Goal: Information Seeking & Learning: Learn about a topic

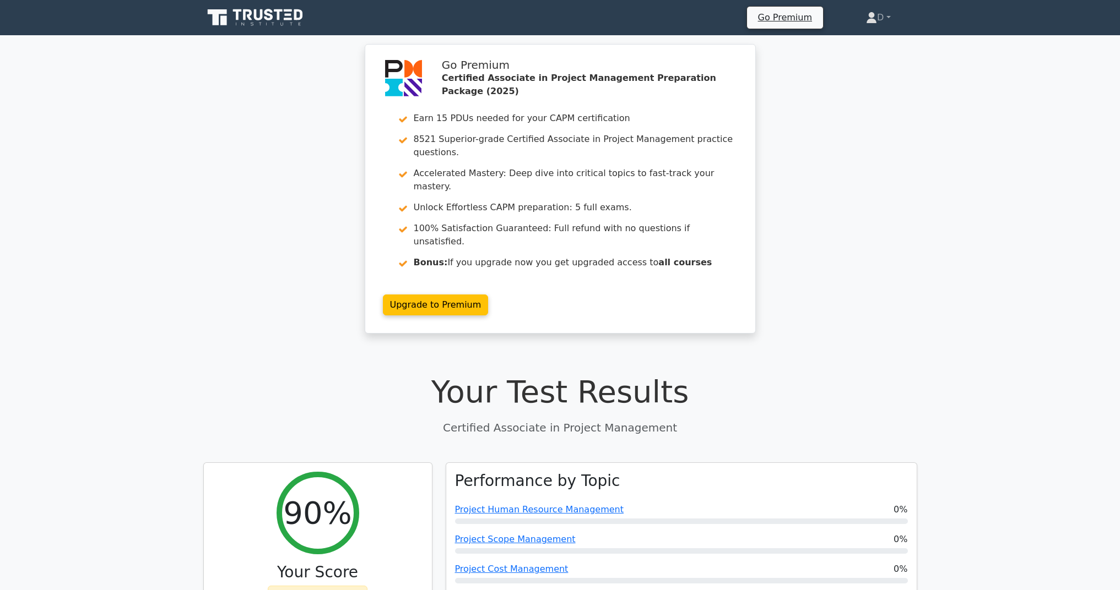
click at [284, 17] on icon at bounding box center [256, 17] width 106 height 21
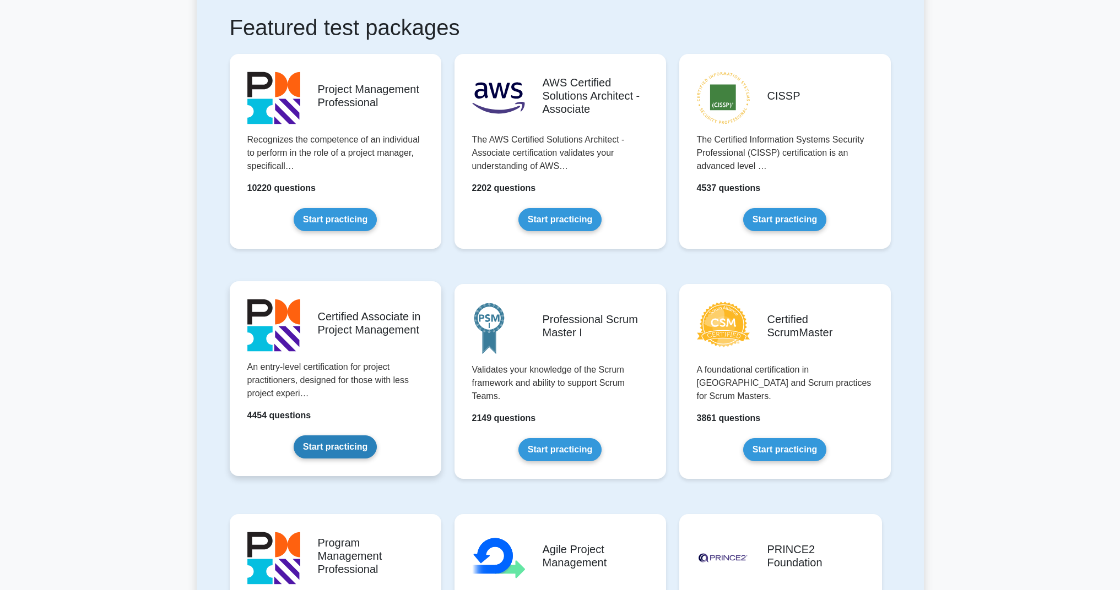
scroll to position [304, 0]
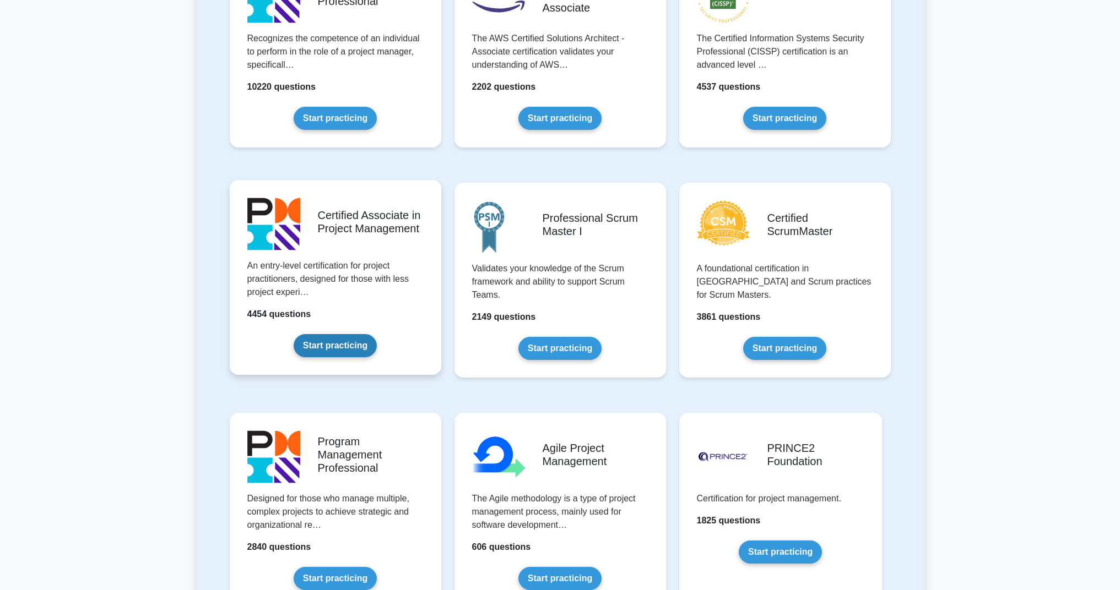
click at [340, 343] on link "Start practicing" at bounding box center [335, 345] width 83 height 23
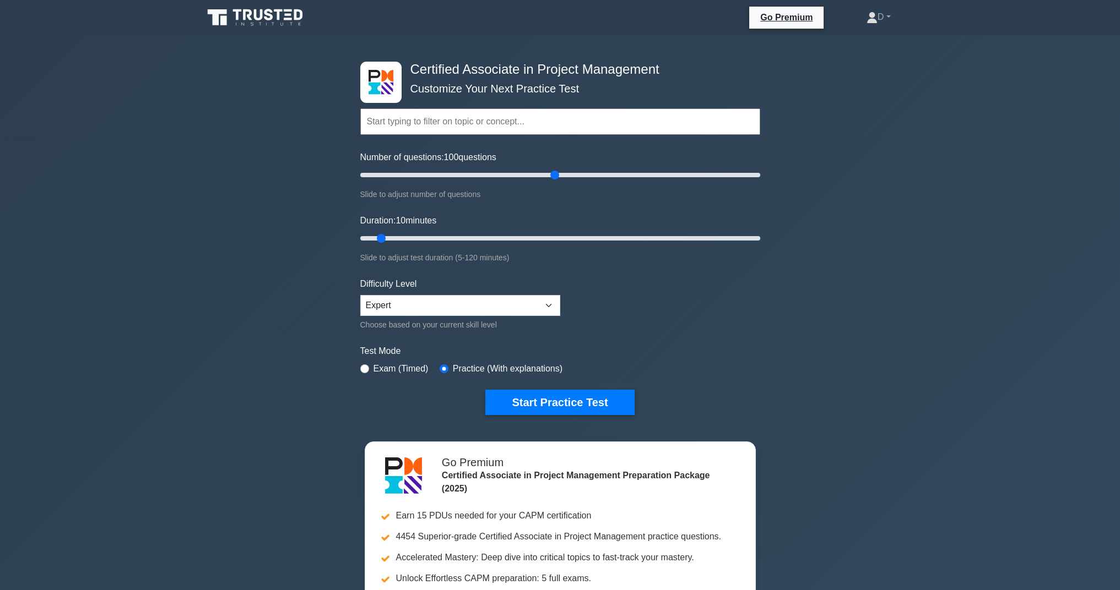
drag, startPoint x: 375, startPoint y: 175, endPoint x: 553, endPoint y: 185, distance: 178.7
type input "100"
click at [553, 185] on div "Number of questions: 100 questions Slide to adjust number of questions" at bounding box center [560, 176] width 400 height 50
drag, startPoint x: 555, startPoint y: 173, endPoint x: 507, endPoint y: 180, distance: 48.4
type input "45"
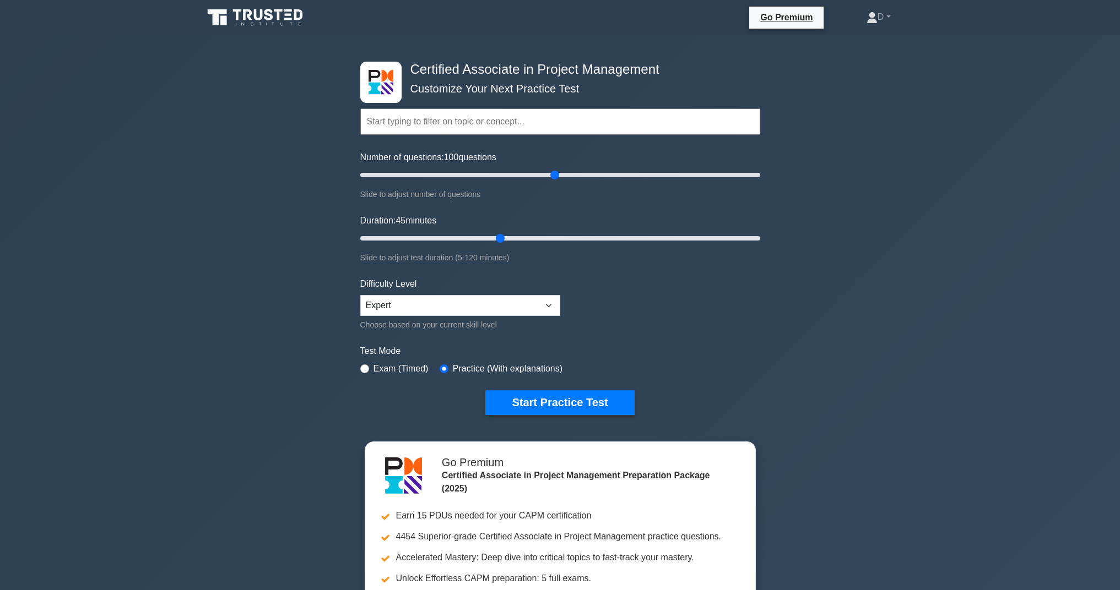
click at [507, 180] on input "Number of questions: 100 questions" at bounding box center [560, 175] width 400 height 13
drag, startPoint x: 555, startPoint y: 172, endPoint x: 502, endPoint y: 188, distance: 54.9
type input "75"
click at [502, 188] on div "Number of questions: 75 questions Slide to adjust number of questions" at bounding box center [560, 176] width 400 height 50
drag, startPoint x: 500, startPoint y: 235, endPoint x: 657, endPoint y: 241, distance: 157.6
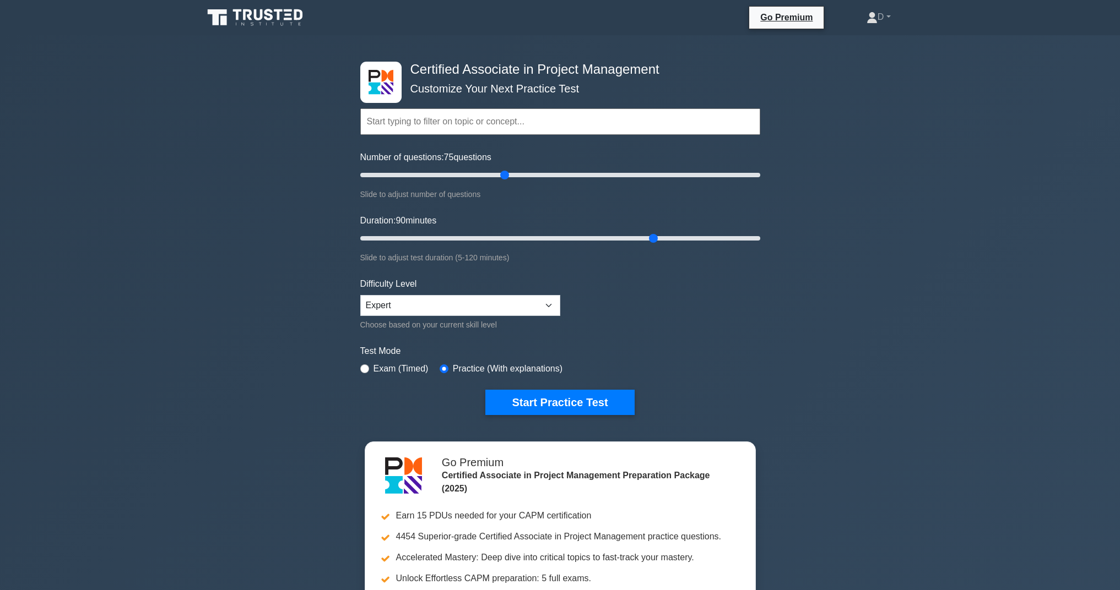
type input "90"
click at [657, 241] on input "Duration: 90 minutes" at bounding box center [560, 238] width 400 height 13
drag, startPoint x: 504, startPoint y: 173, endPoint x: 412, endPoint y: 182, distance: 92.9
type input "30"
click at [412, 182] on div "Number of questions: 30 questions Slide to adjust number of questions" at bounding box center [560, 176] width 400 height 50
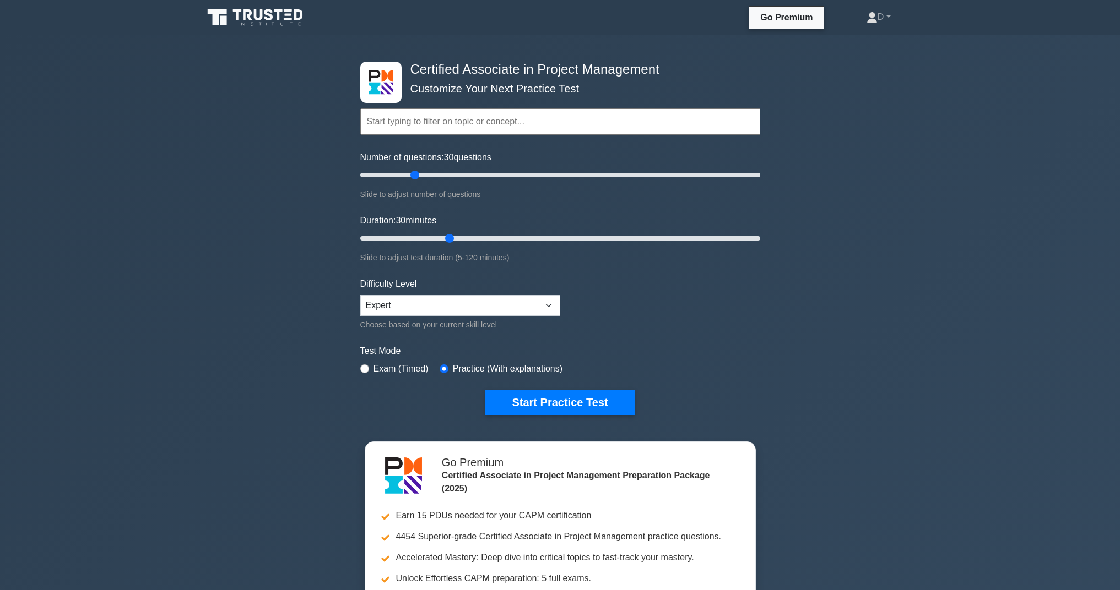
drag, startPoint x: 654, startPoint y: 235, endPoint x: 453, endPoint y: 243, distance: 201.2
type input "30"
click at [453, 243] on input "Duration: 30 minutes" at bounding box center [560, 238] width 400 height 13
click at [560, 411] on button "Start Practice Test" at bounding box center [559, 402] width 149 height 25
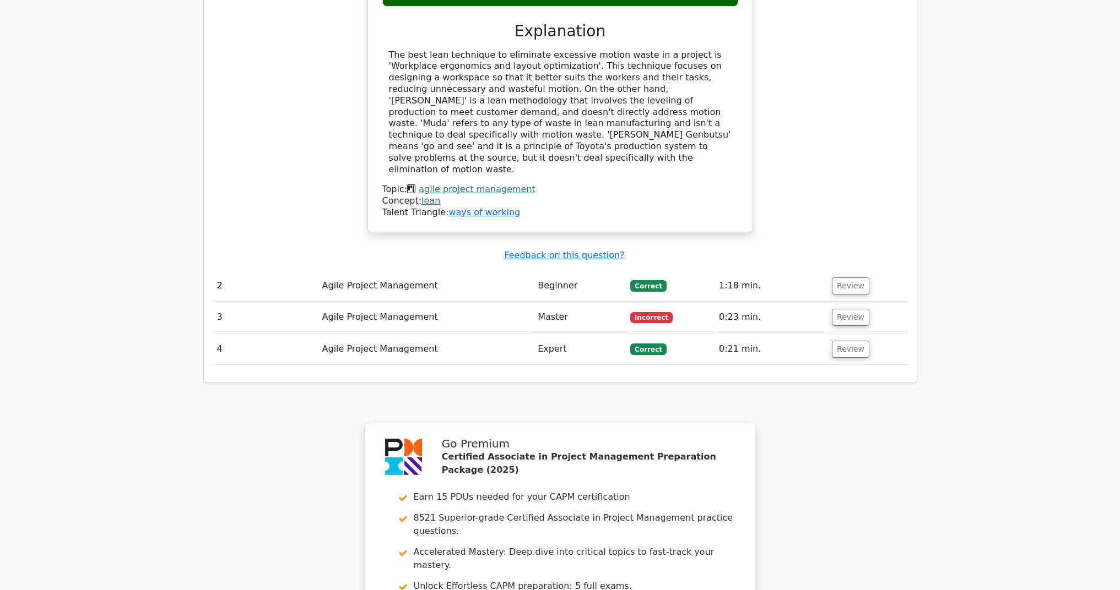
scroll to position [1351, 0]
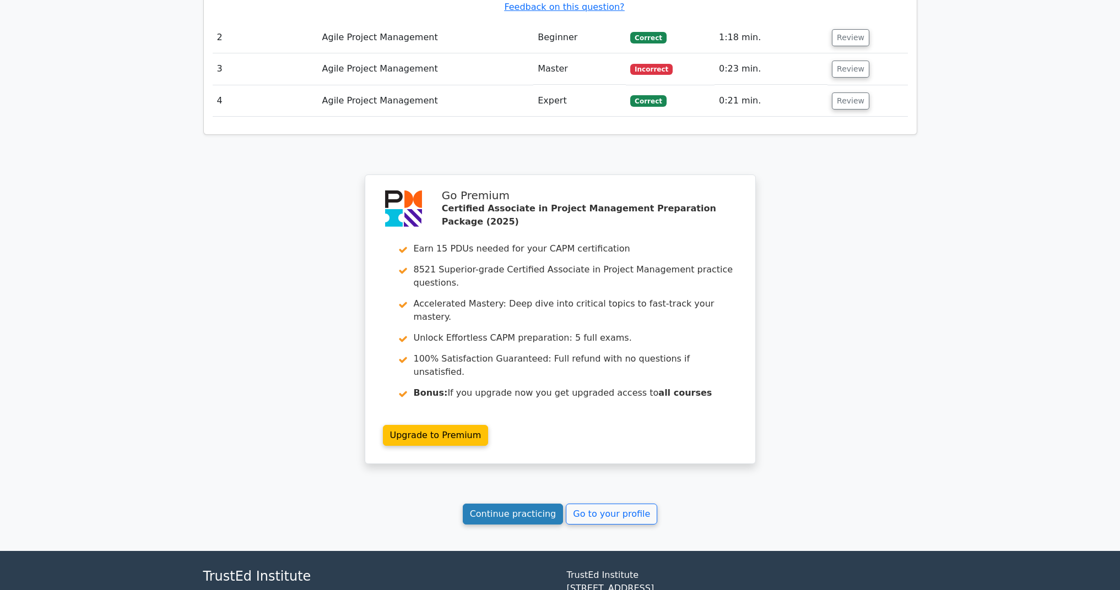
click at [522, 504] on link "Continue practicing" at bounding box center [513, 514] width 101 height 21
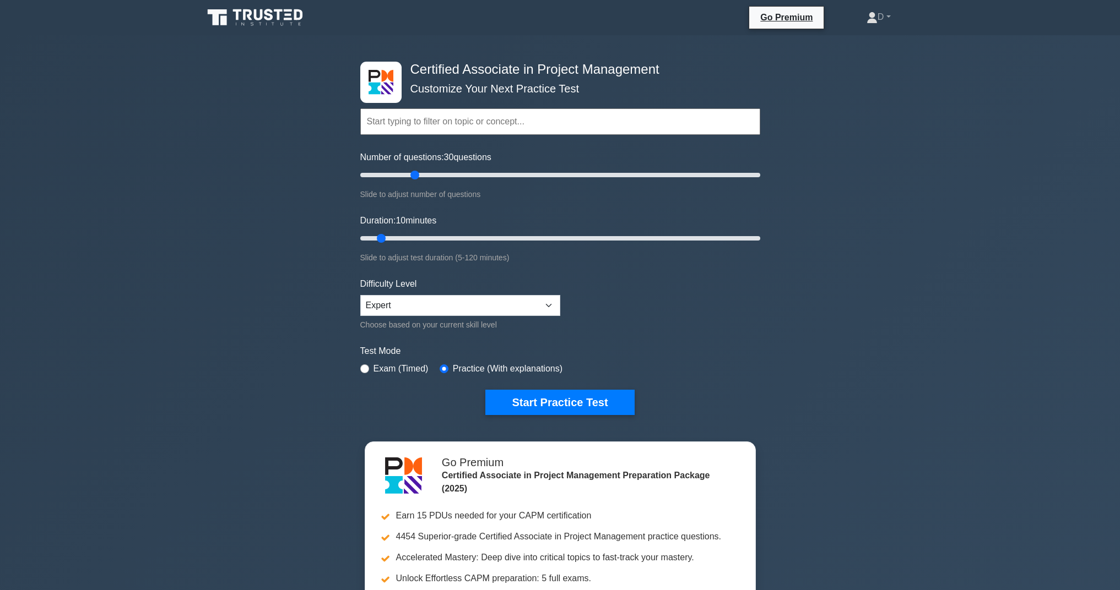
drag, startPoint x: 378, startPoint y: 174, endPoint x: 416, endPoint y: 174, distance: 38.0
type input "30"
click at [416, 174] on input "Number of questions: 30 questions" at bounding box center [560, 175] width 400 height 13
drag, startPoint x: 382, startPoint y: 238, endPoint x: 443, endPoint y: 241, distance: 61.2
type input "30"
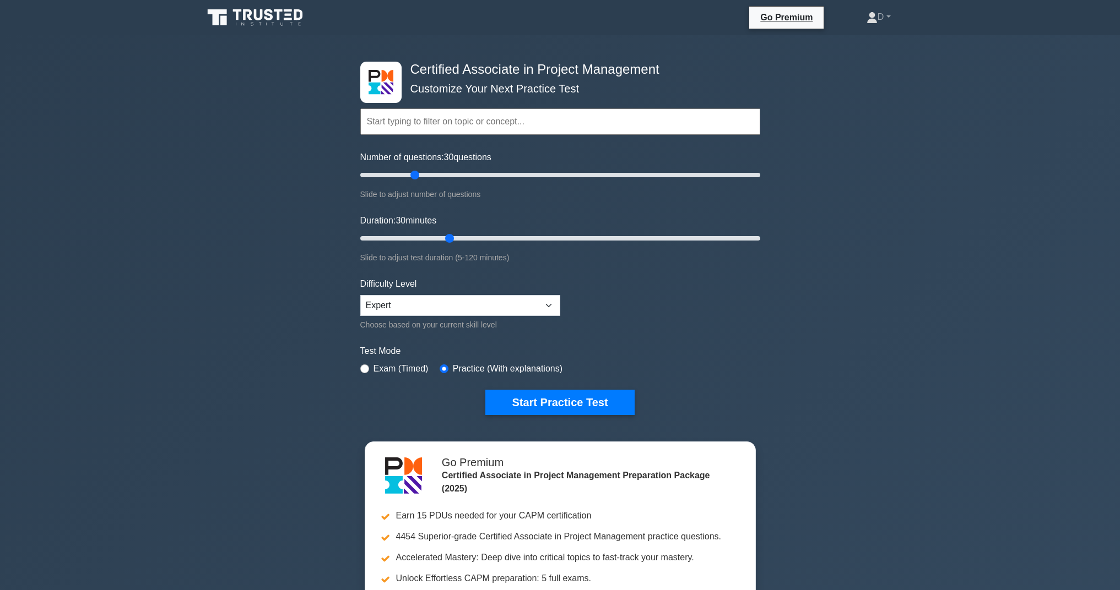
click at [443, 241] on input "Duration: 30 minutes" at bounding box center [560, 238] width 400 height 13
click at [557, 400] on button "Start Practice Test" at bounding box center [559, 402] width 149 height 25
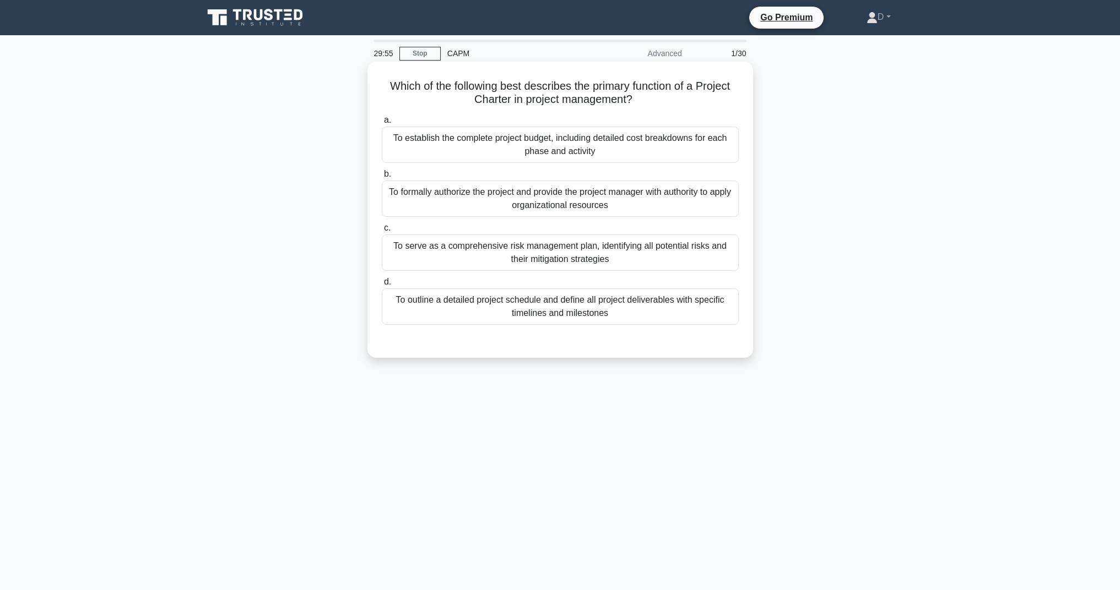
click at [503, 200] on div "To formally authorize the project and provide the project manager with authorit…" at bounding box center [560, 199] width 357 height 36
click at [382, 178] on input "b. To formally authorize the project and provide the project manager with autho…" at bounding box center [382, 174] width 0 height 7
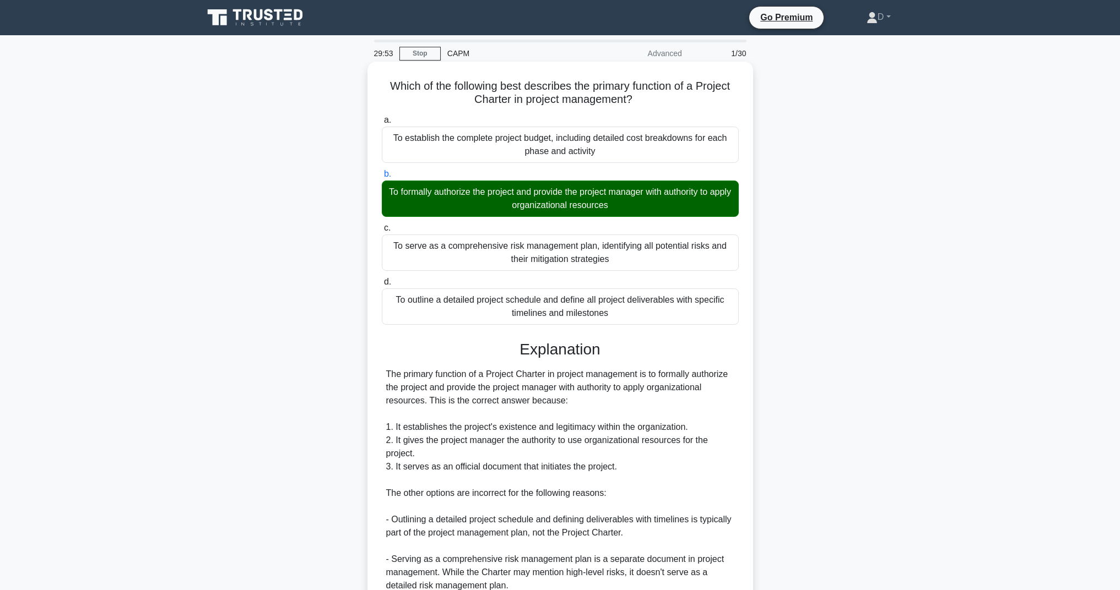
scroll to position [208, 0]
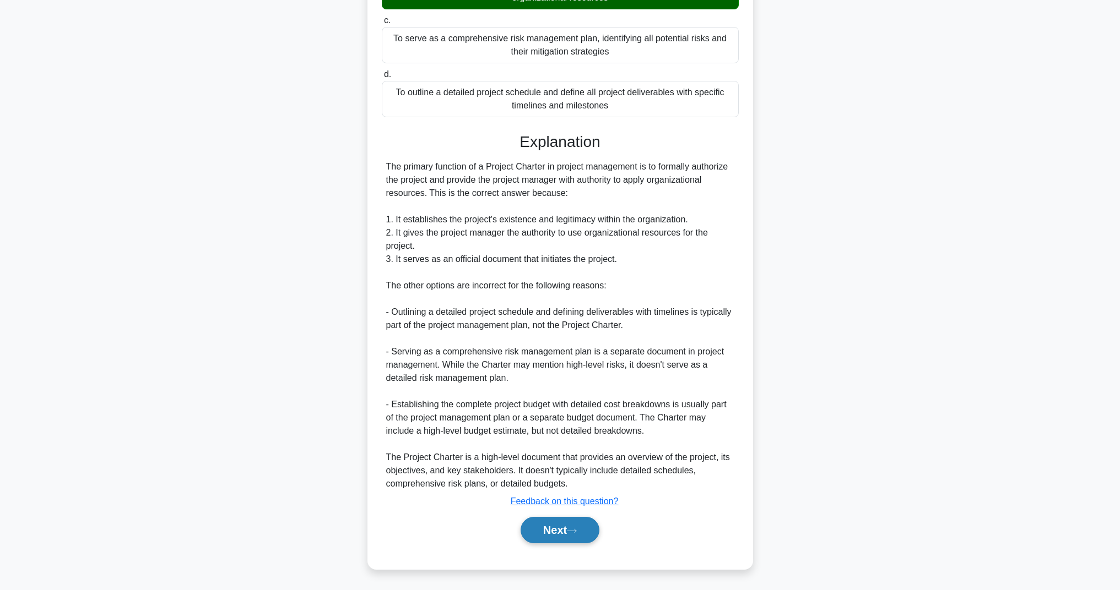
click at [574, 528] on icon at bounding box center [572, 531] width 10 height 6
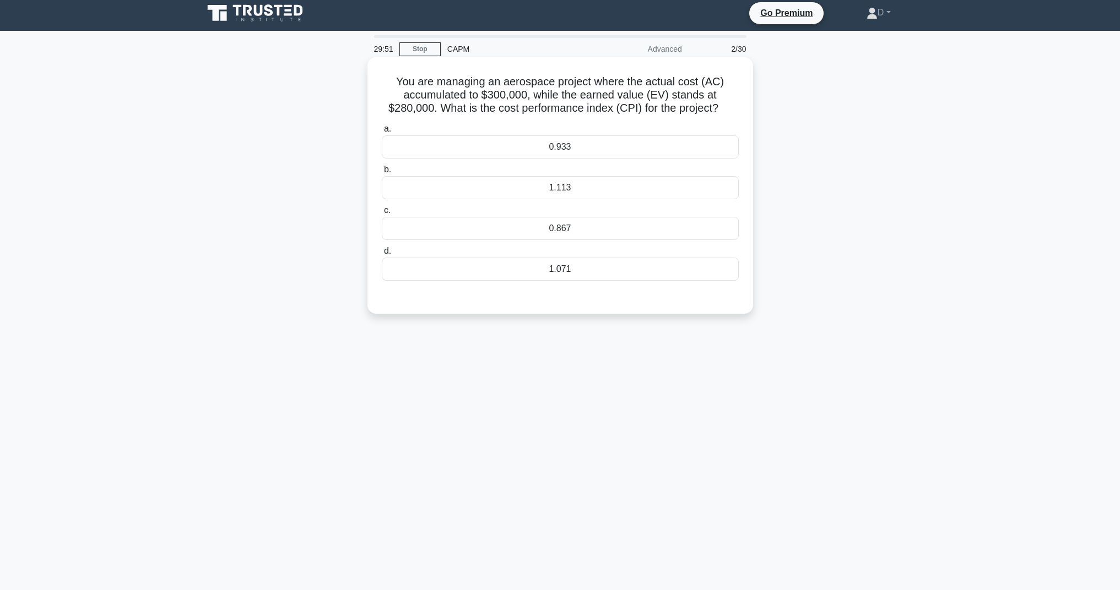
scroll to position [4, 0]
click at [592, 150] on div "0.933" at bounding box center [560, 146] width 357 height 23
click at [382, 133] on input "a. 0.933" at bounding box center [382, 129] width 0 height 7
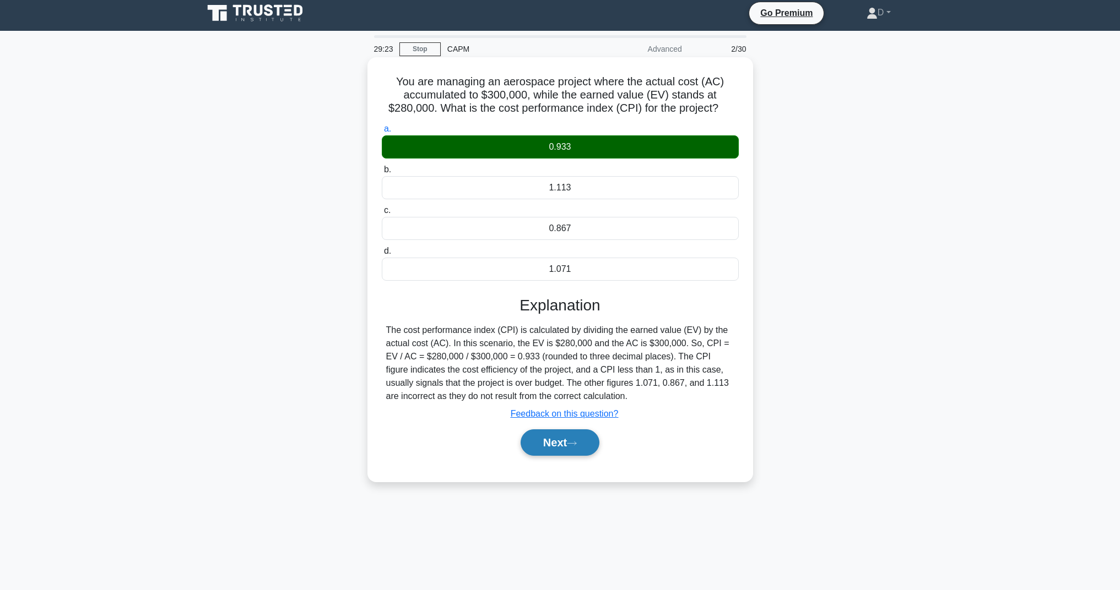
click at [566, 441] on button "Next" at bounding box center [559, 443] width 79 height 26
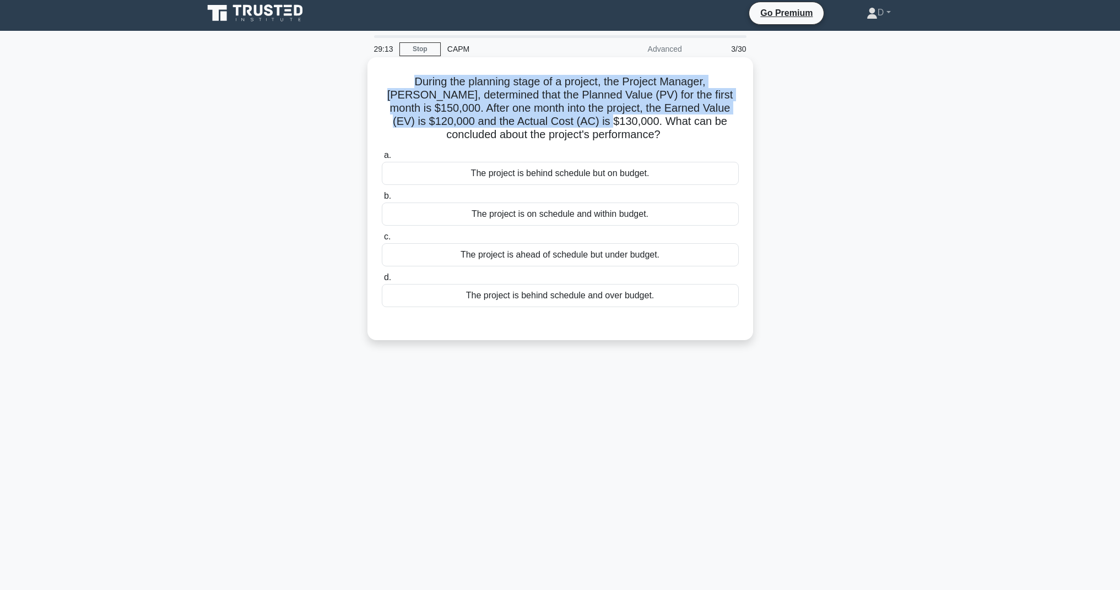
drag, startPoint x: 403, startPoint y: 80, endPoint x: 558, endPoint y: 121, distance: 160.6
click at [558, 121] on h5 "During the planning stage of a project, the Project Manager, Jack, determined t…" at bounding box center [560, 108] width 359 height 67
click at [581, 168] on div "The project is behind schedule but on budget." at bounding box center [560, 173] width 357 height 23
click at [382, 159] on input "a. The project is behind schedule but on budget." at bounding box center [382, 155] width 0 height 7
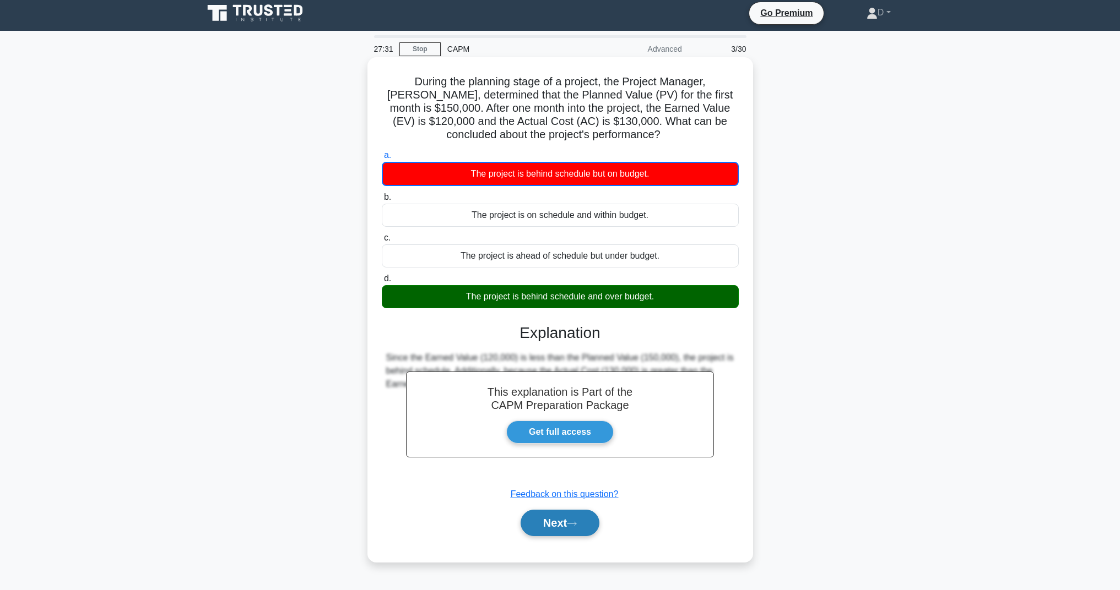
click at [585, 528] on button "Next" at bounding box center [559, 523] width 79 height 26
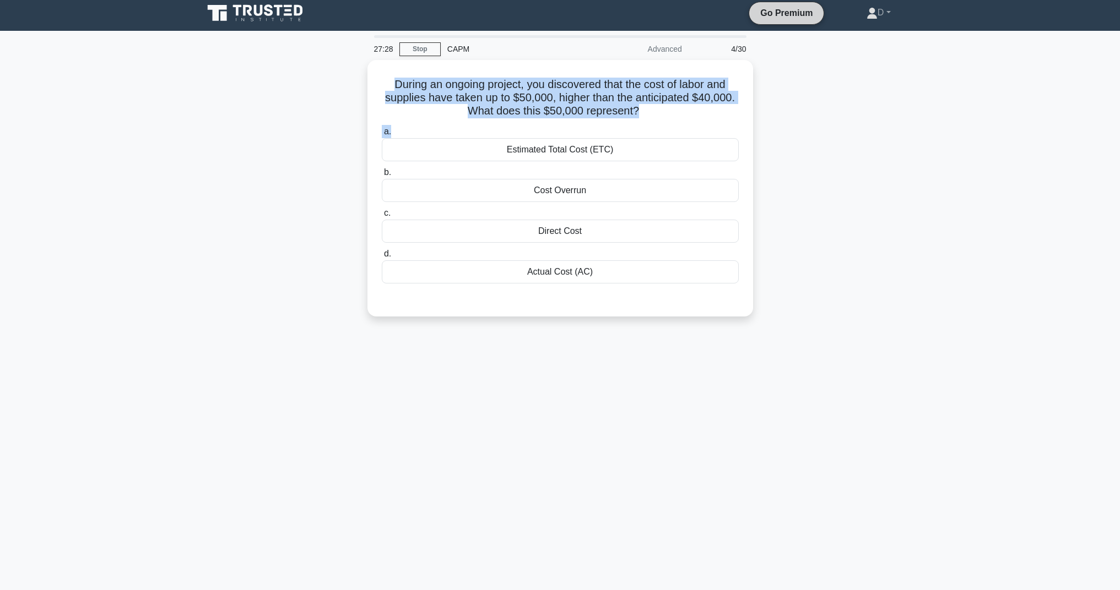
drag, startPoint x: 395, startPoint y: 82, endPoint x: 779, endPoint y: 9, distance: 390.3
click at [737, 126] on div "During an ongoing project, you discovered that the cost of labor and supplies h…" at bounding box center [560, 188] width 377 height 248
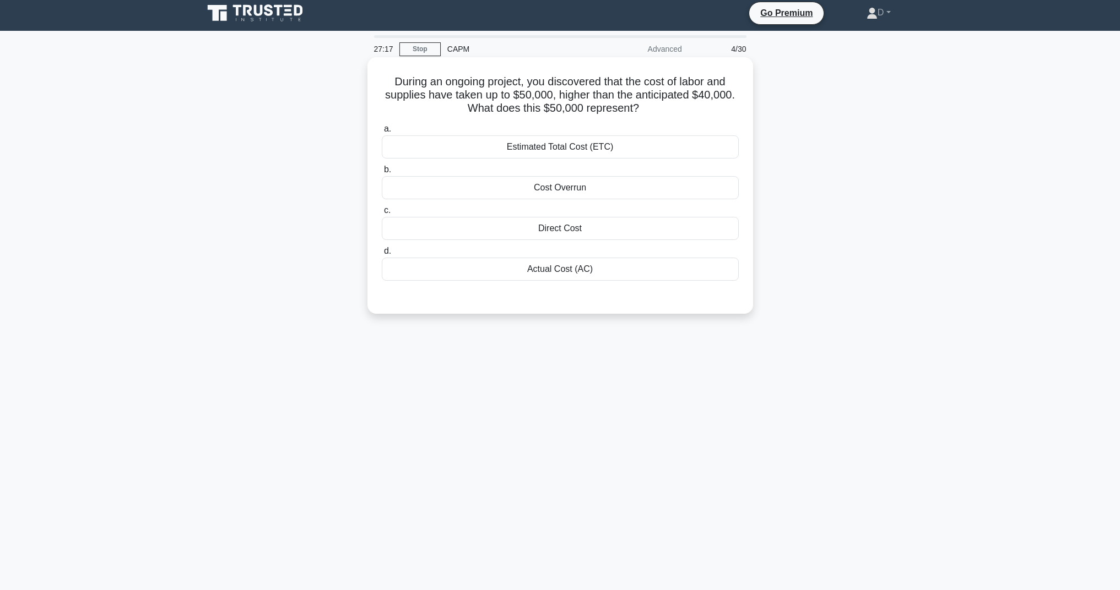
click at [560, 273] on div "Actual Cost (AC)" at bounding box center [560, 269] width 357 height 23
click at [382, 255] on input "d. Actual Cost (AC)" at bounding box center [382, 251] width 0 height 7
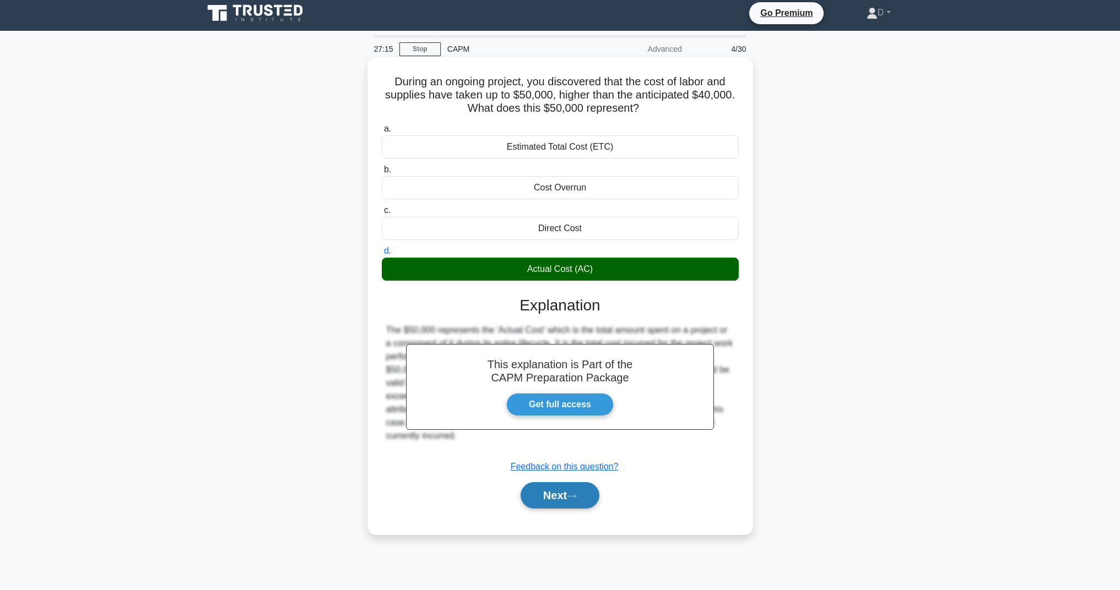
click at [566, 501] on button "Next" at bounding box center [559, 495] width 79 height 26
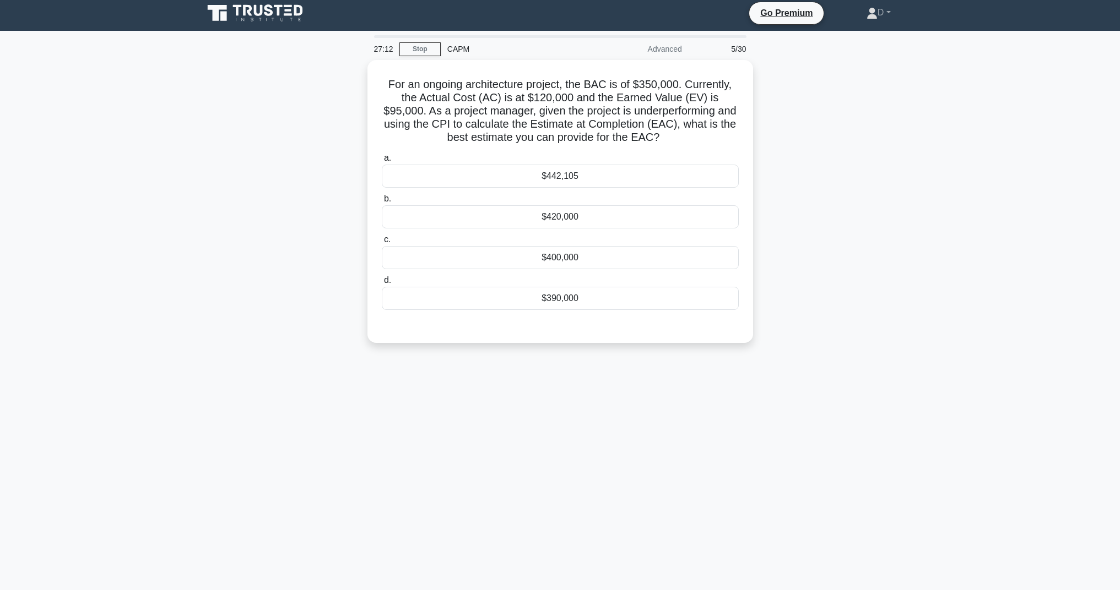
click at [856, 200] on div "For an ongoing architecture project, the BAC is of $350,000. Currently, the Act…" at bounding box center [560, 208] width 727 height 296
click at [544, 170] on div "$442,105" at bounding box center [560, 173] width 357 height 23
click at [382, 159] on input "a. $442,105" at bounding box center [382, 155] width 0 height 7
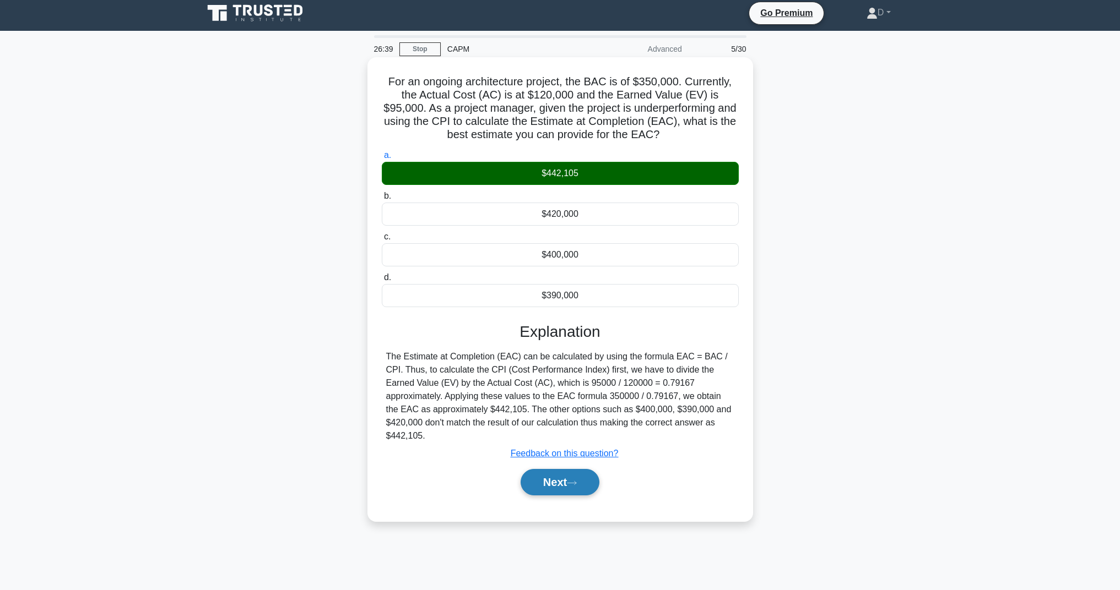
click at [550, 486] on button "Next" at bounding box center [559, 482] width 79 height 26
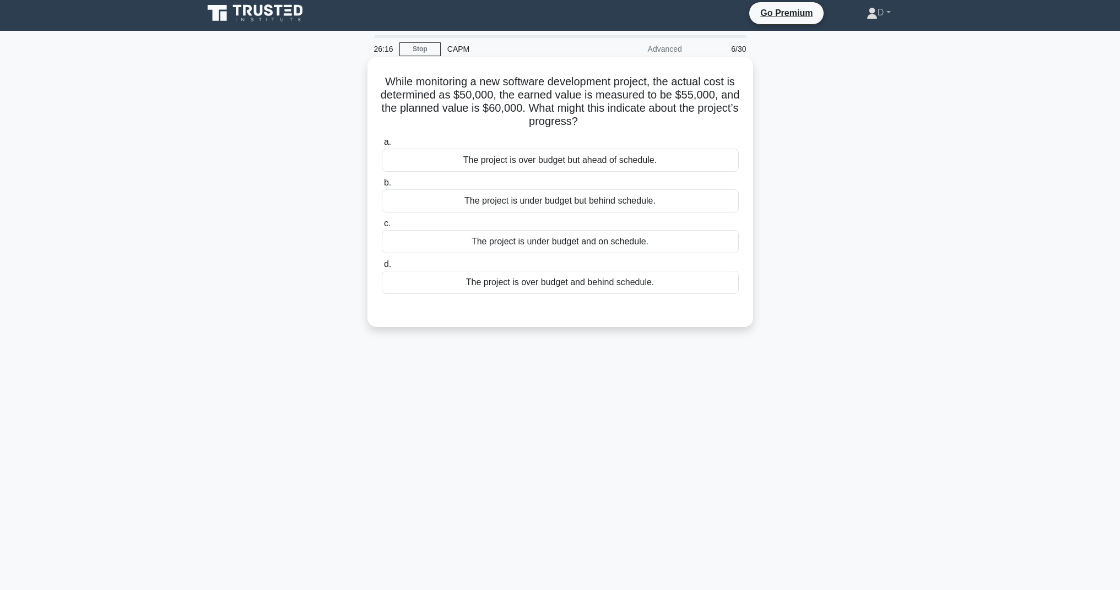
click at [521, 204] on div "The project is under budget but behind schedule." at bounding box center [560, 200] width 357 height 23
click at [382, 187] on input "b. The project is under budget but behind schedule." at bounding box center [382, 183] width 0 height 7
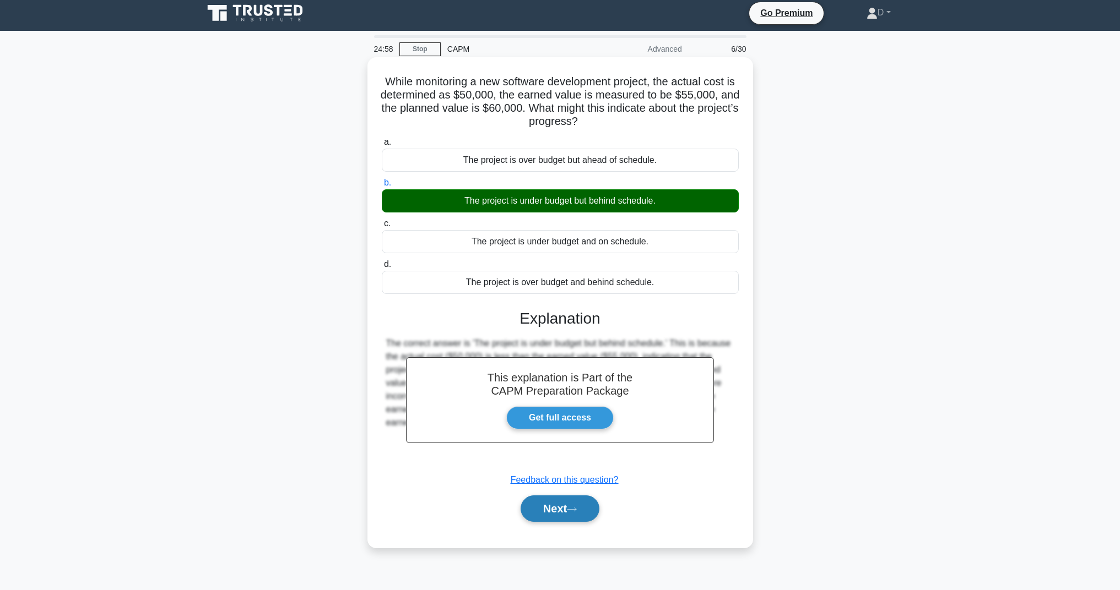
click at [539, 506] on button "Next" at bounding box center [559, 509] width 79 height 26
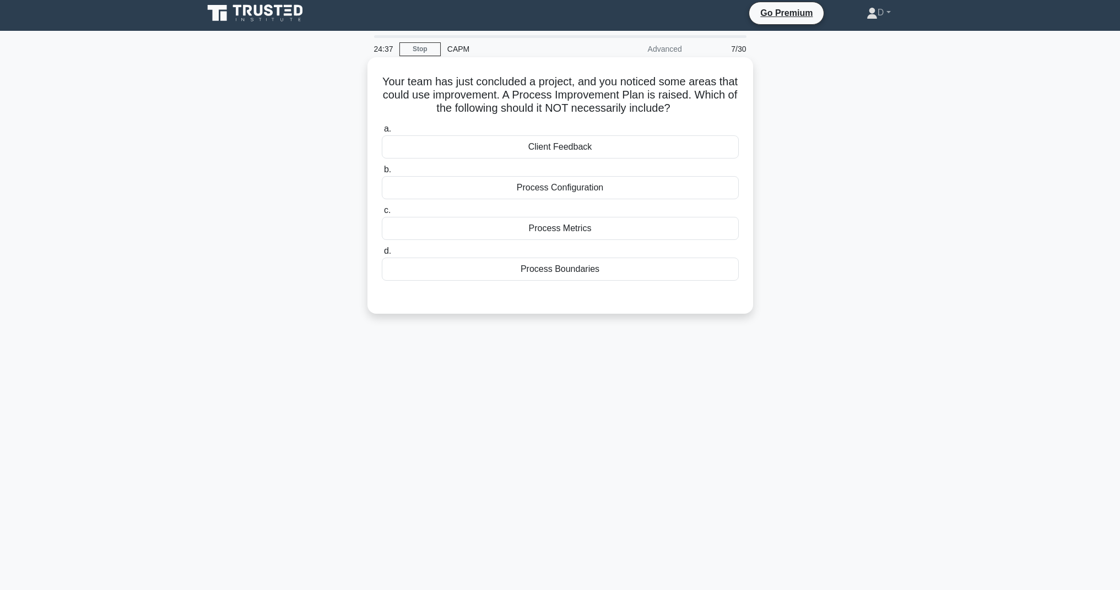
click at [567, 273] on div "Process Boundaries" at bounding box center [560, 269] width 357 height 23
click at [382, 255] on input "d. Process Boundaries" at bounding box center [382, 251] width 0 height 7
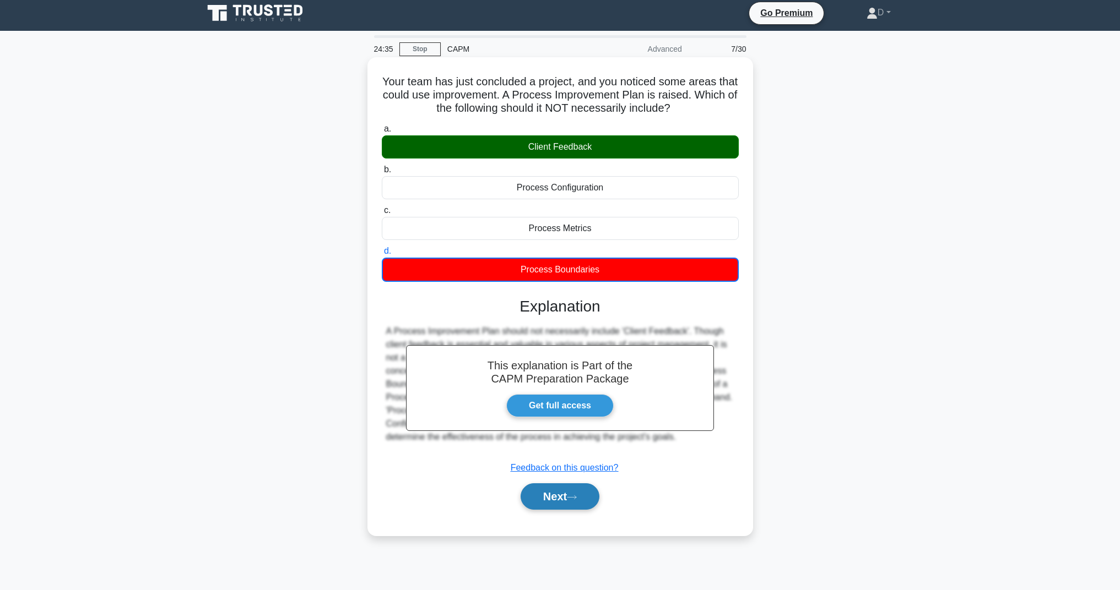
click at [550, 501] on button "Next" at bounding box center [559, 497] width 79 height 26
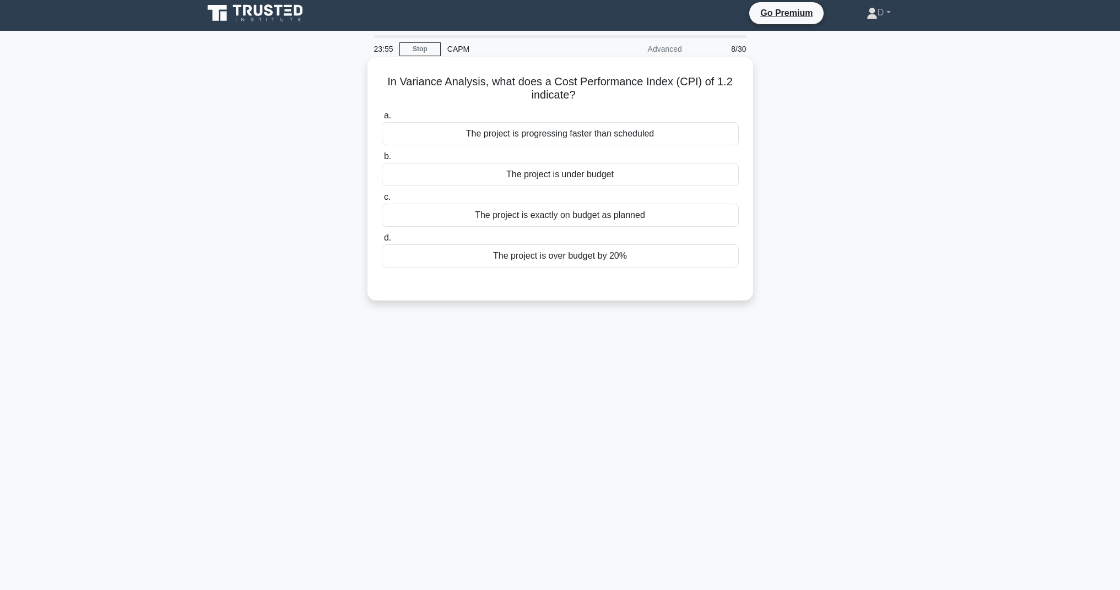
click at [564, 178] on div "The project is under budget" at bounding box center [560, 174] width 357 height 23
click at [382, 160] on input "b. The project is under budget" at bounding box center [382, 156] width 0 height 7
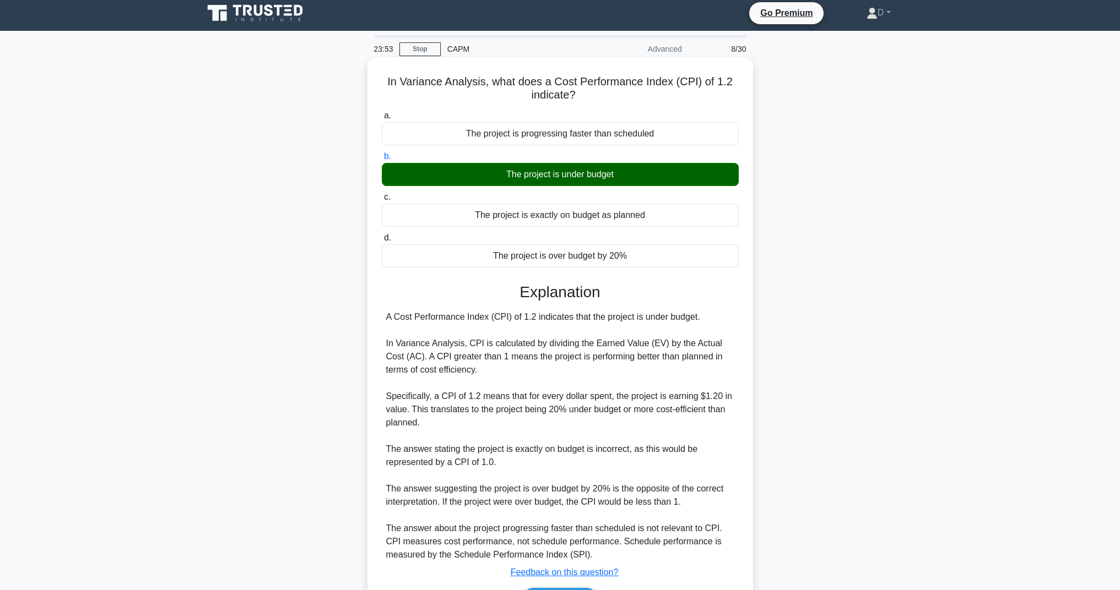
scroll to position [75, 0]
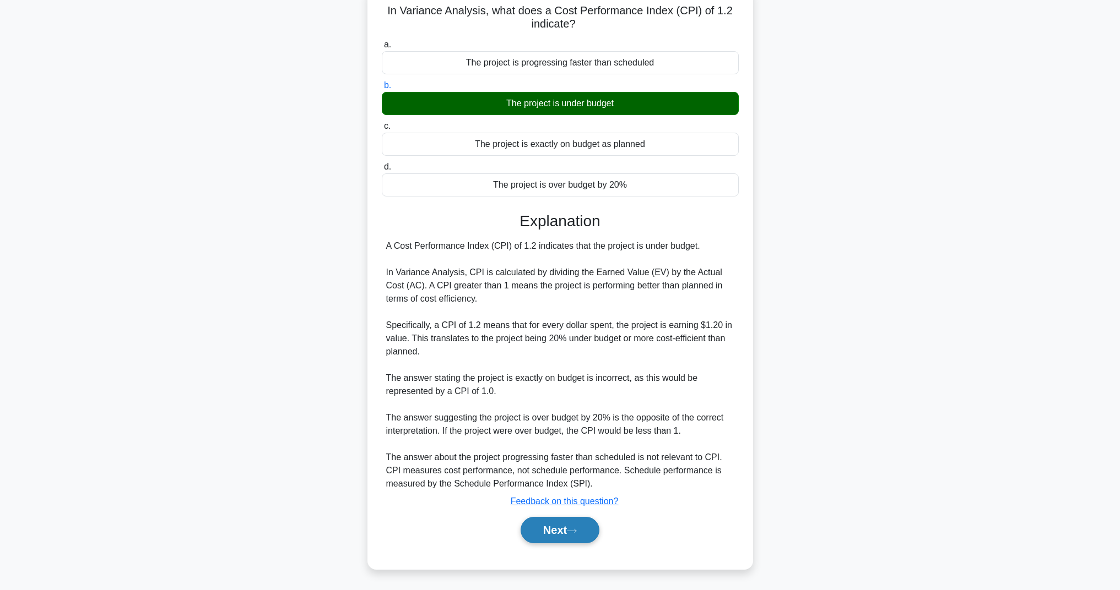
click at [560, 531] on button "Next" at bounding box center [559, 530] width 79 height 26
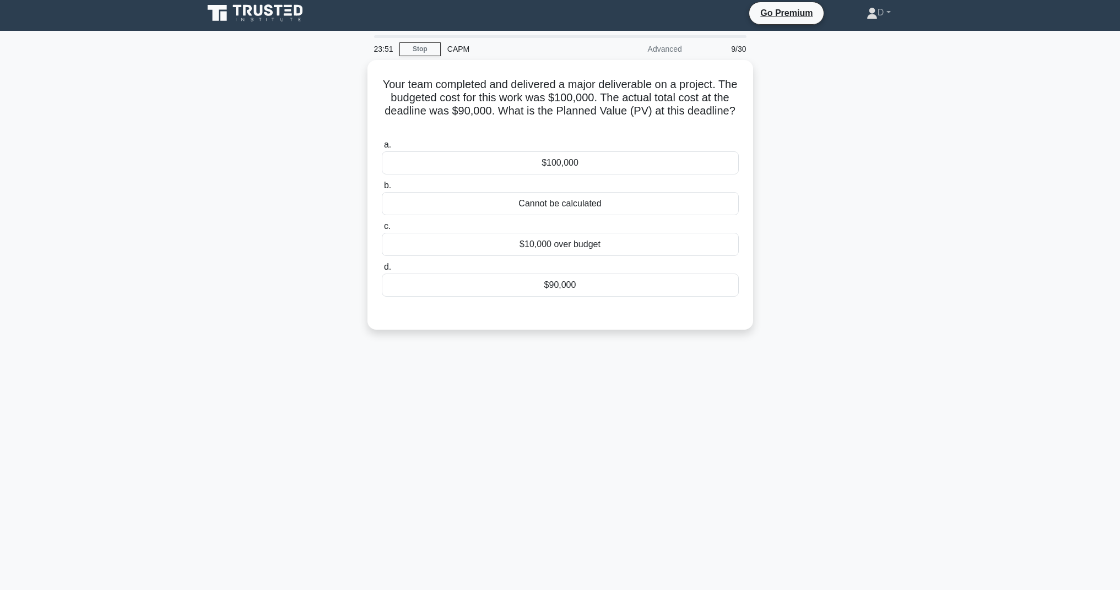
scroll to position [4, 0]
drag, startPoint x: 506, startPoint y: 110, endPoint x: 685, endPoint y: 128, distance: 180.4
click at [698, 126] on h5 "Your team completed and delivered a major deliverable on a project. The budgete…" at bounding box center [560, 102] width 359 height 54
click at [614, 133] on div "Your team completed and delivered a major deliverable on a project. The budgete…" at bounding box center [560, 192] width 377 height 261
click at [556, 241] on div "$10,000 over budget" at bounding box center [560, 241] width 357 height 23
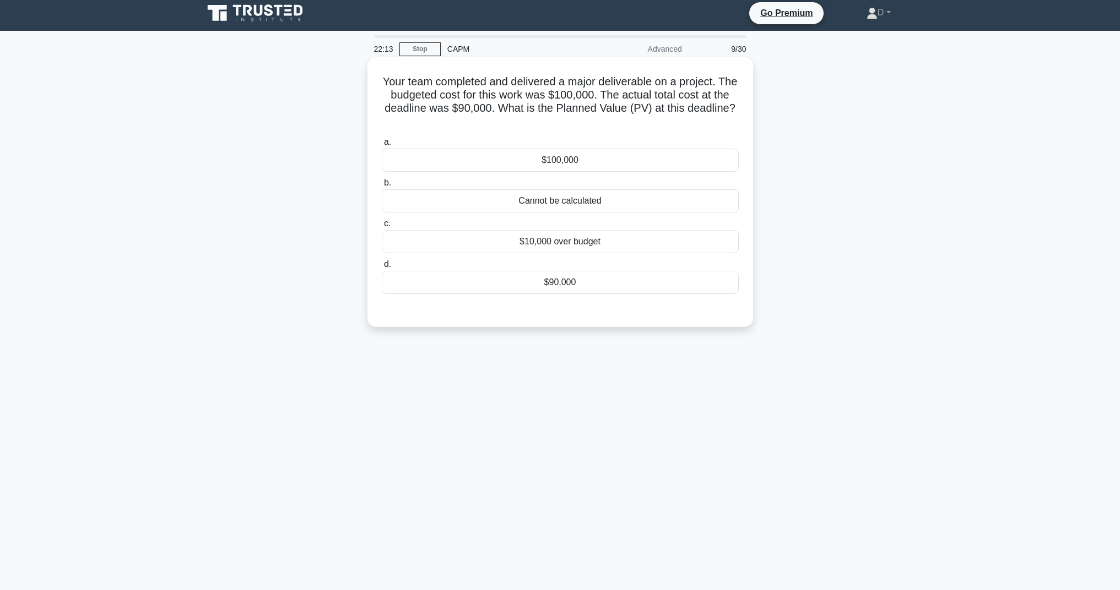
click at [382, 227] on input "c. $10,000 over budget" at bounding box center [382, 223] width 0 height 7
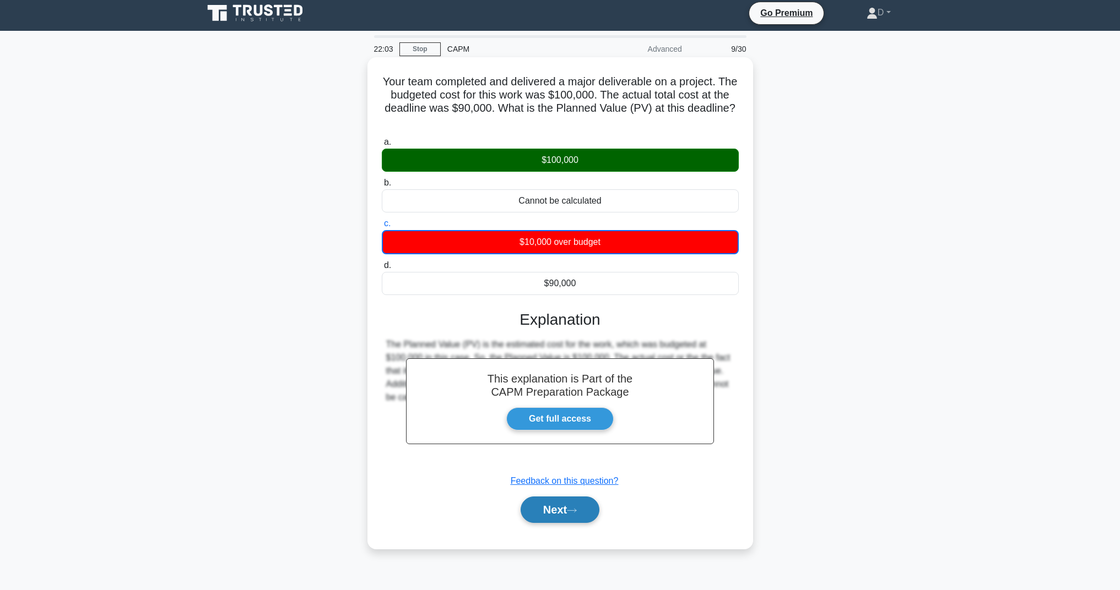
click at [556, 505] on button "Next" at bounding box center [559, 510] width 79 height 26
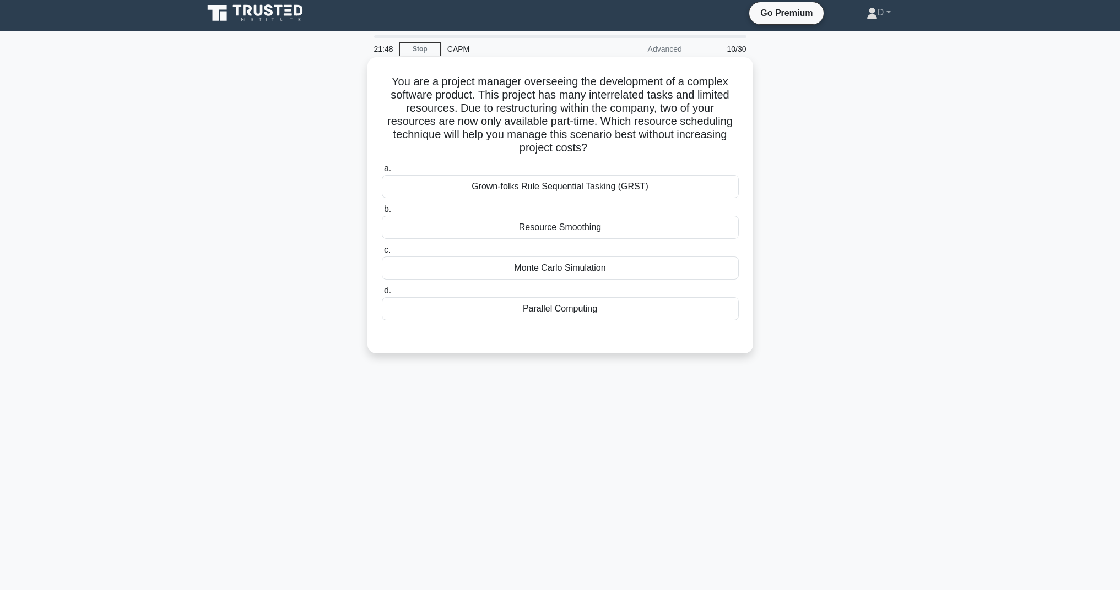
click at [503, 223] on div "Resource Smoothing" at bounding box center [560, 227] width 357 height 23
click at [382, 213] on input "b. Resource Smoothing" at bounding box center [382, 209] width 0 height 7
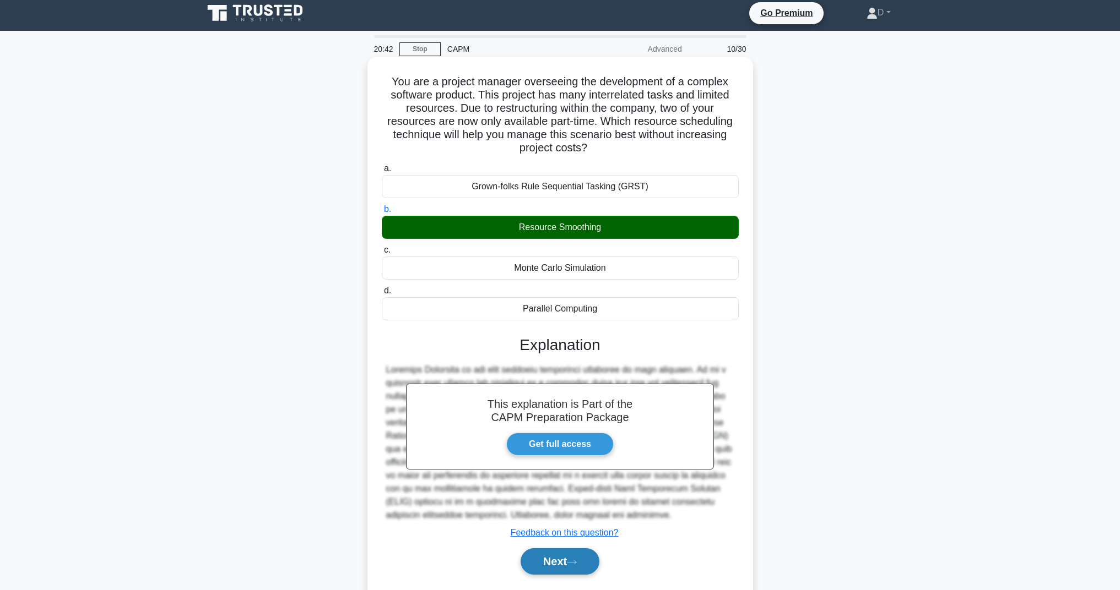
click at [577, 562] on icon at bounding box center [572, 563] width 10 height 6
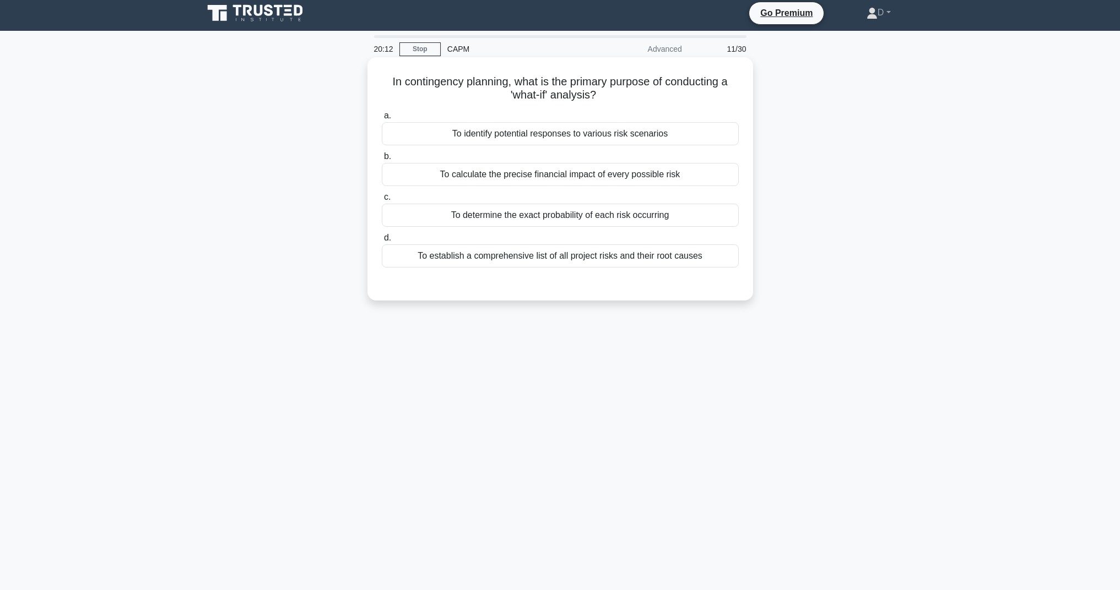
click at [501, 129] on div "To identify potential responses to various risk scenarios" at bounding box center [560, 133] width 357 height 23
click at [382, 120] on input "a. To identify potential responses to various risk scenarios" at bounding box center [382, 115] width 0 height 7
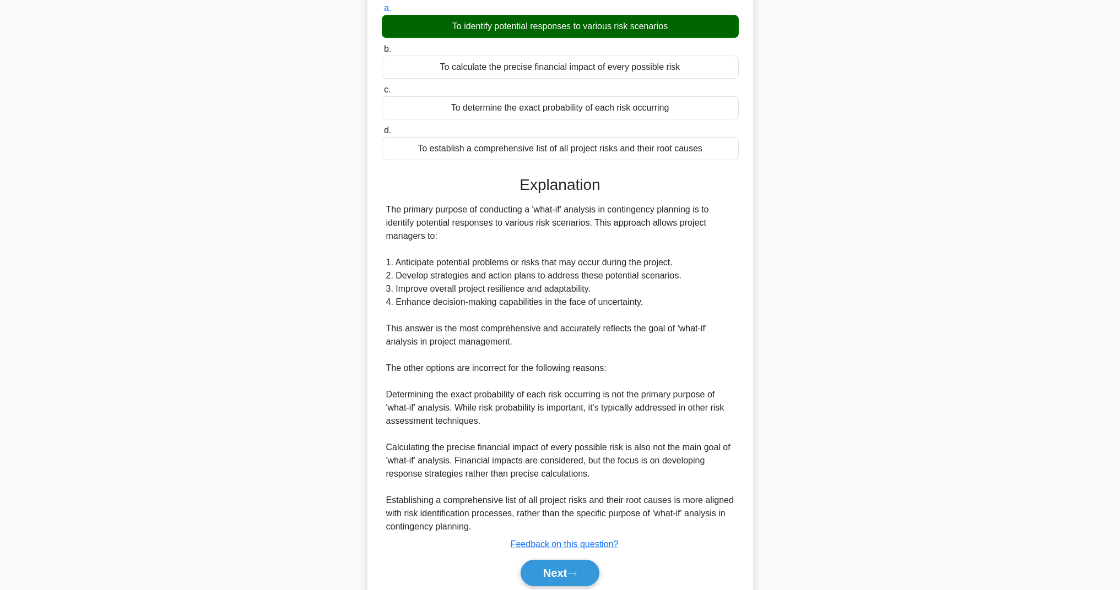
scroll to position [155, 0]
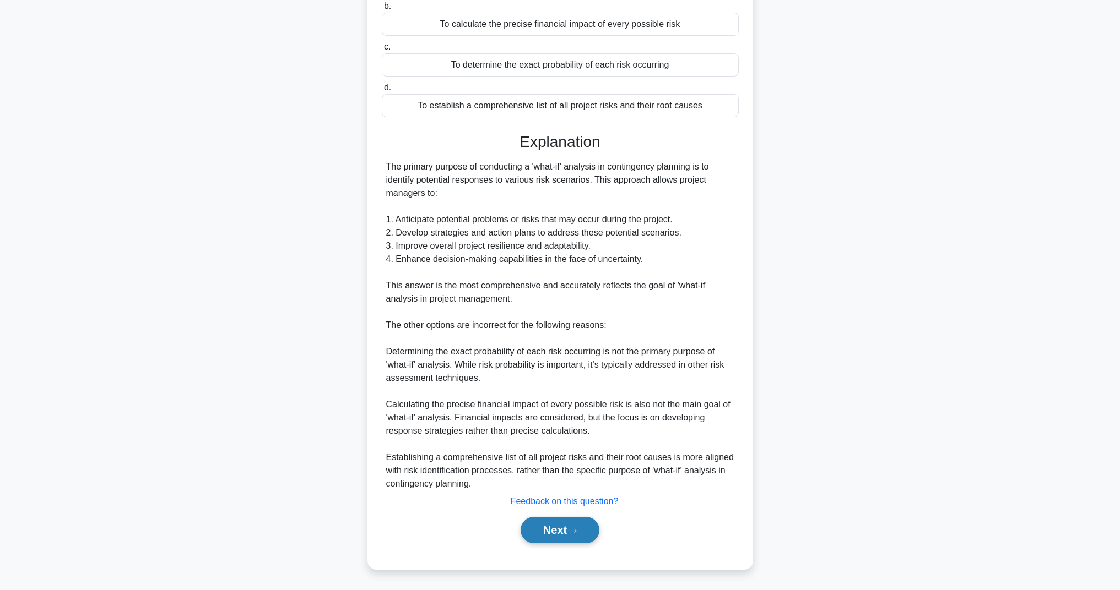
click at [576, 535] on button "Next" at bounding box center [559, 530] width 79 height 26
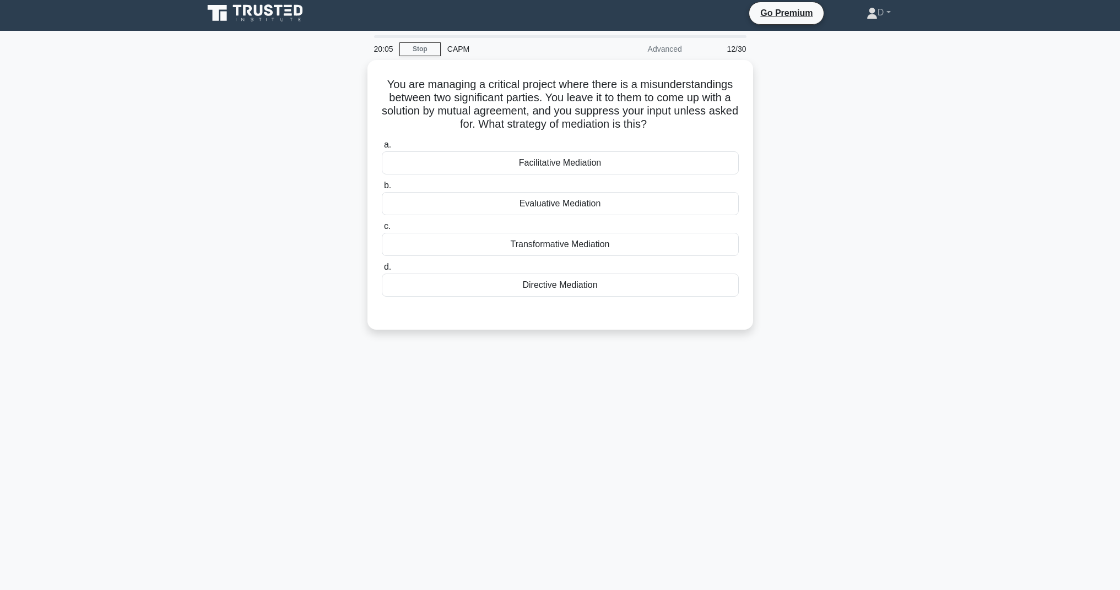
scroll to position [4, 0]
click at [615, 162] on div "Facilitative Mediation" at bounding box center [560, 160] width 357 height 23
click at [382, 146] on input "a. Facilitative Mediation" at bounding box center [382, 142] width 0 height 7
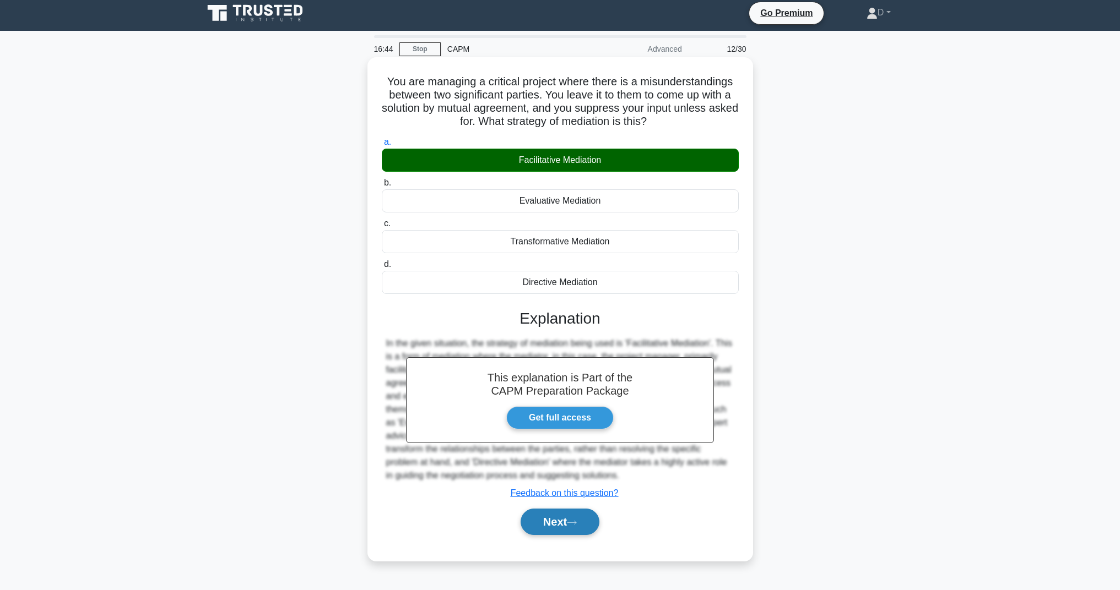
click at [570, 521] on button "Next" at bounding box center [559, 522] width 79 height 26
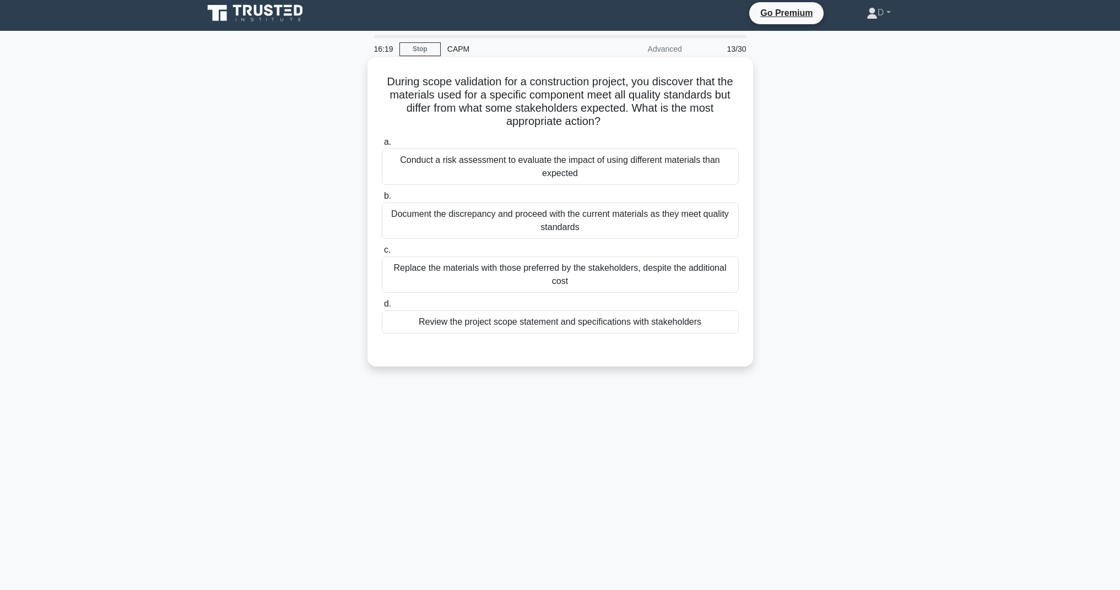
click at [514, 328] on div "Review the project scope statement and specifications with stakeholders" at bounding box center [560, 322] width 357 height 23
click at [382, 308] on input "d. Review the project scope statement and specifications with stakeholders" at bounding box center [382, 304] width 0 height 7
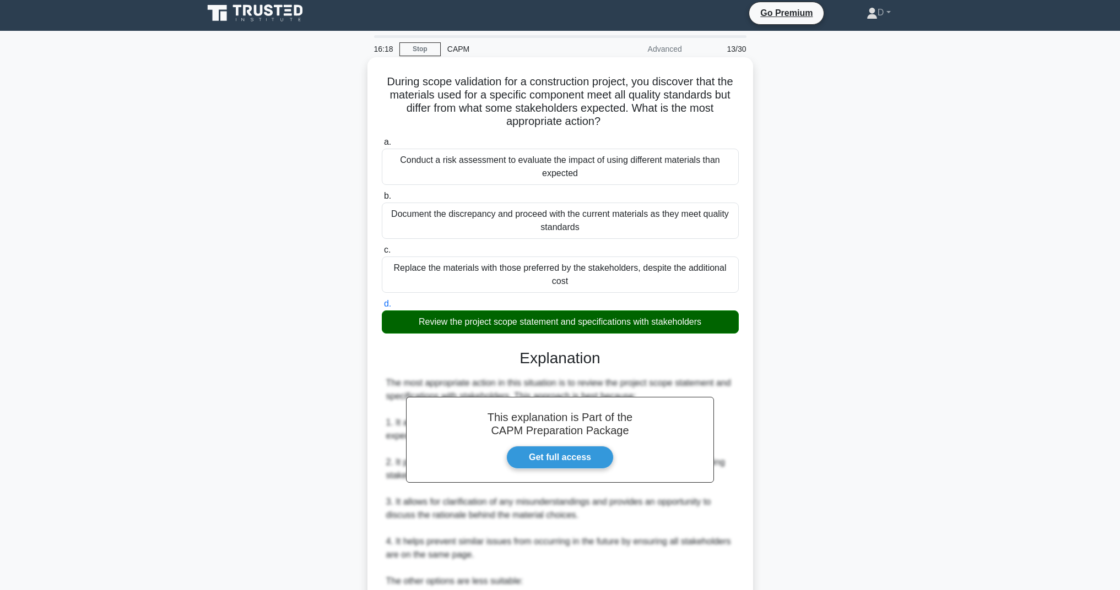
scroll to position [300, 0]
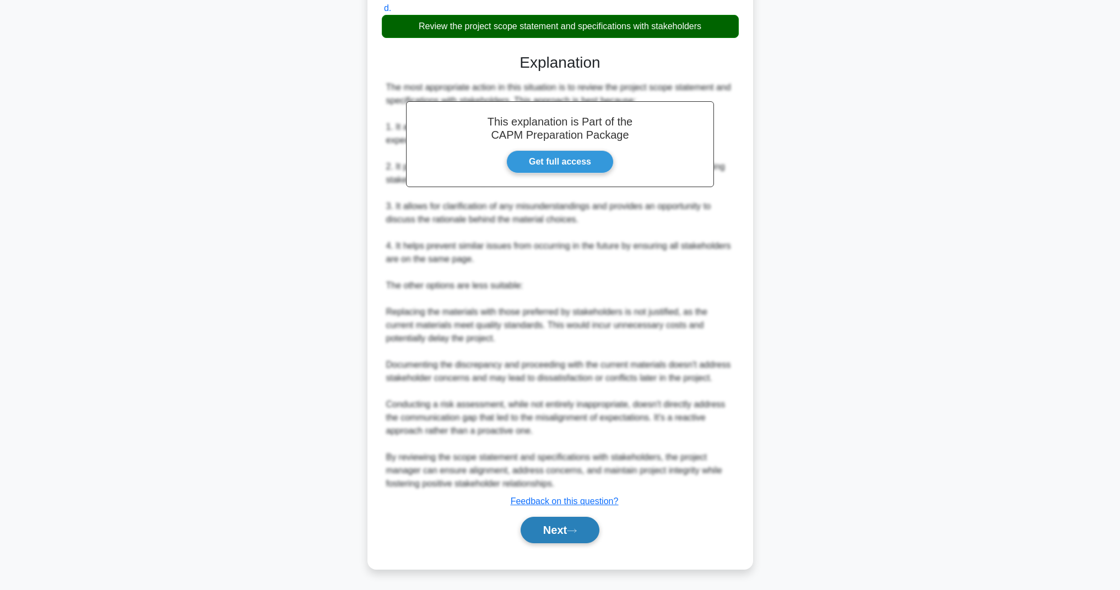
click at [573, 540] on button "Next" at bounding box center [559, 530] width 79 height 26
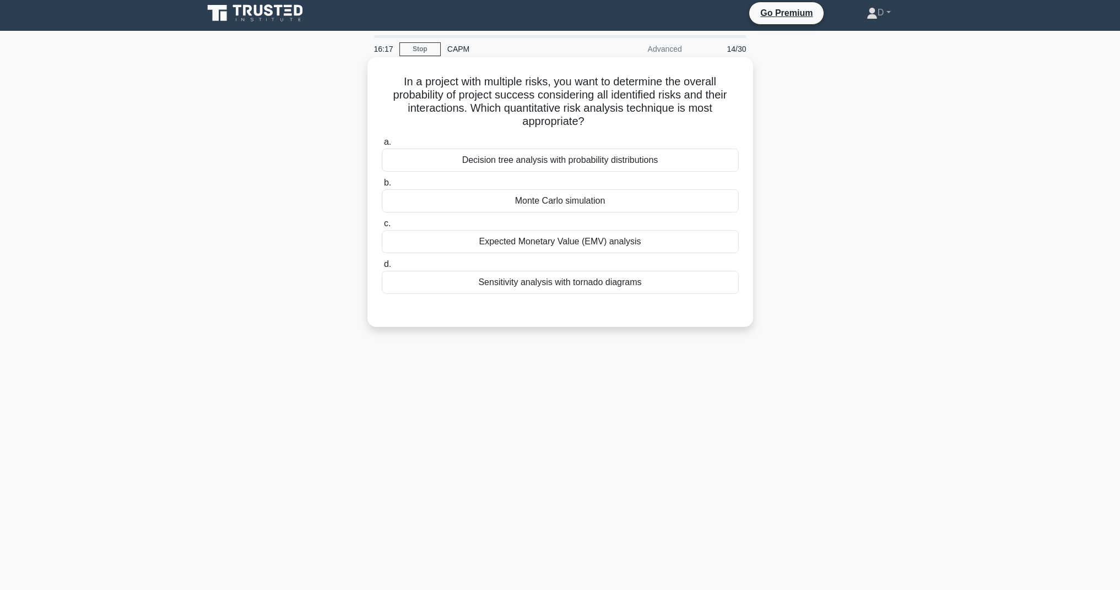
scroll to position [4, 0]
click at [560, 162] on div "Decision tree analysis with probability distributions" at bounding box center [560, 160] width 357 height 23
click at [382, 146] on input "a. Decision tree analysis with probability distributions" at bounding box center [382, 142] width 0 height 7
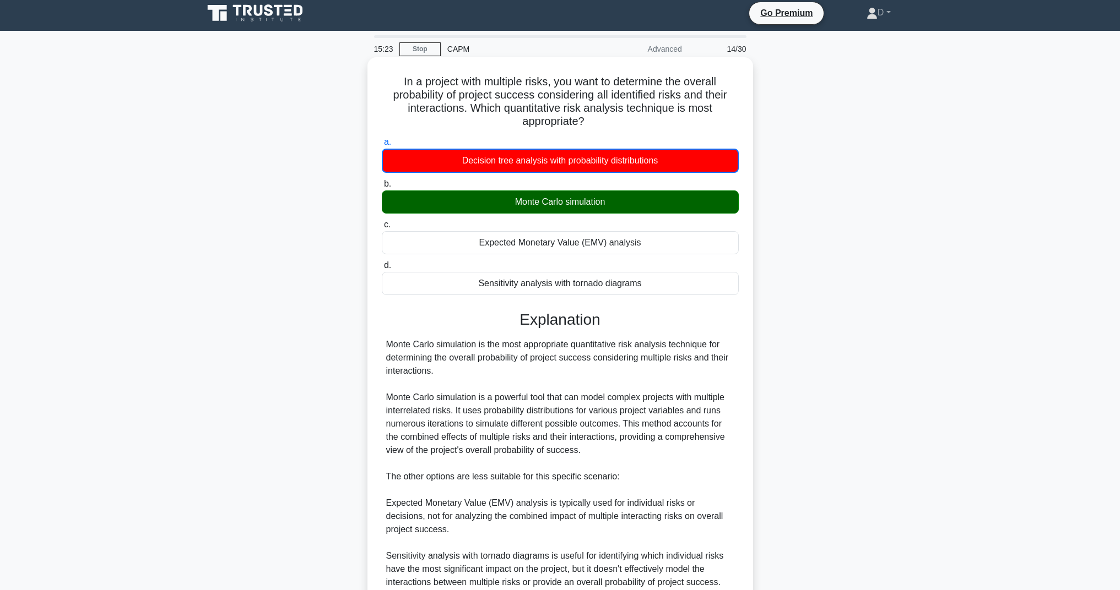
scroll to position [209, 0]
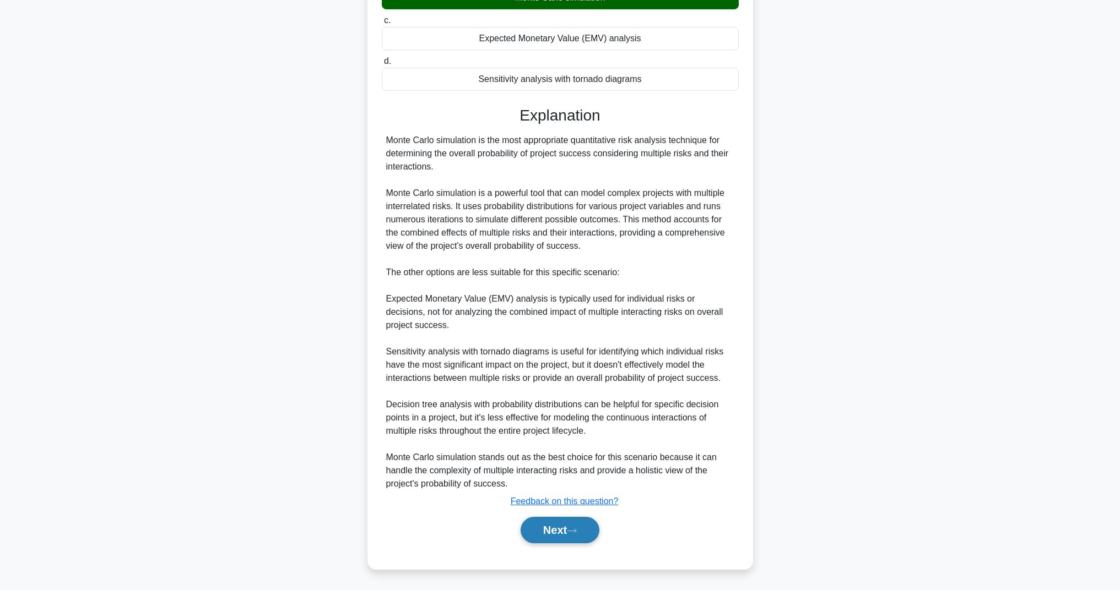
click at [568, 527] on button "Next" at bounding box center [559, 530] width 79 height 26
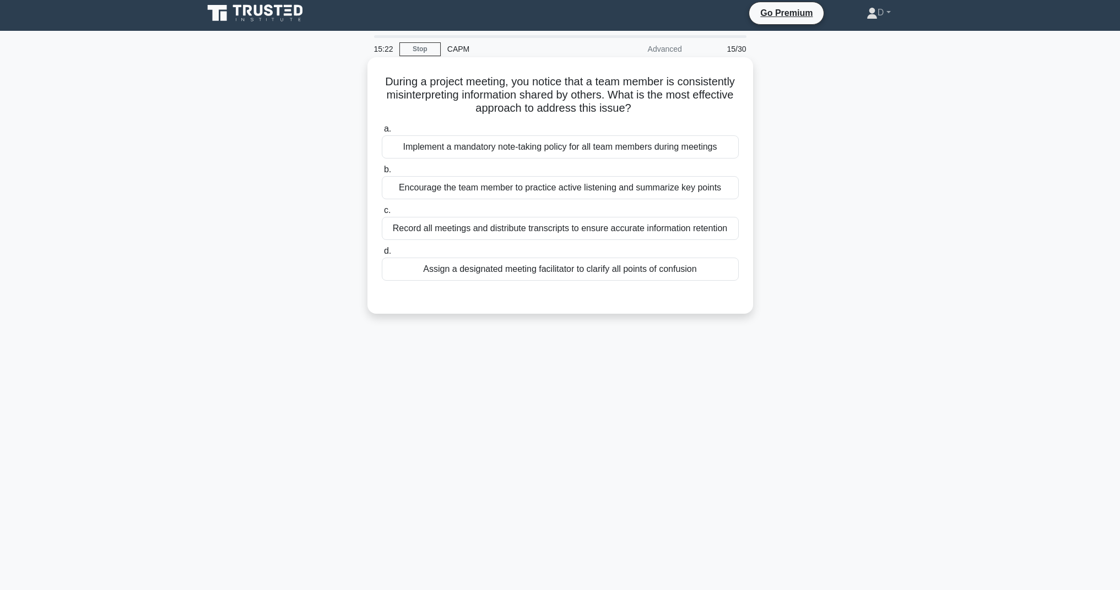
scroll to position [4, 0]
click at [567, 271] on div "Assign a designated meeting facilitator to clarify all points of confusion" at bounding box center [560, 269] width 357 height 23
click at [382, 255] on input "d. Assign a designated meeting facilitator to clarify all points of confusion" at bounding box center [382, 251] width 0 height 7
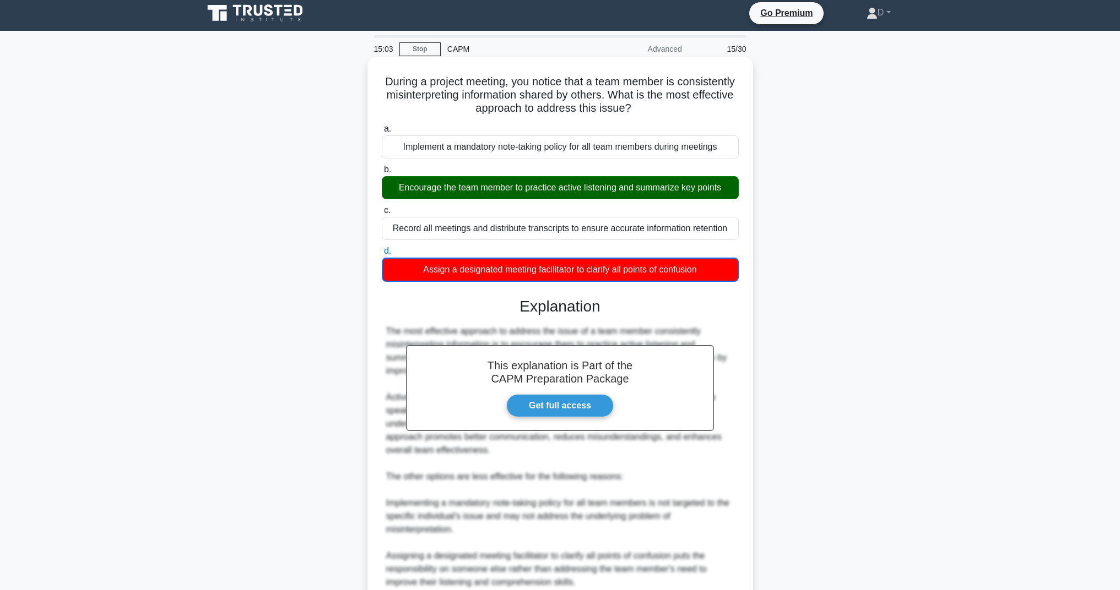
scroll to position [169, 0]
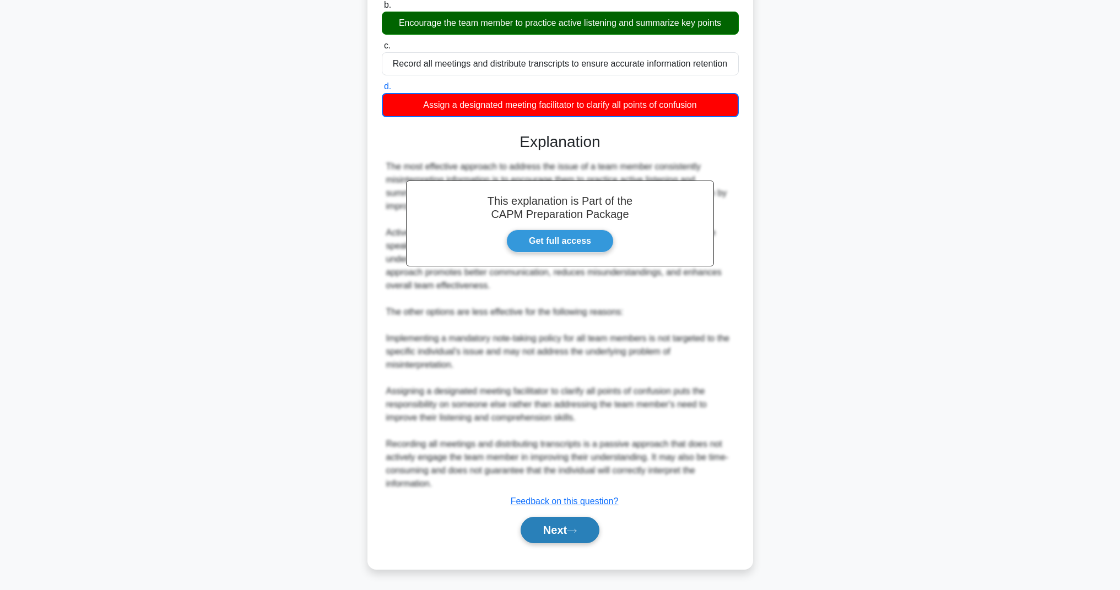
click at [579, 535] on button "Next" at bounding box center [559, 530] width 79 height 26
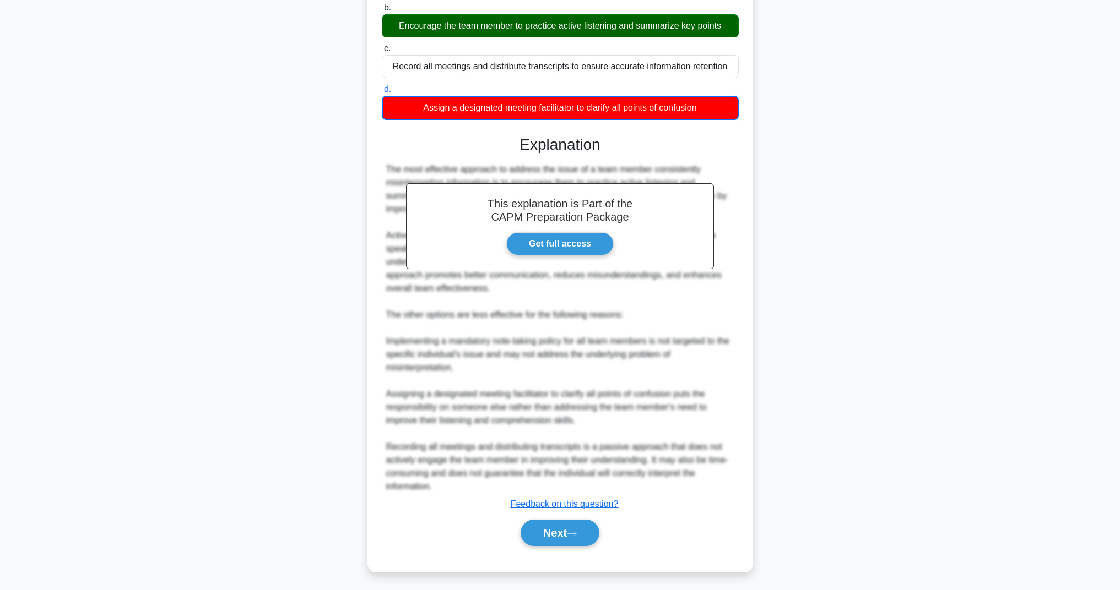
scroll to position [4, 0]
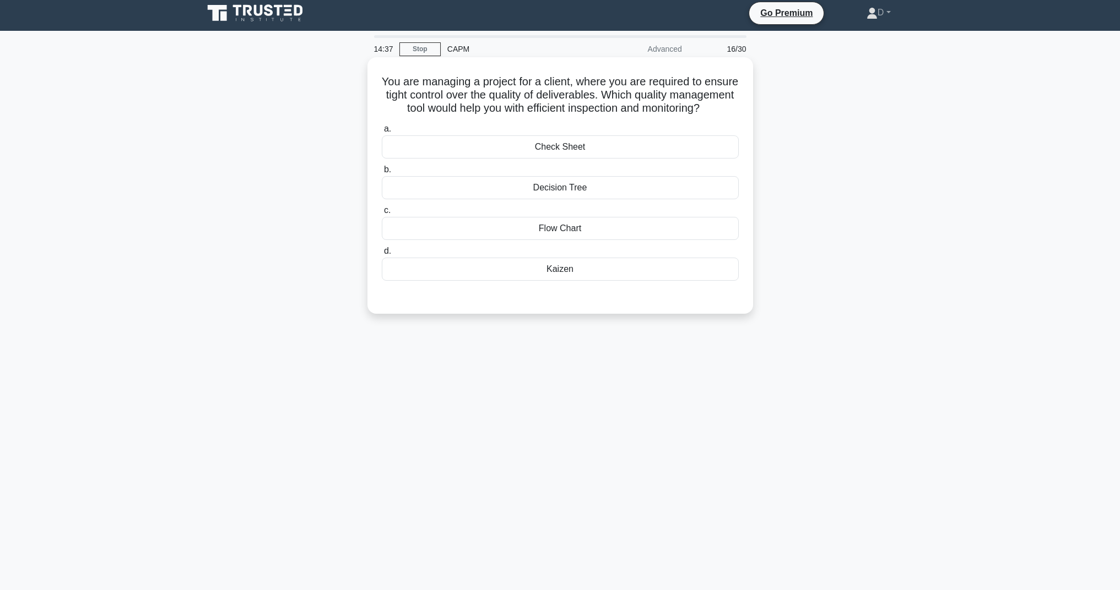
click at [592, 147] on div "Check Sheet" at bounding box center [560, 146] width 357 height 23
click at [382, 133] on input "a. Check Sheet" at bounding box center [382, 129] width 0 height 7
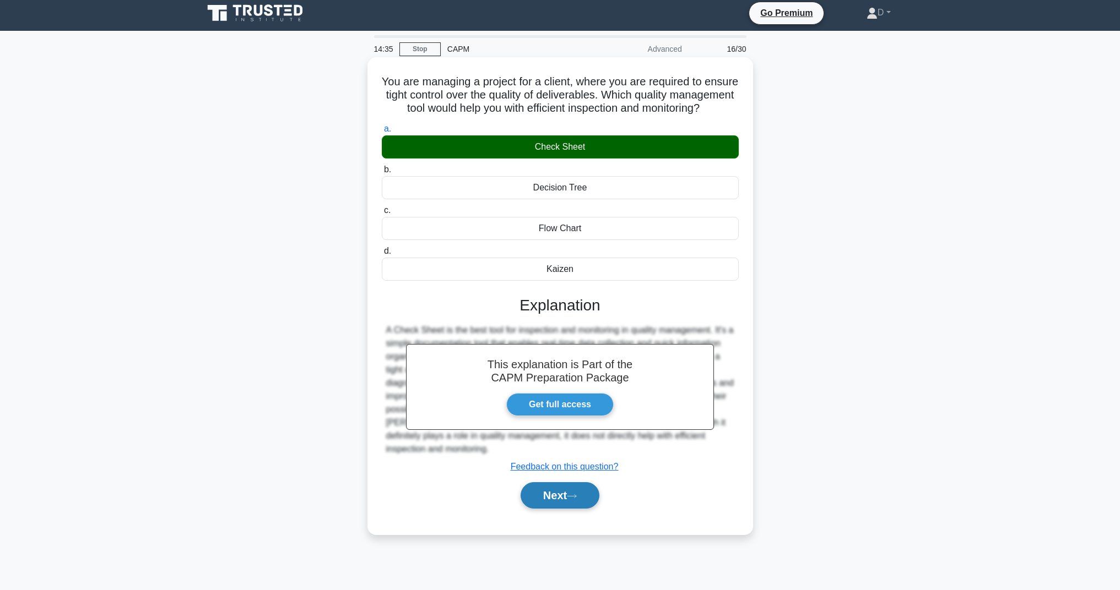
click at [564, 495] on button "Next" at bounding box center [559, 495] width 79 height 26
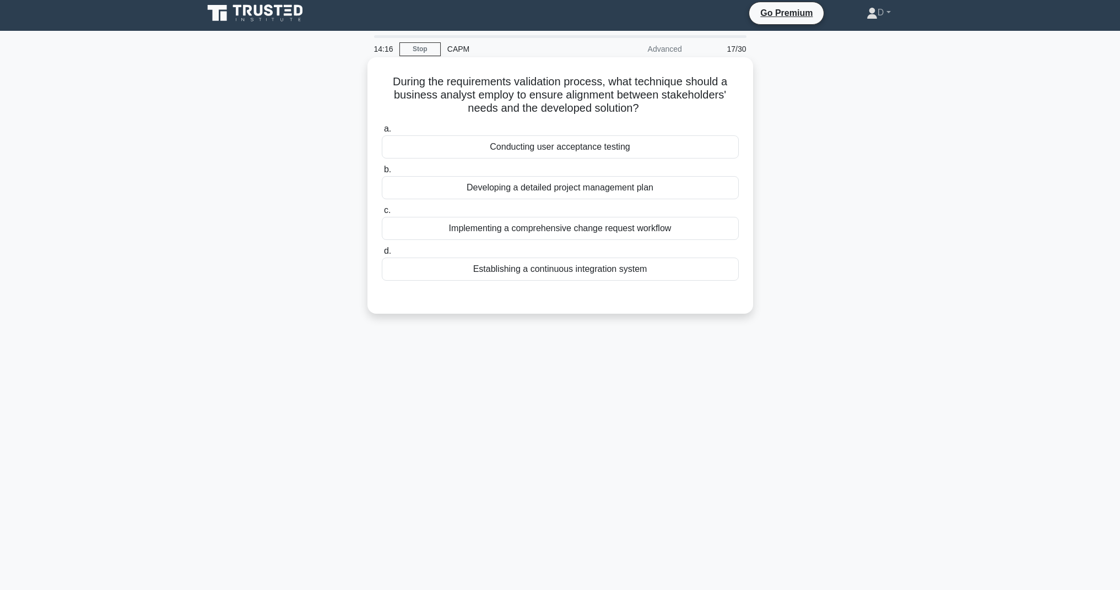
click at [540, 145] on div "Conducting user acceptance testing" at bounding box center [560, 146] width 357 height 23
click at [382, 133] on input "a. Conducting user acceptance testing" at bounding box center [382, 129] width 0 height 7
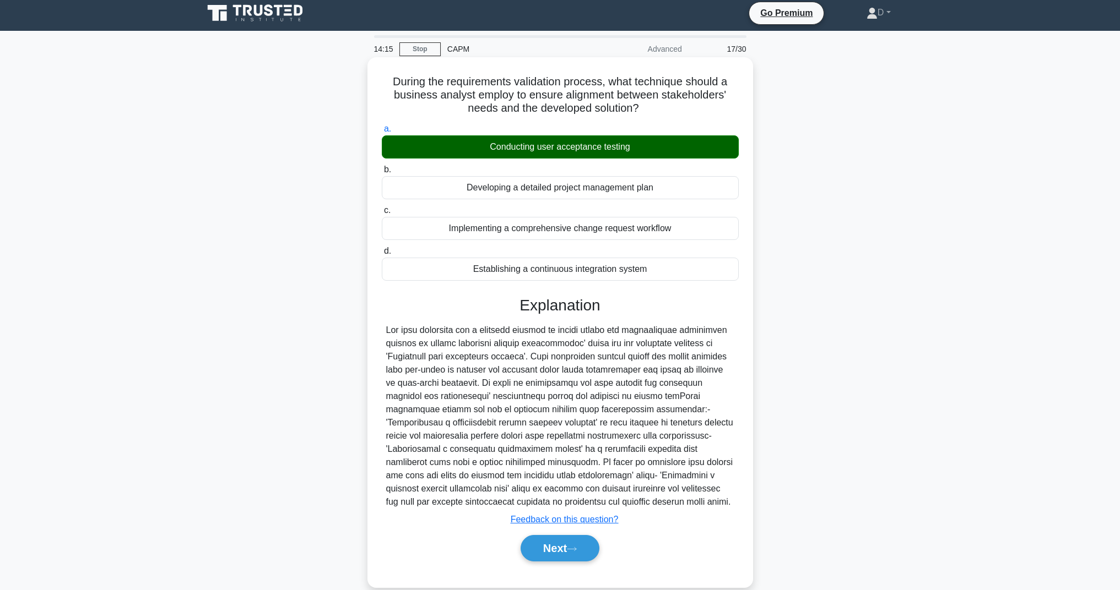
scroll to position [23, 0]
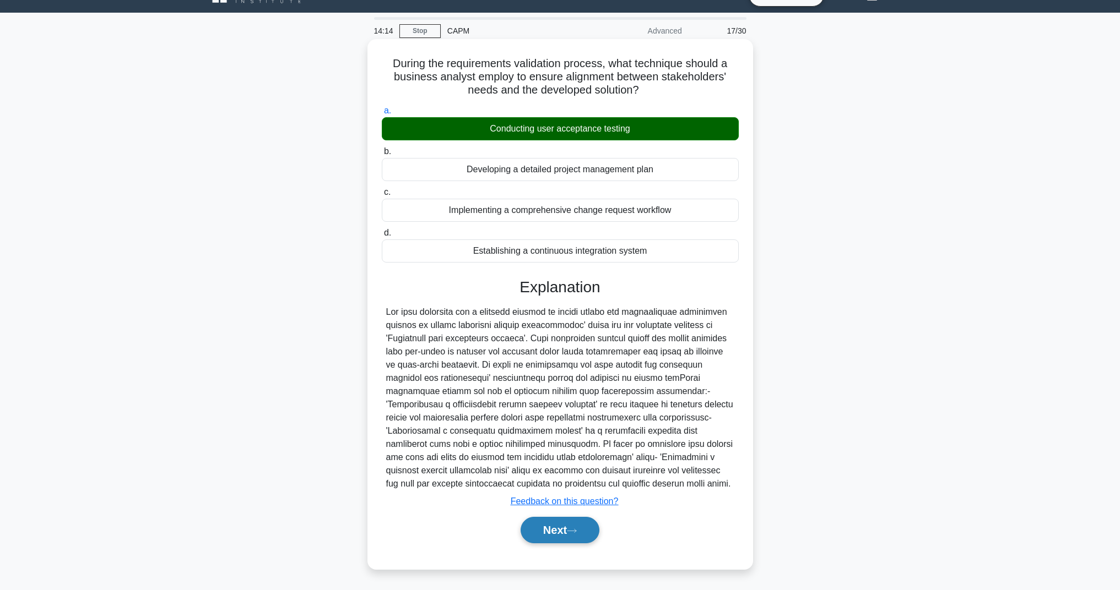
click at [549, 528] on button "Next" at bounding box center [559, 530] width 79 height 26
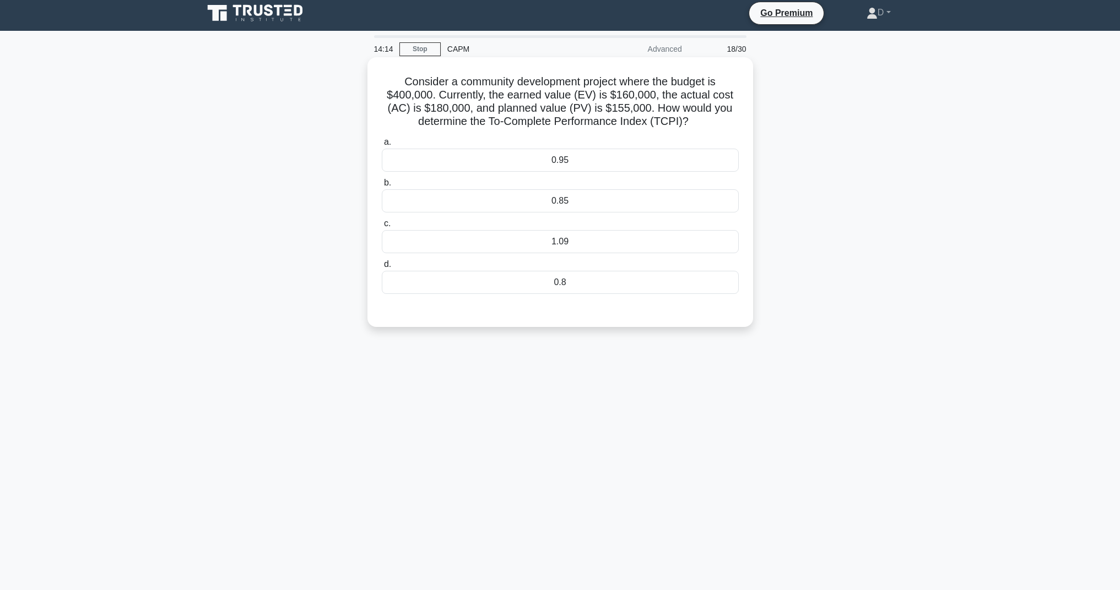
scroll to position [4, 0]
drag, startPoint x: 405, startPoint y: 84, endPoint x: 688, endPoint y: 129, distance: 286.2
click at [688, 129] on h5 "Consider a community development project where the budget is $400,000. Currentl…" at bounding box center [560, 102] width 359 height 54
click at [876, 137] on div "Consider a community development project where the budget is $400,000. Currentl…" at bounding box center [560, 201] width 727 height 283
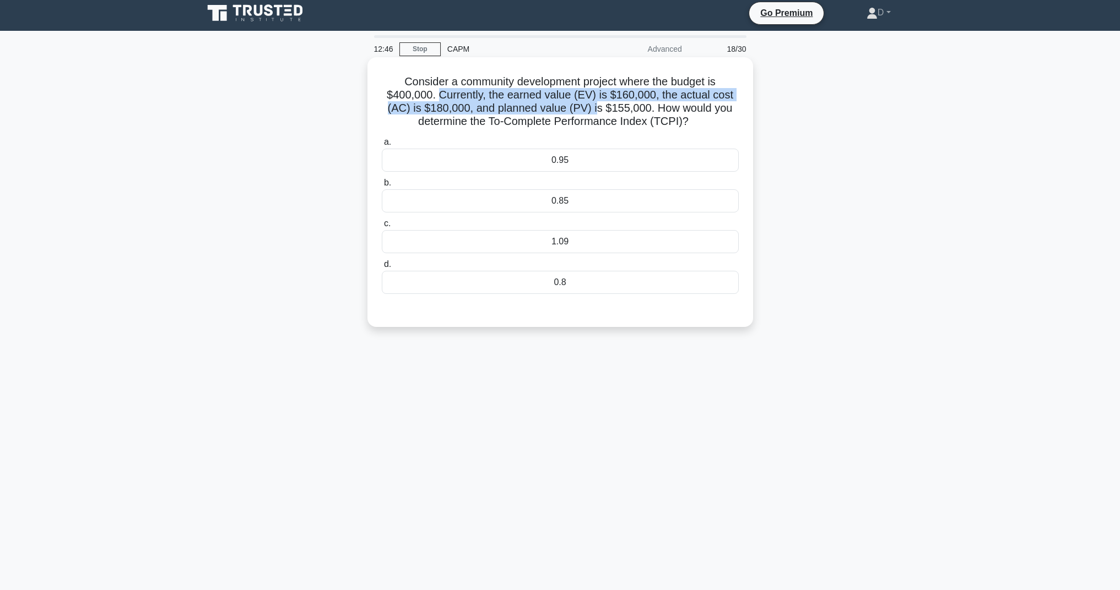
drag, startPoint x: 438, startPoint y: 97, endPoint x: 595, endPoint y: 112, distance: 157.1
click at [595, 112] on h5 "Consider a community development project where the budget is $400,000. Currentl…" at bounding box center [560, 102] width 359 height 54
drag, startPoint x: 578, startPoint y: 283, endPoint x: 405, endPoint y: 402, distance: 209.6
click at [405, 402] on div "12:02 Stop CAPM Advanced 18/30 Consider a community development project where t…" at bounding box center [560, 310] width 727 height 551
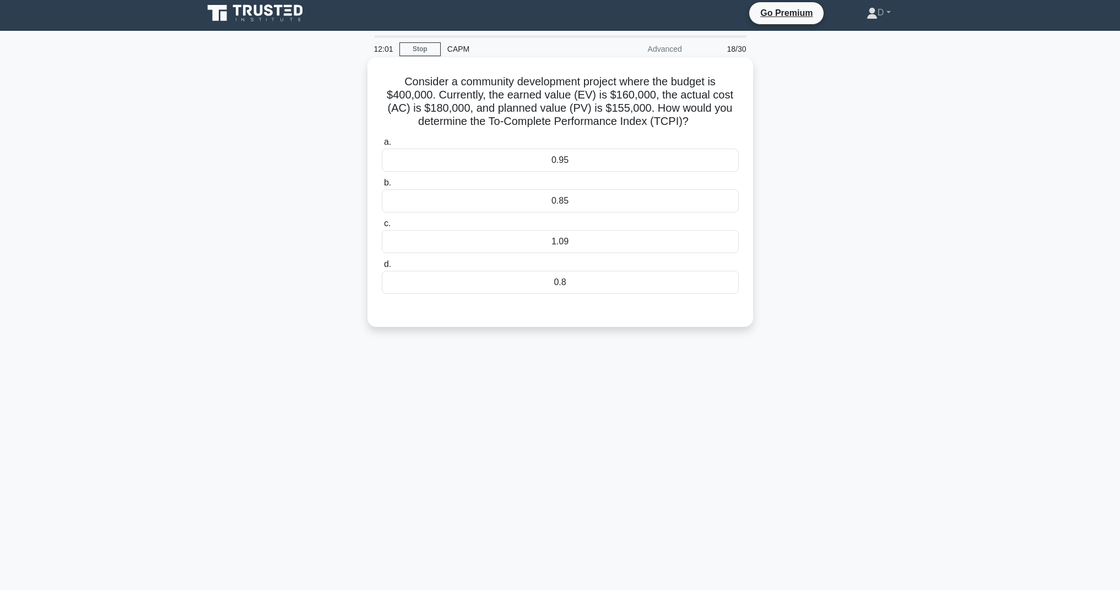
click at [517, 243] on div "1.09" at bounding box center [560, 241] width 357 height 23
click at [382, 227] on input "c. 1.09" at bounding box center [382, 223] width 0 height 7
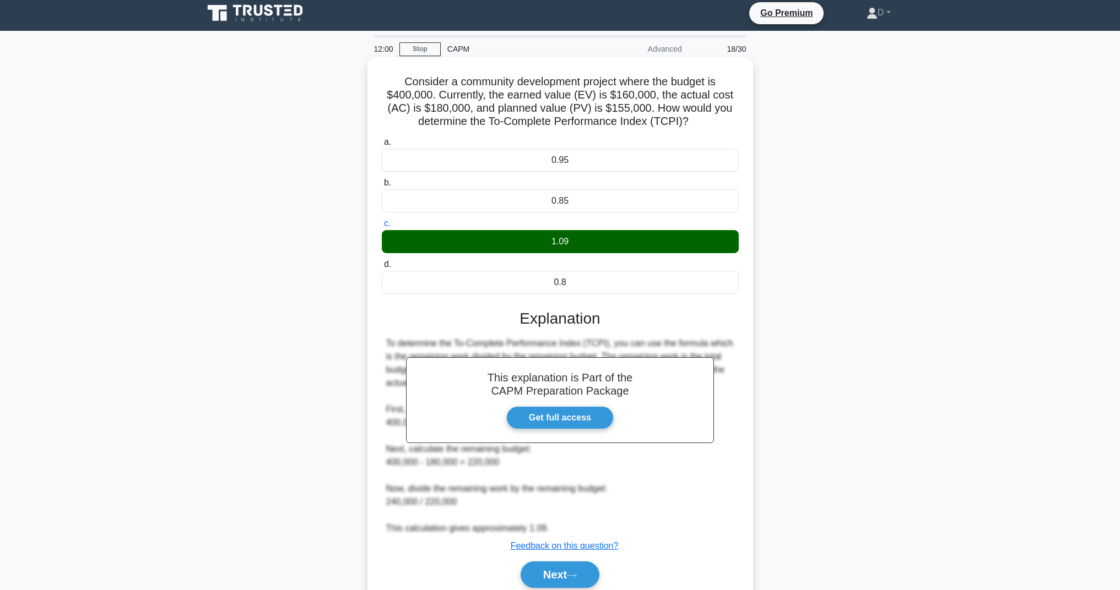
scroll to position [49, 0]
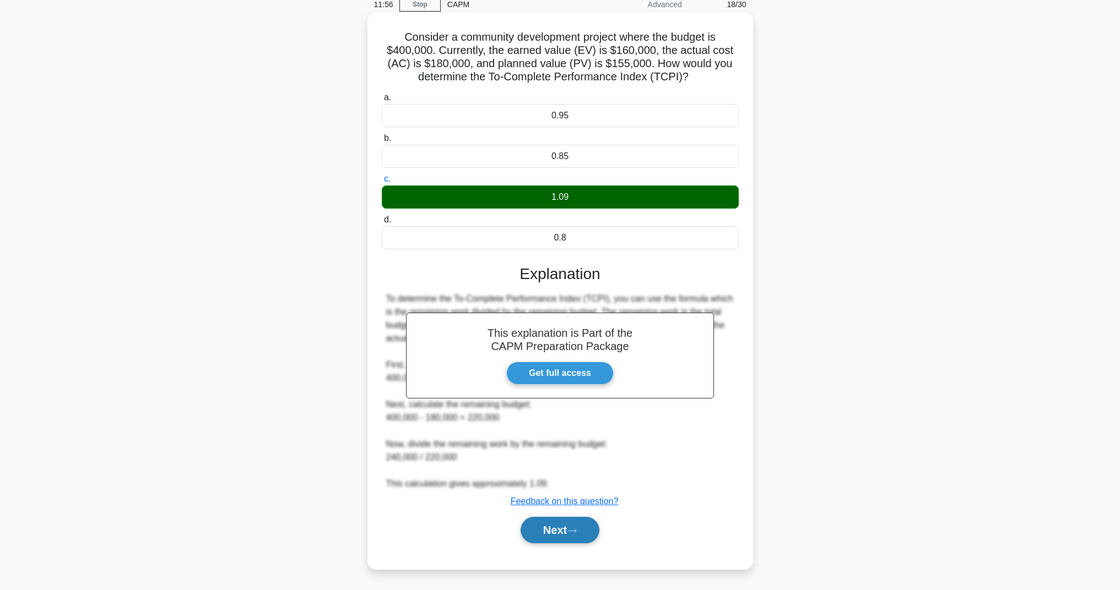
click at [565, 540] on button "Next" at bounding box center [559, 530] width 79 height 26
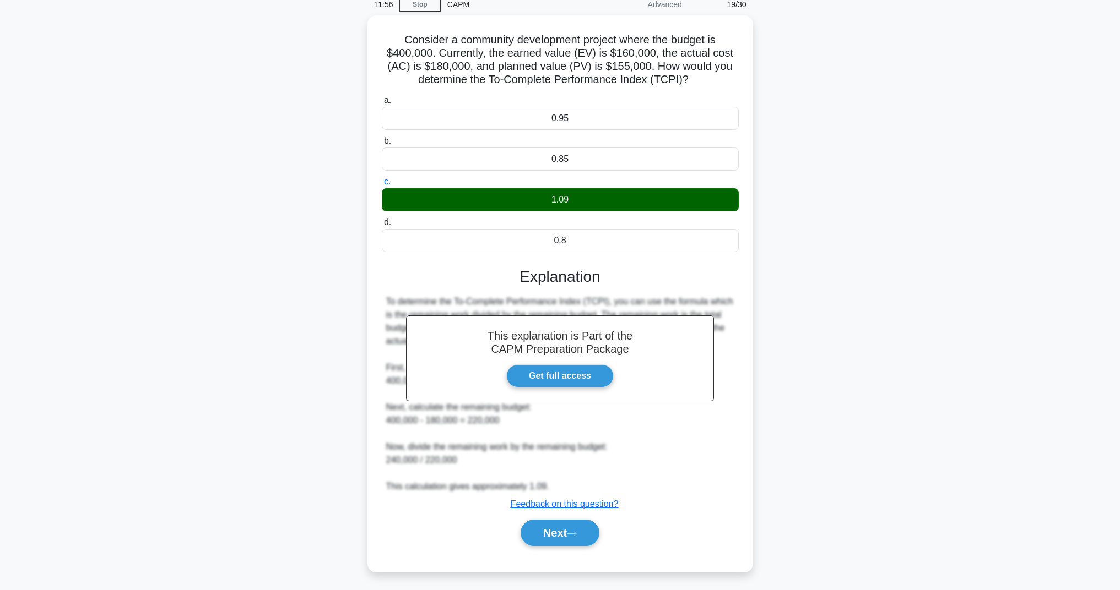
scroll to position [4, 0]
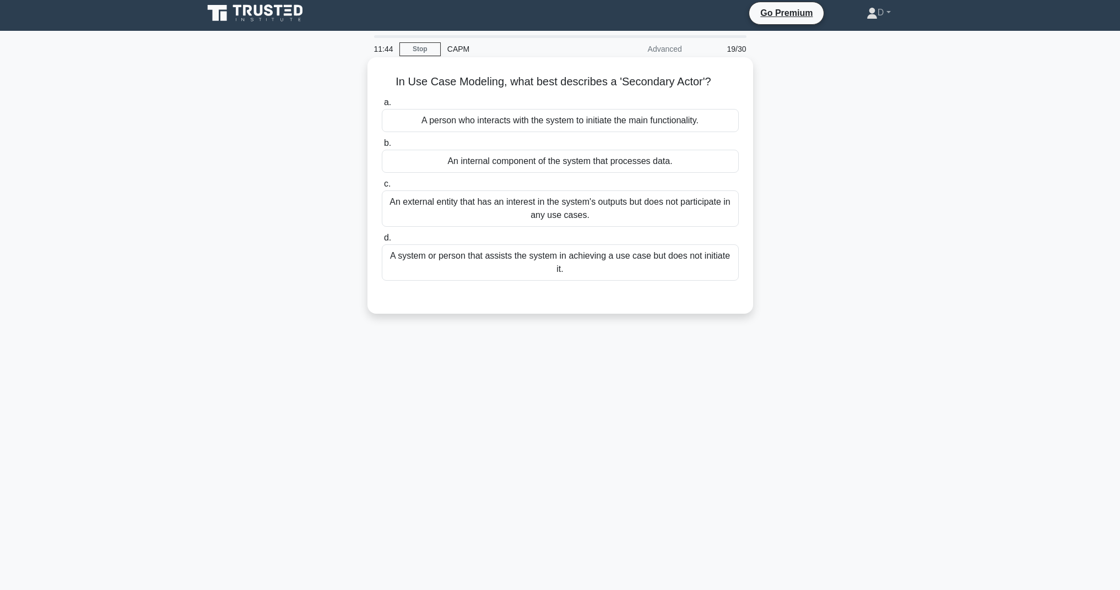
click at [464, 262] on div "A system or person that assists the system in achieving a use case but does not…" at bounding box center [560, 263] width 357 height 36
click at [382, 242] on input "d. A system or person that assists the system in achieving a use case but does …" at bounding box center [382, 238] width 0 height 7
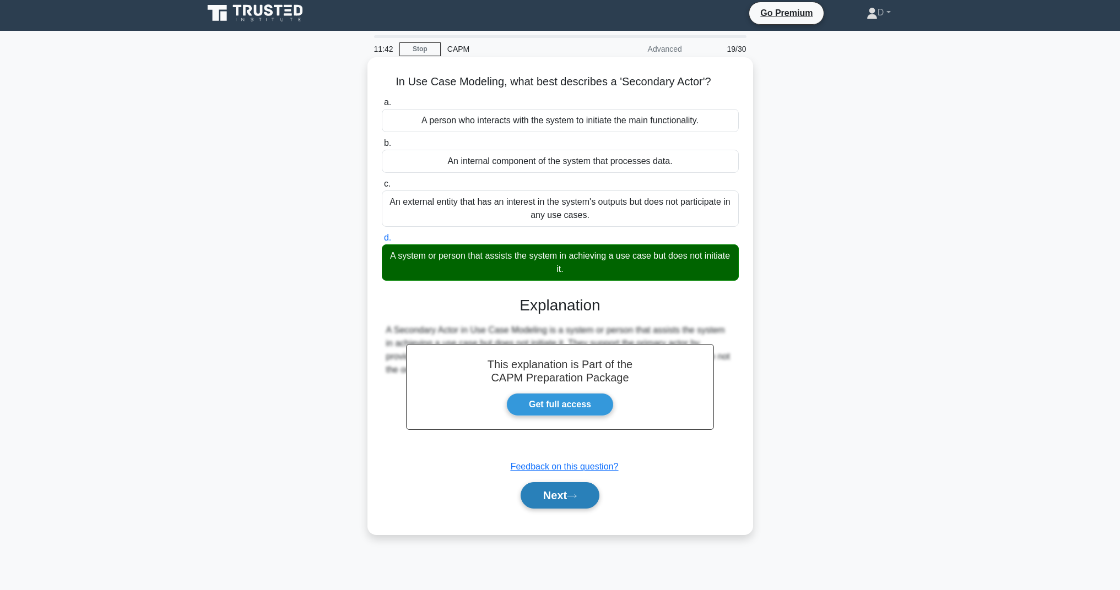
click at [562, 502] on button "Next" at bounding box center [559, 495] width 79 height 26
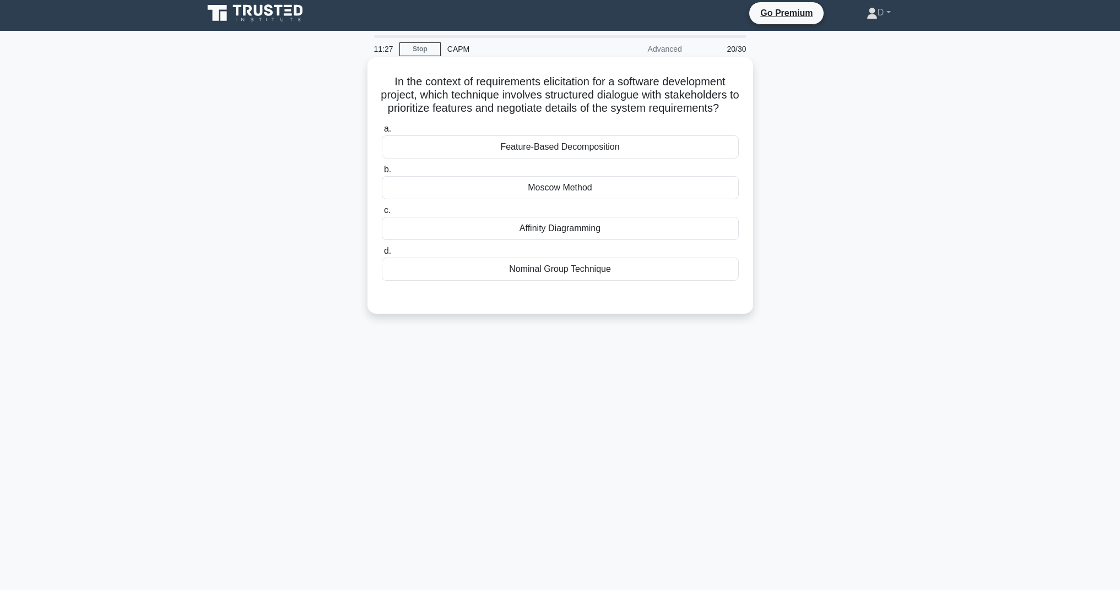
click at [488, 199] on div "Moscow Method" at bounding box center [560, 187] width 357 height 23
click at [382, 173] on input "b. Moscow Method" at bounding box center [382, 169] width 0 height 7
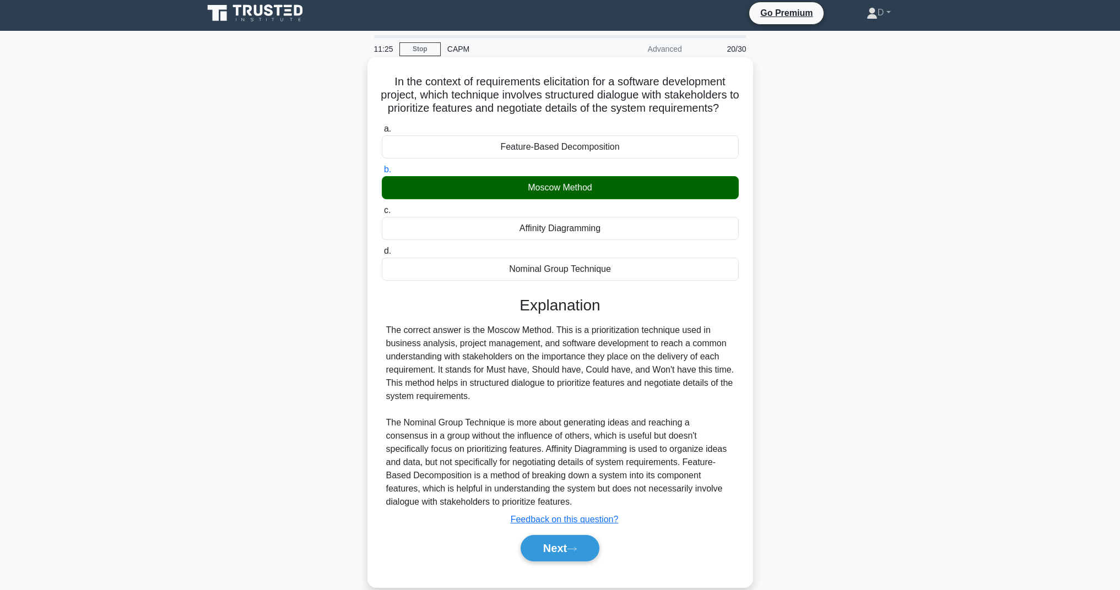
scroll to position [36, 0]
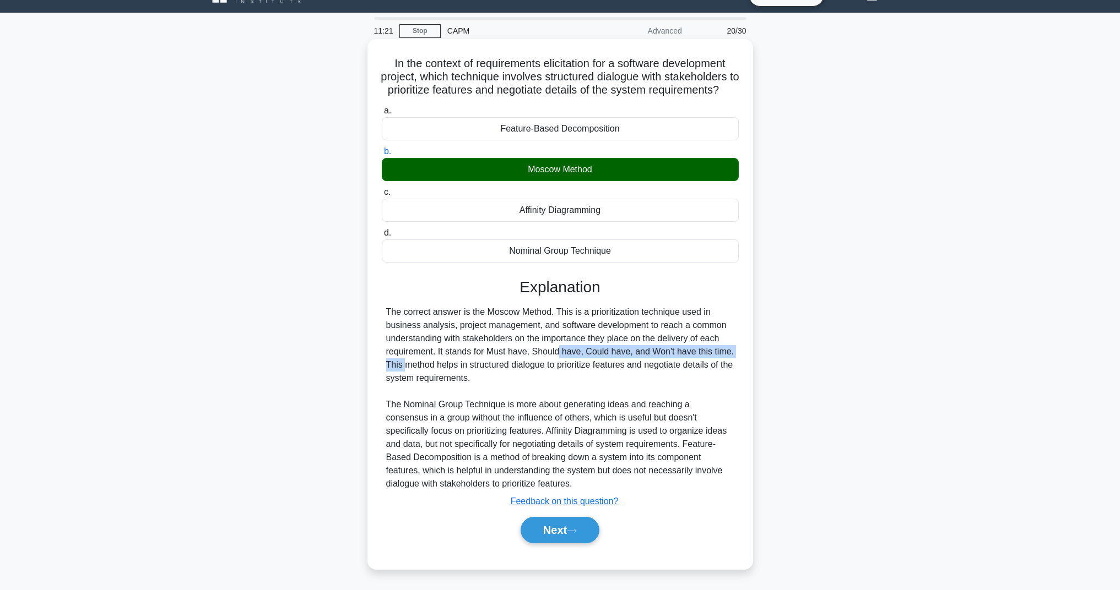
drag, startPoint x: 489, startPoint y: 352, endPoint x: 695, endPoint y: 355, distance: 206.5
click at [695, 355] on div "The correct answer is the Moscow Method. This is a prioritization technique use…" at bounding box center [560, 398] width 348 height 185
click at [577, 529] on icon at bounding box center [572, 531] width 10 height 6
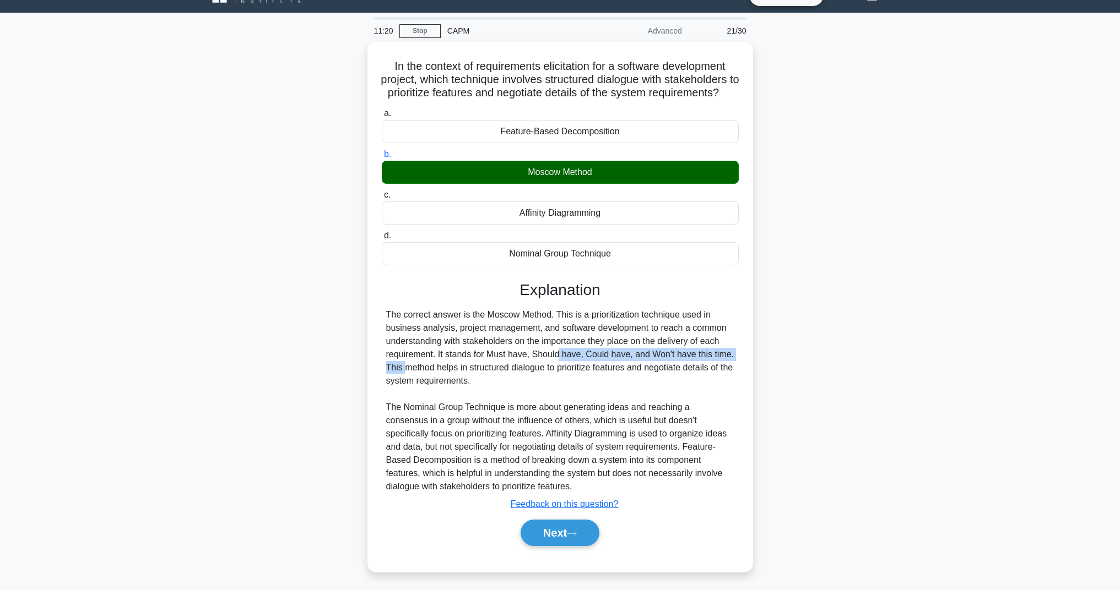
scroll to position [4, 0]
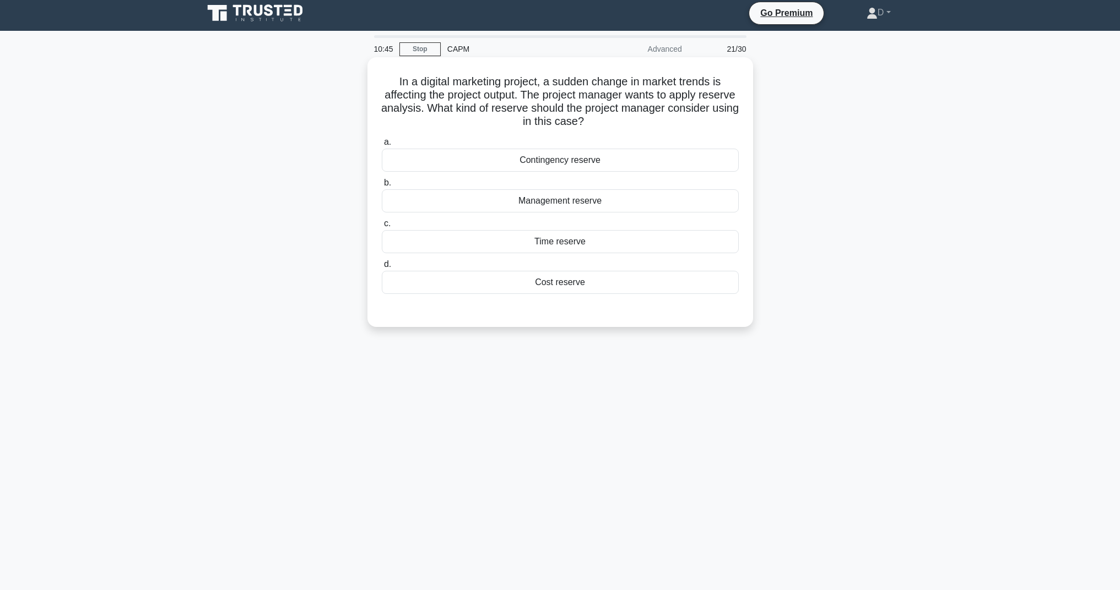
click at [560, 200] on div "Management reserve" at bounding box center [560, 200] width 357 height 23
click at [382, 187] on input "b. Management reserve" at bounding box center [382, 183] width 0 height 7
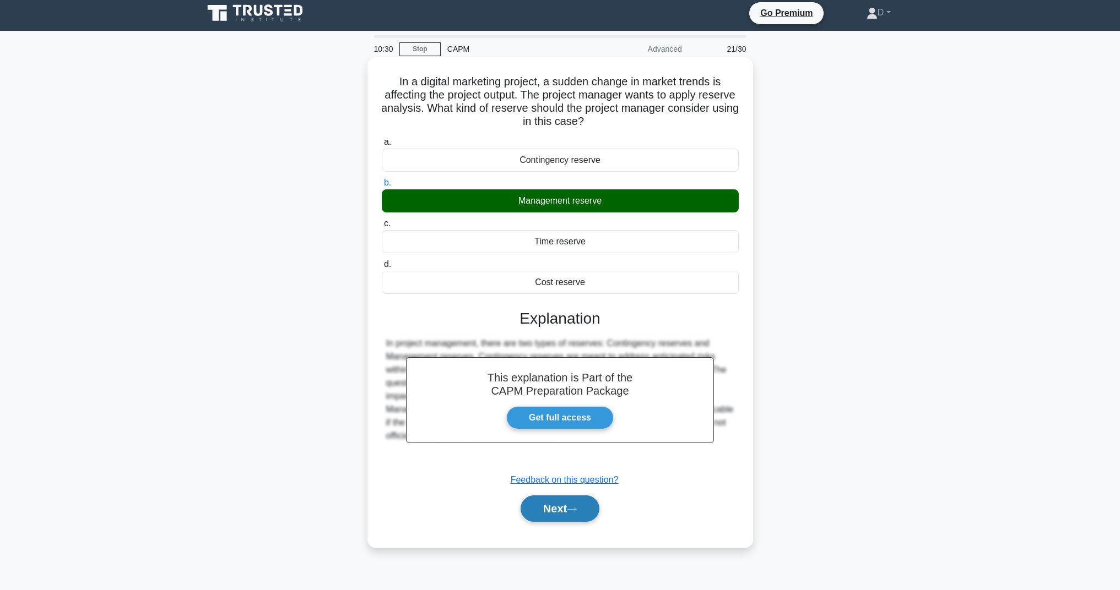
click at [555, 505] on button "Next" at bounding box center [559, 509] width 79 height 26
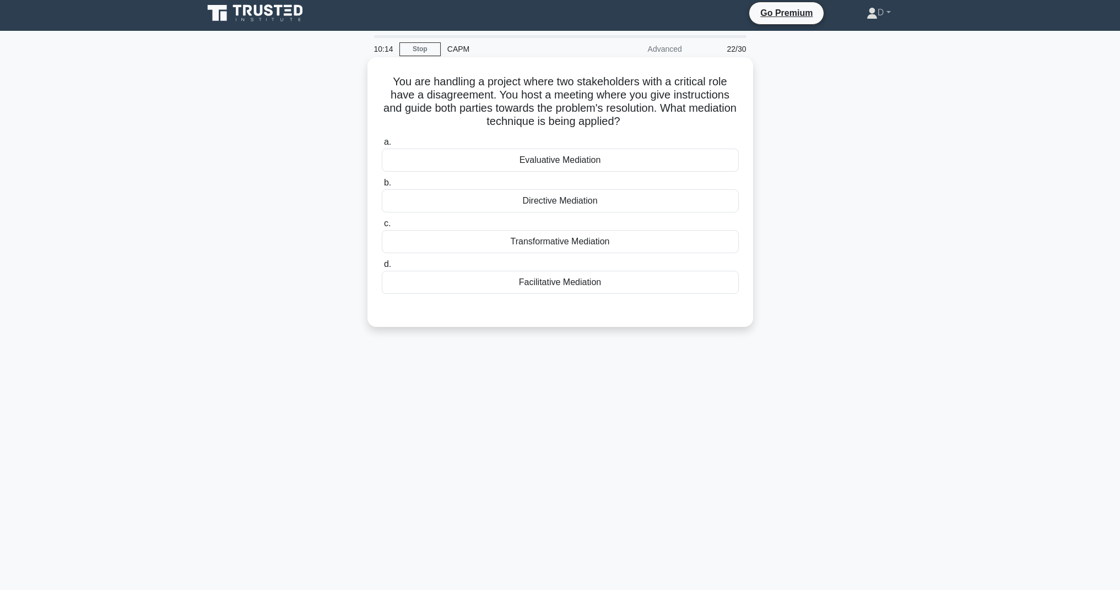
click at [597, 204] on div "Directive Mediation" at bounding box center [560, 200] width 357 height 23
click at [382, 187] on input "b. Directive Mediation" at bounding box center [382, 183] width 0 height 7
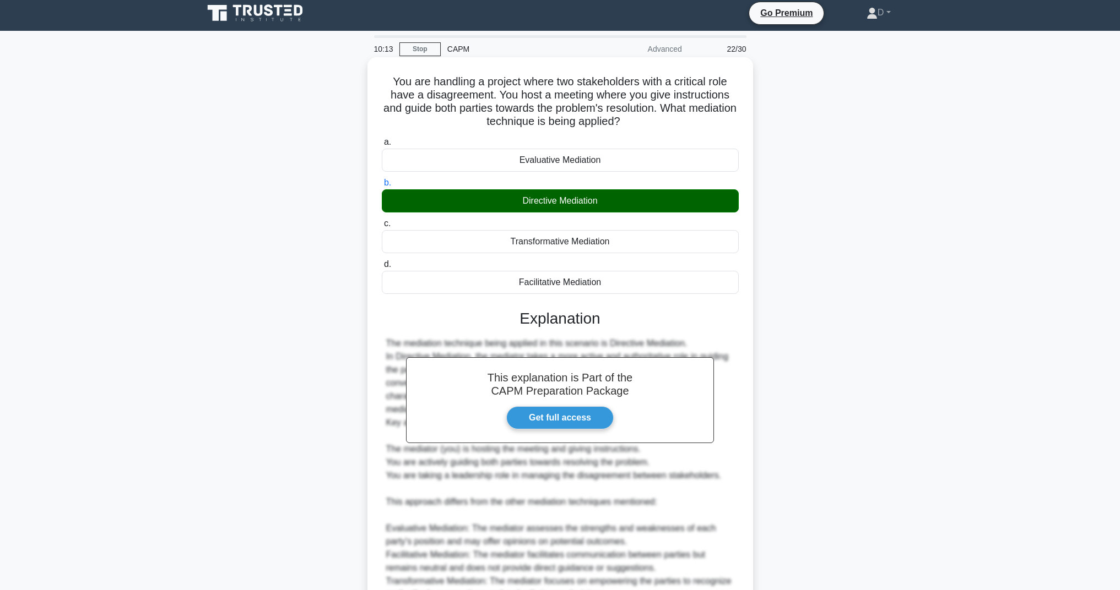
scroll to position [168, 0]
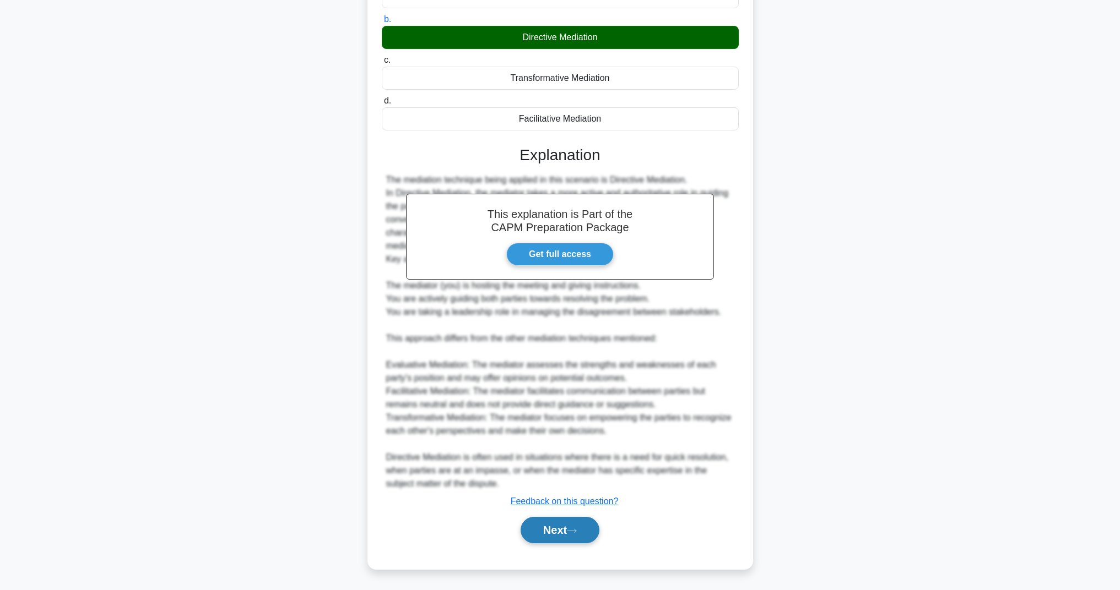
click at [551, 531] on button "Next" at bounding box center [559, 530] width 79 height 26
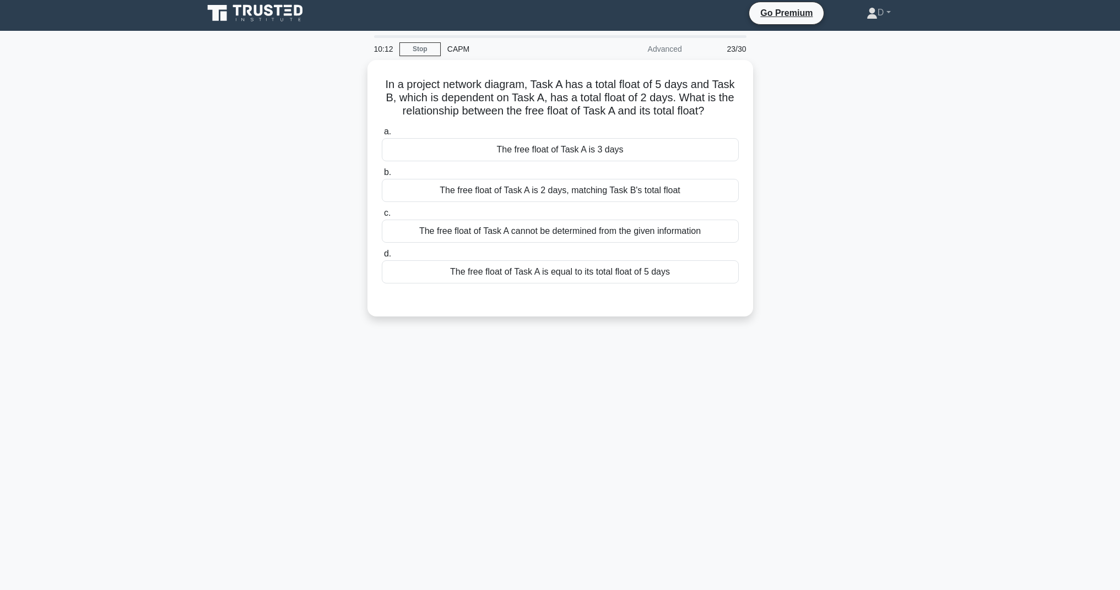
scroll to position [4, 0]
click at [571, 144] on div "The free float of Task A is 3 days" at bounding box center [560, 146] width 357 height 23
click at [382, 133] on input "a. The free float of Task A is 3 days" at bounding box center [382, 129] width 0 height 7
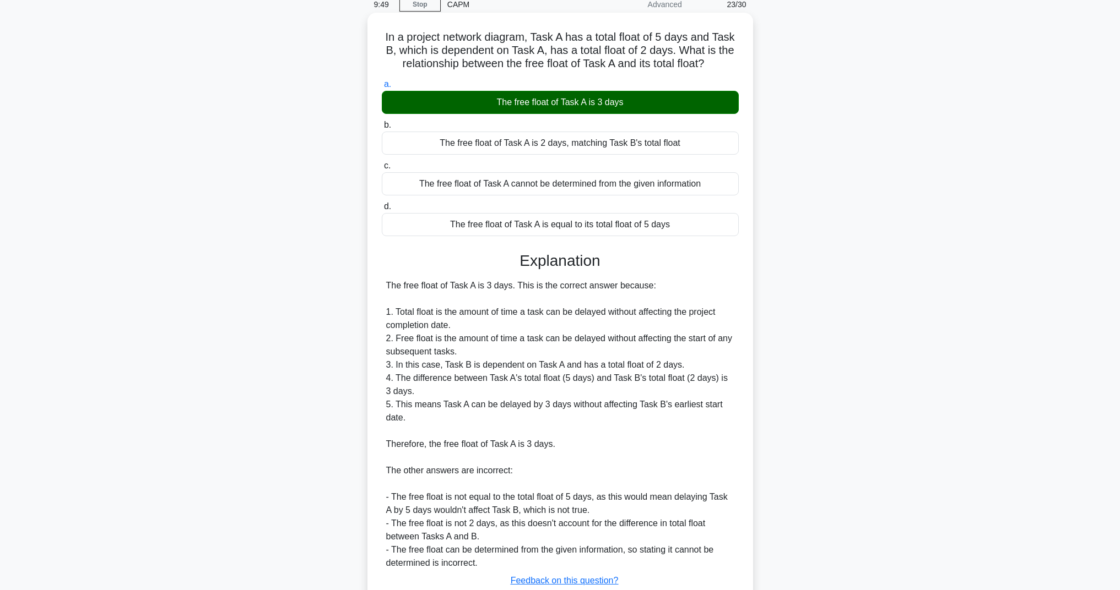
scroll to position [128, 0]
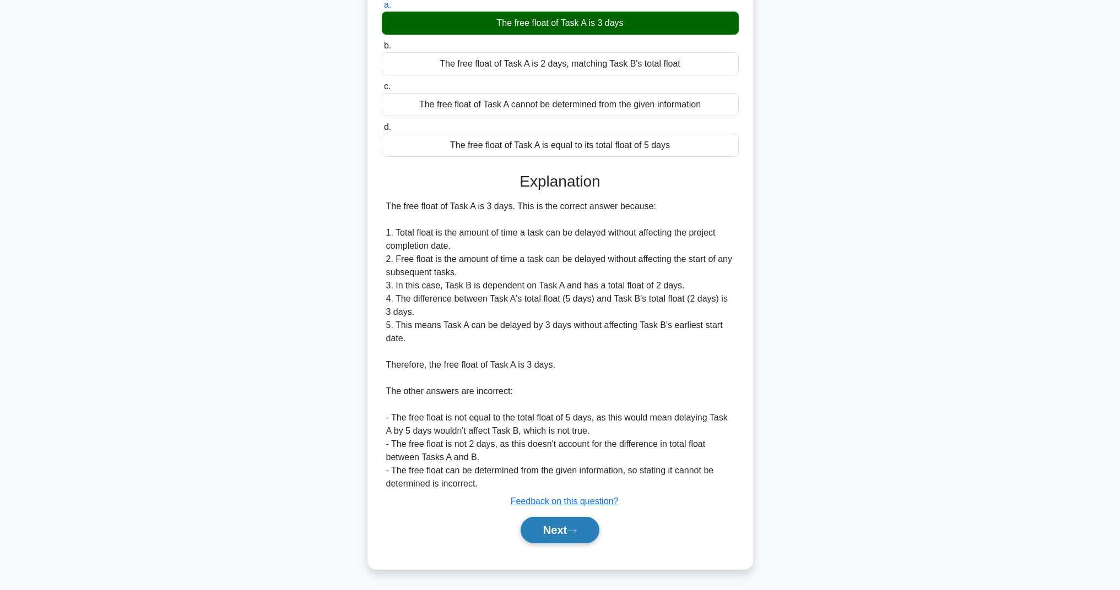
click at [574, 542] on button "Next" at bounding box center [559, 530] width 79 height 26
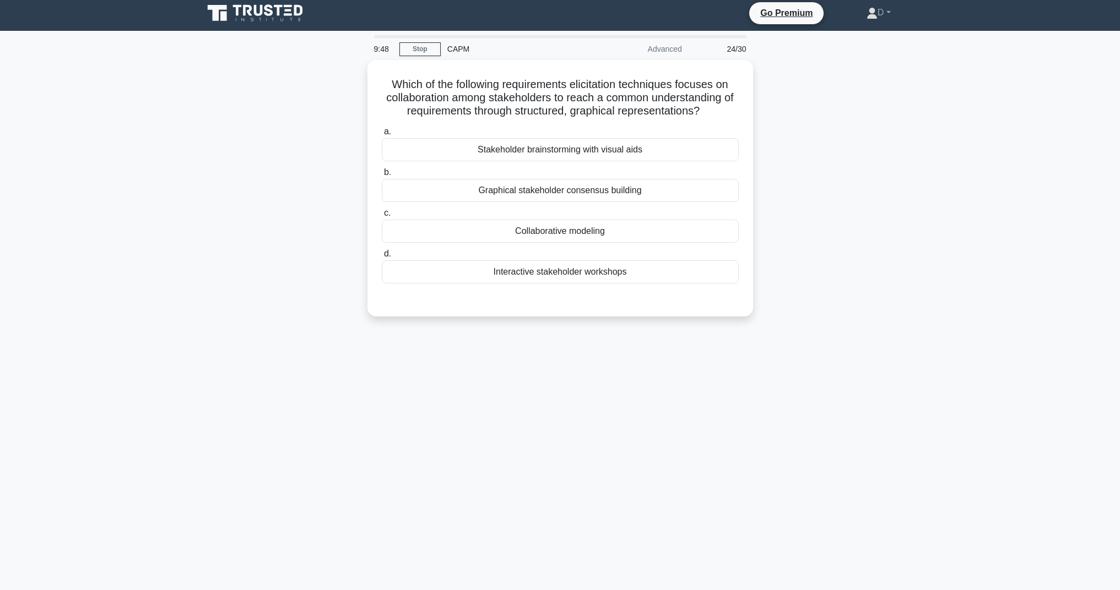
scroll to position [4, 0]
click at [559, 269] on div "Interactive stakeholder workshops" at bounding box center [560, 269] width 357 height 23
click at [382, 255] on input "d. Interactive stakeholder workshops" at bounding box center [382, 251] width 0 height 7
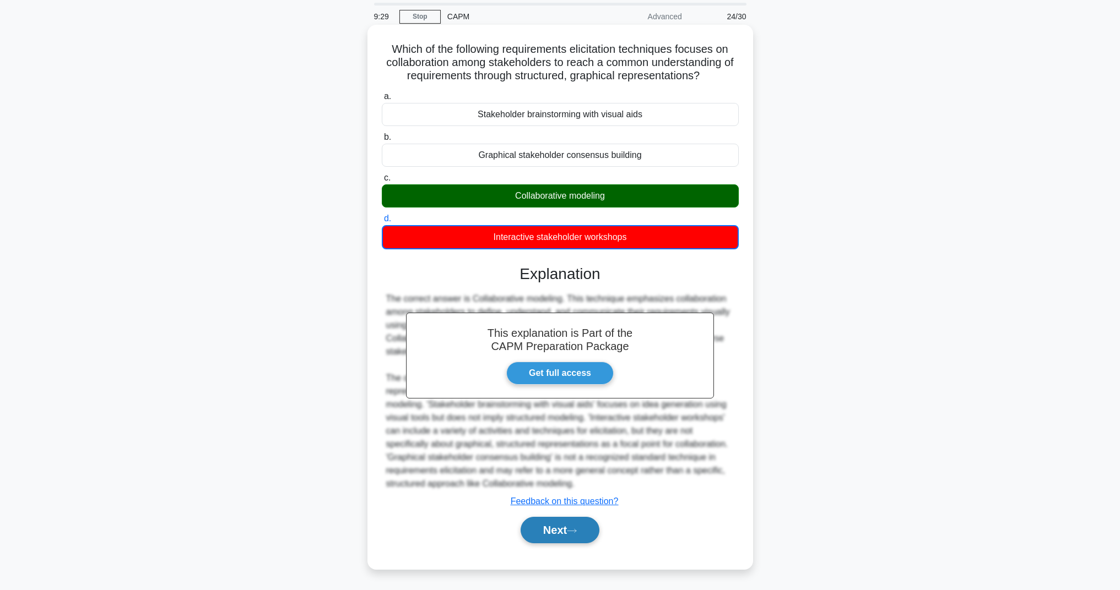
click at [558, 527] on button "Next" at bounding box center [559, 530] width 79 height 26
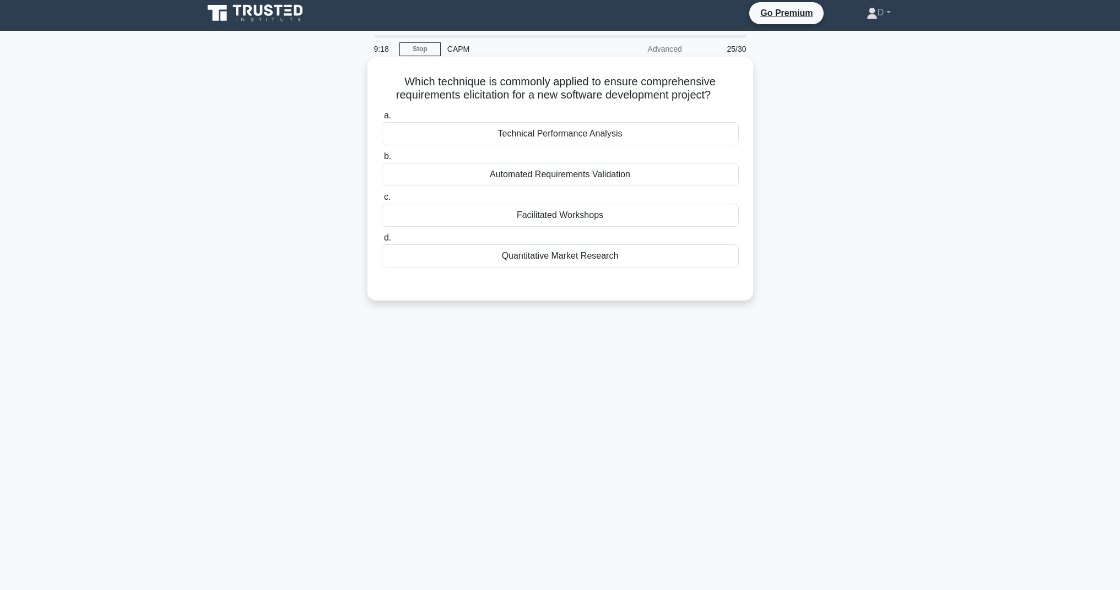
click at [493, 211] on div "Facilitated Workshops" at bounding box center [560, 215] width 357 height 23
click at [382, 201] on input "c. Facilitated Workshops" at bounding box center [382, 197] width 0 height 7
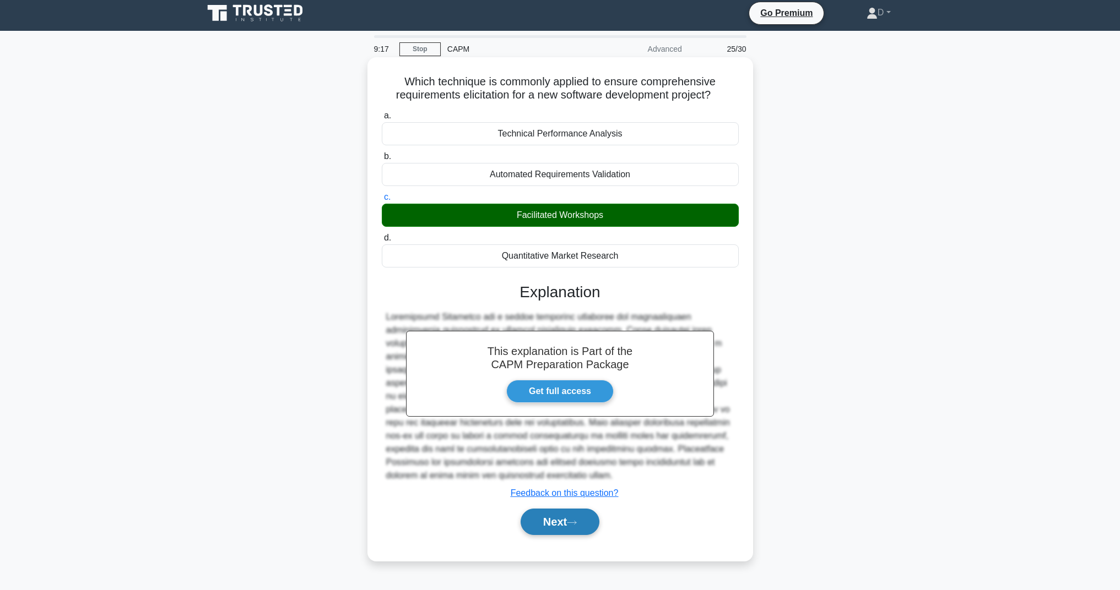
click at [538, 521] on button "Next" at bounding box center [559, 522] width 79 height 26
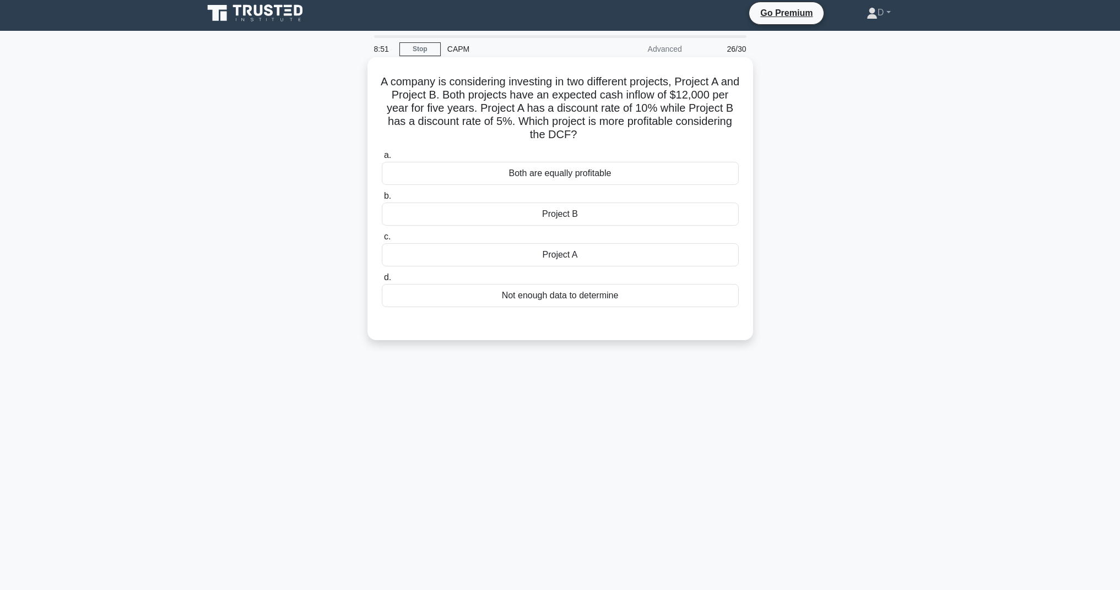
click at [561, 249] on div "Project A" at bounding box center [560, 254] width 357 height 23
click at [382, 241] on input "c. Project A" at bounding box center [382, 237] width 0 height 7
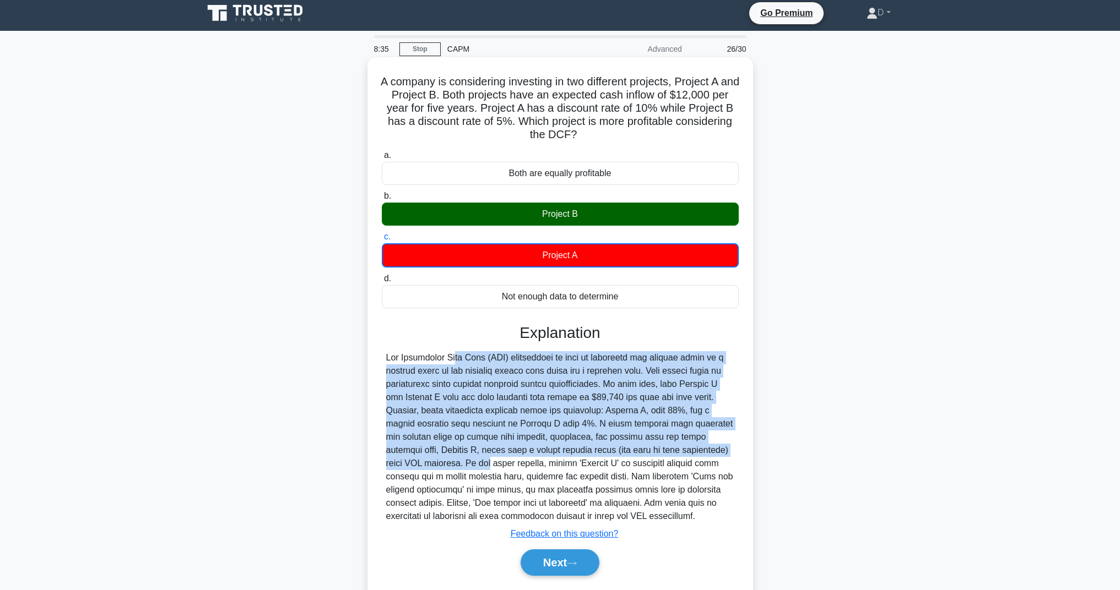
drag, startPoint x: 388, startPoint y: 360, endPoint x: 718, endPoint y: 440, distance: 338.8
click at [720, 442] on div at bounding box center [560, 437] width 348 height 172
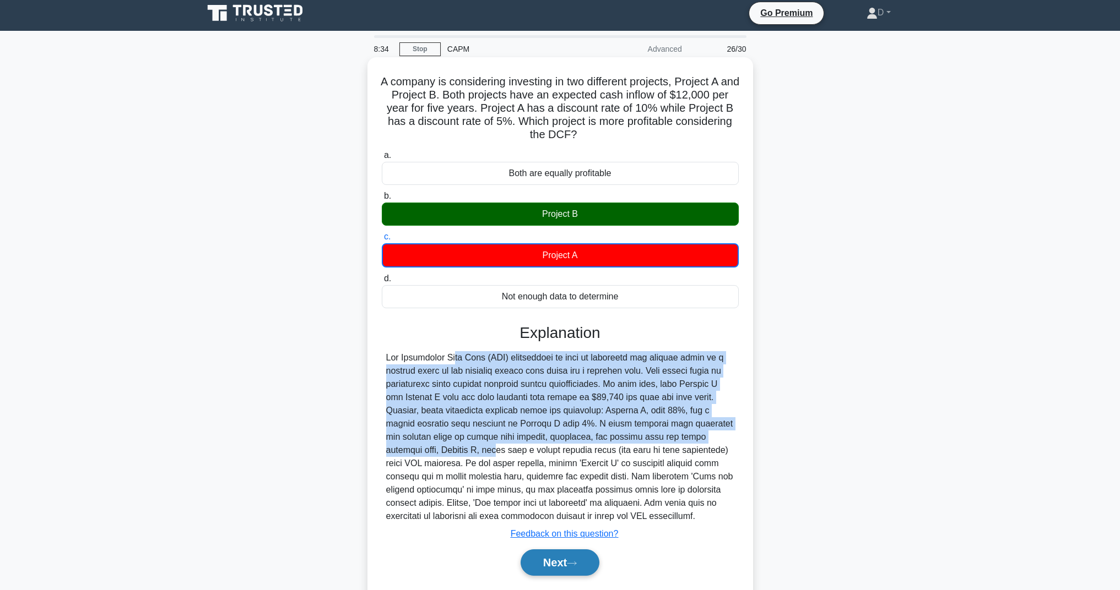
click at [574, 562] on icon at bounding box center [572, 564] width 10 height 6
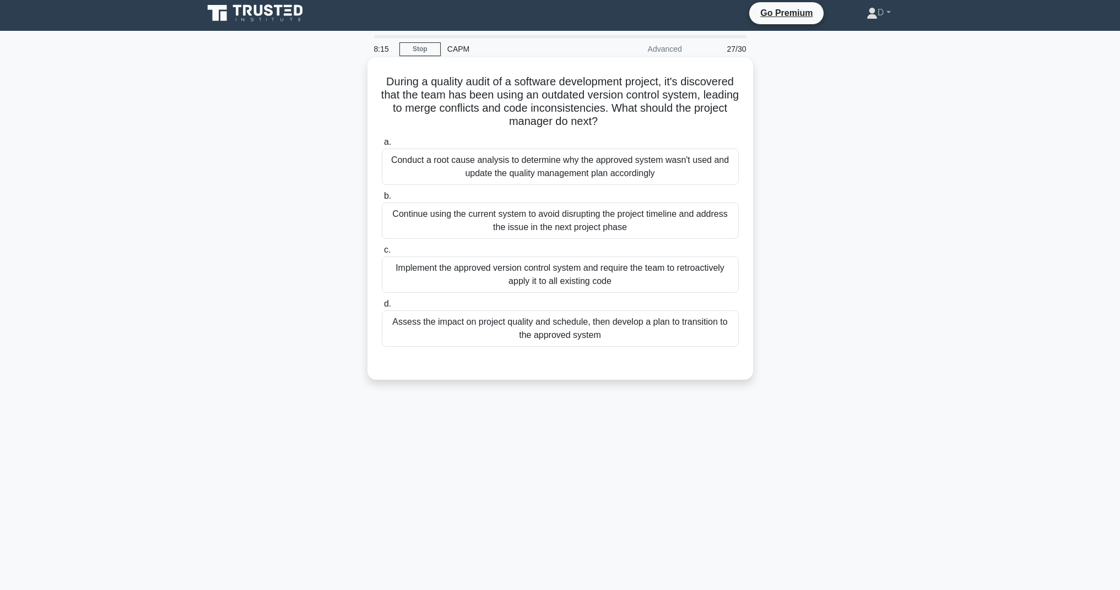
click at [423, 162] on div "Conduct a root cause analysis to determine why the approved system wasn't used …" at bounding box center [560, 167] width 357 height 36
click at [382, 146] on input "a. Conduct a root cause analysis to determine why the approved system wasn't us…" at bounding box center [382, 142] width 0 height 7
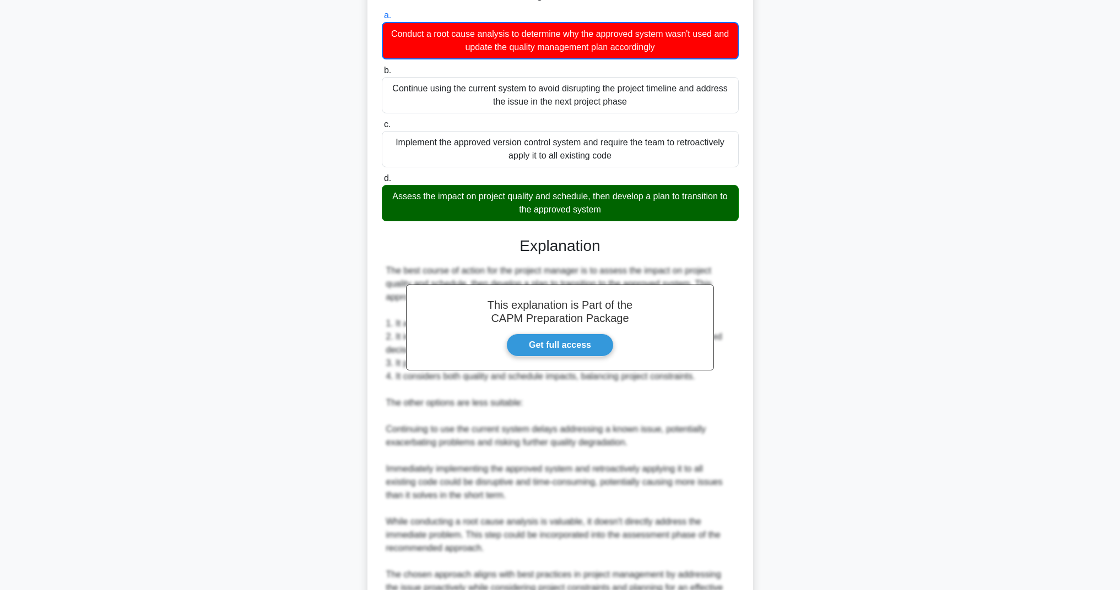
scroll to position [248, 0]
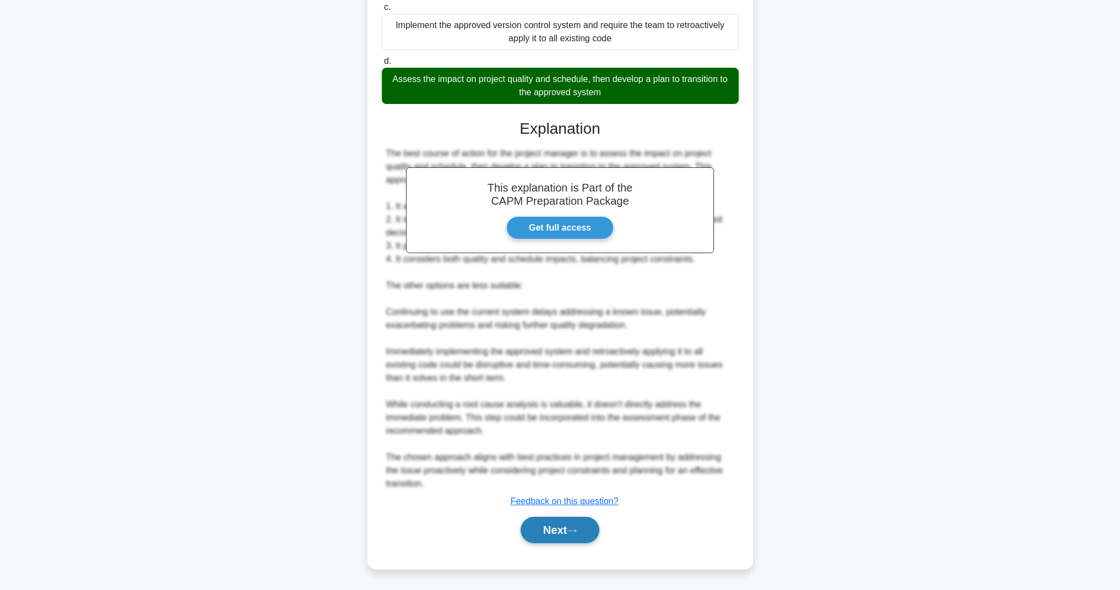
click at [549, 523] on button "Next" at bounding box center [559, 530] width 79 height 26
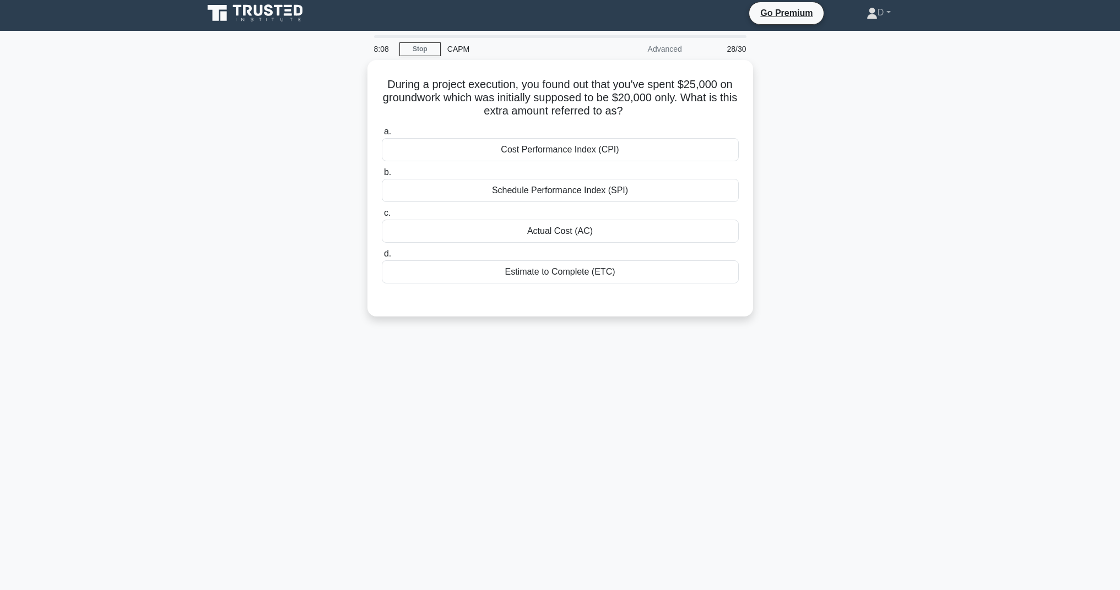
scroll to position [4, 0]
click at [540, 223] on div "Actual Cost (AC)" at bounding box center [560, 228] width 357 height 23
click at [382, 214] on input "c. Actual Cost (AC)" at bounding box center [382, 210] width 0 height 7
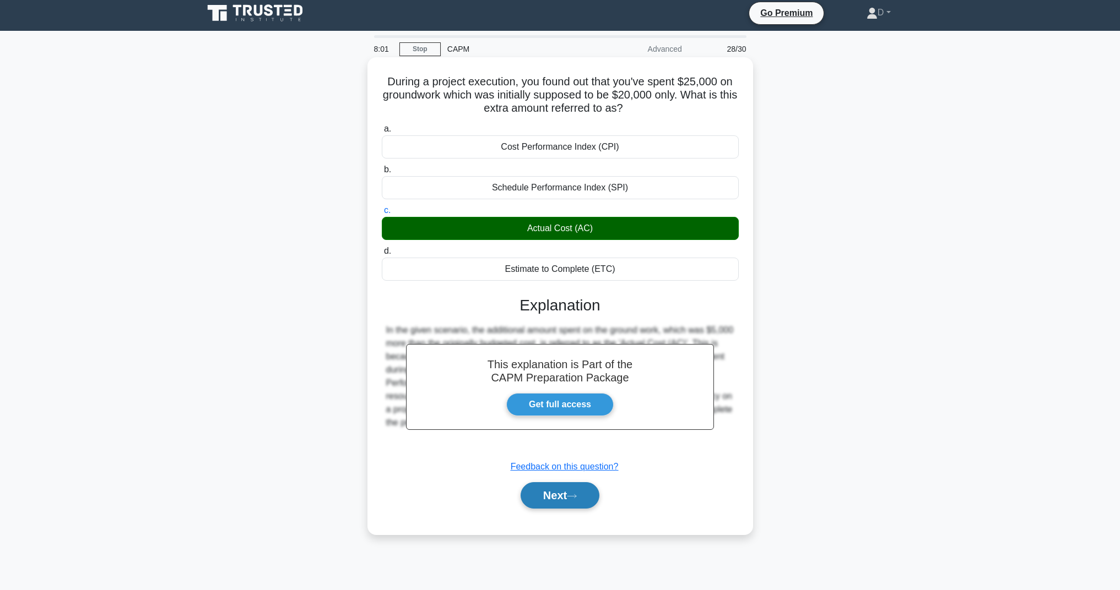
click at [559, 489] on button "Next" at bounding box center [559, 495] width 79 height 26
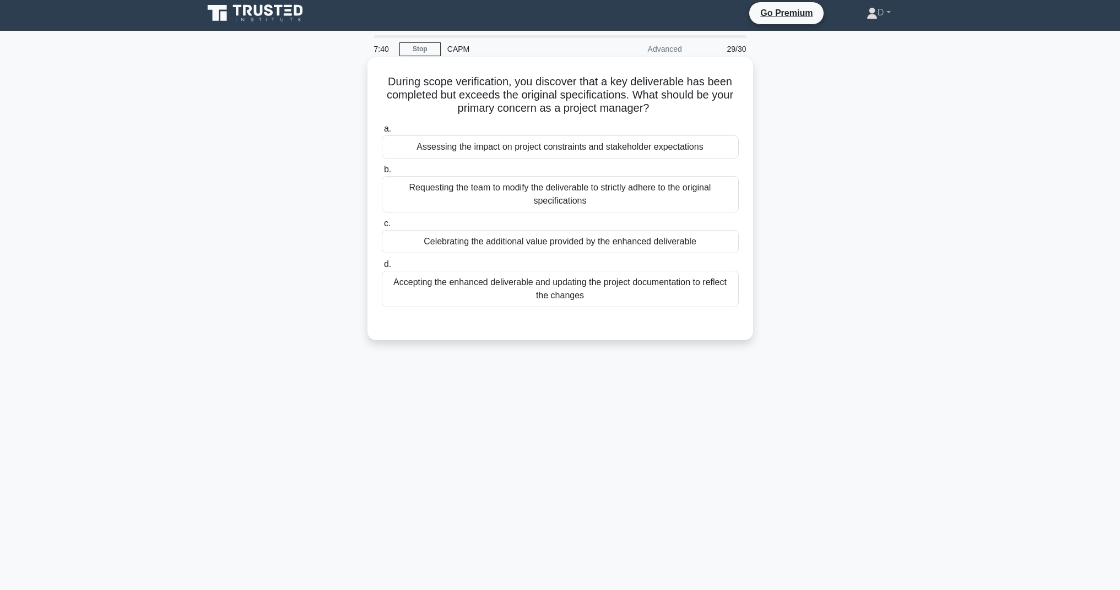
click at [502, 146] on div "Assessing the impact on project constraints and stakeholder expectations" at bounding box center [560, 146] width 357 height 23
click at [382, 133] on input "a. Assessing the impact on project constraints and stakeholder expectations" at bounding box center [382, 129] width 0 height 7
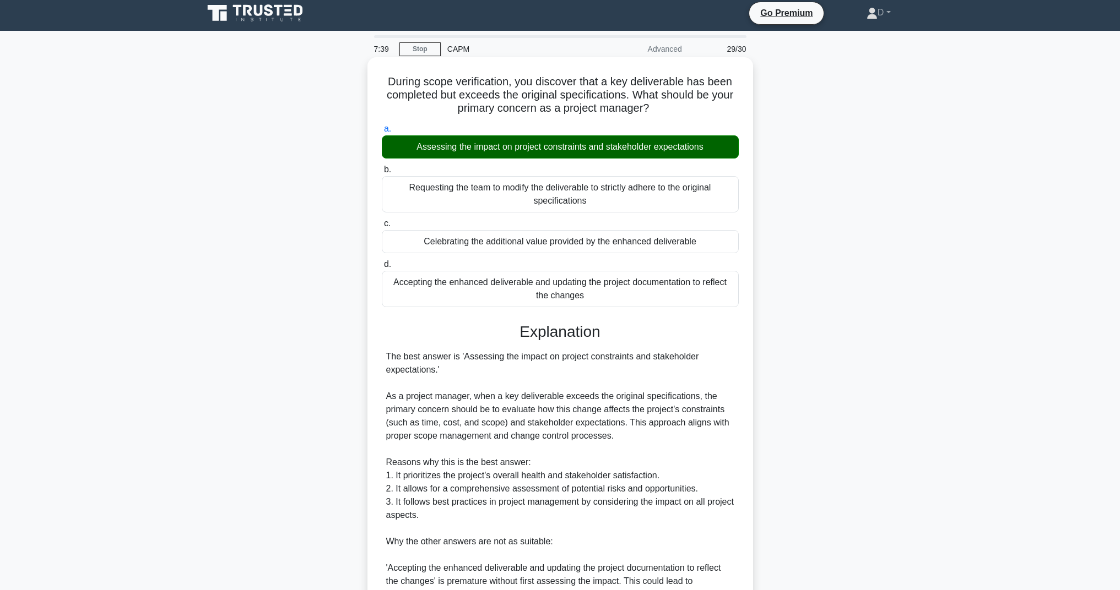
scroll to position [234, 0]
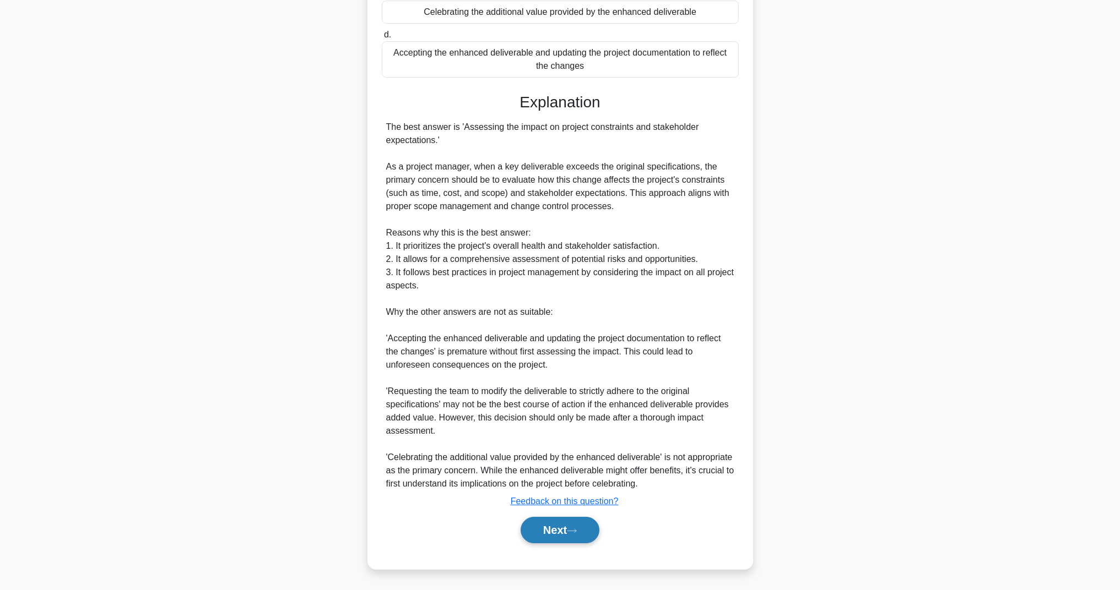
click at [544, 533] on button "Next" at bounding box center [559, 530] width 79 height 26
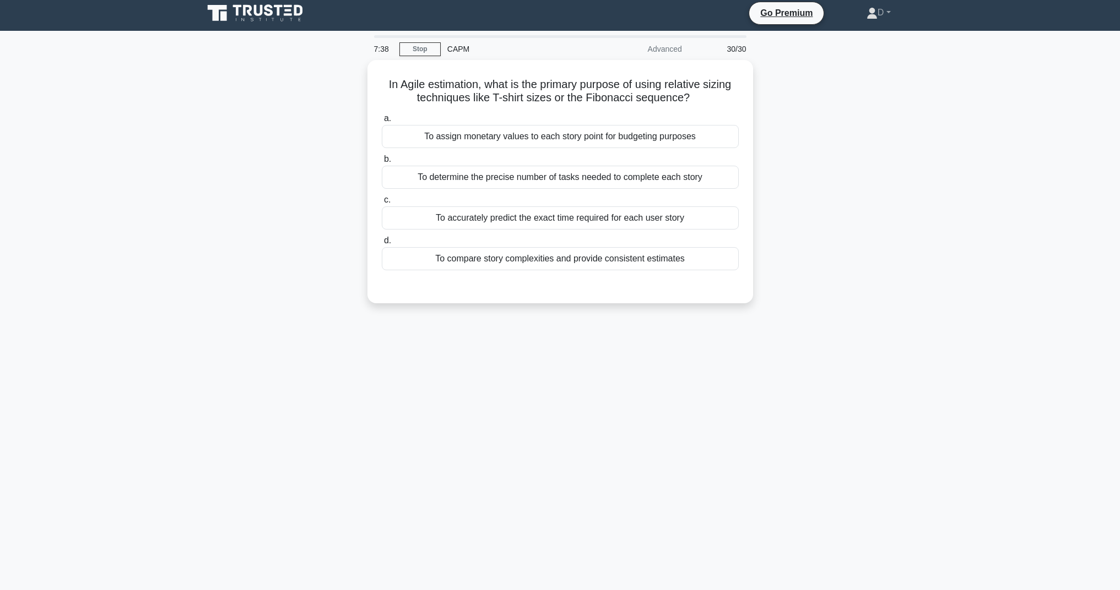
scroll to position [4, 0]
click at [499, 261] on div "To compare story complexities and provide consistent estimates" at bounding box center [560, 256] width 357 height 23
click at [382, 242] on input "d. To compare story complexities and provide consistent estimates" at bounding box center [382, 238] width 0 height 7
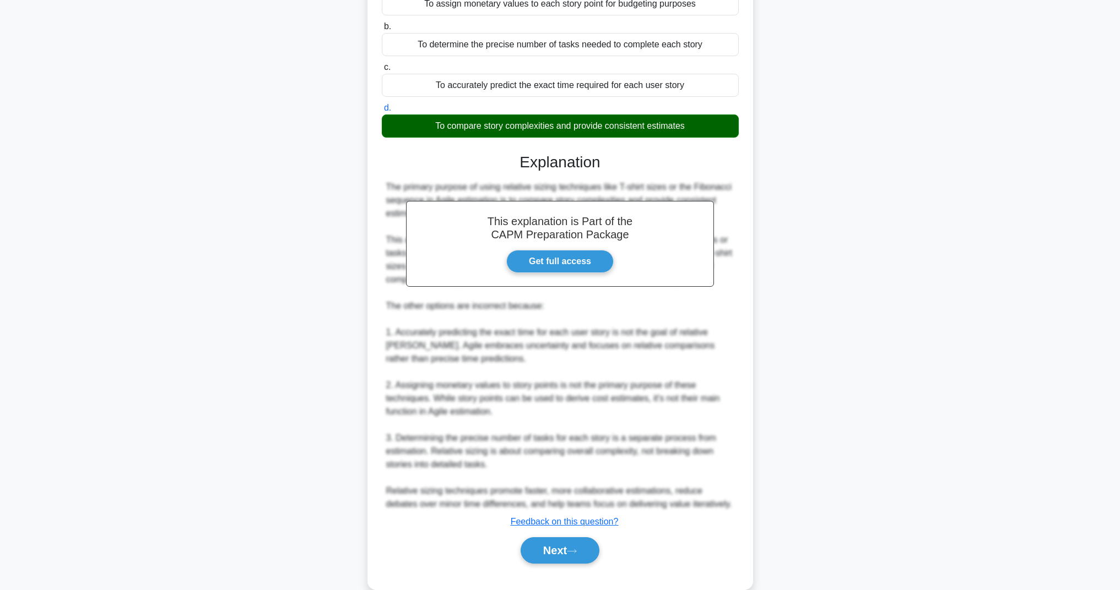
scroll to position [155, 0]
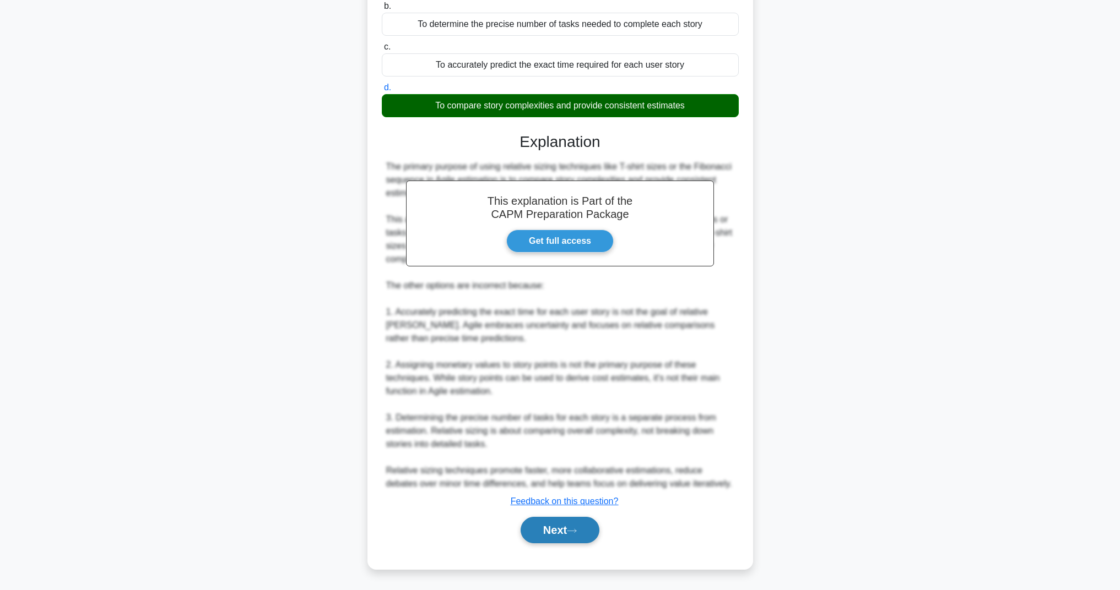
click at [561, 536] on button "Next" at bounding box center [559, 530] width 79 height 26
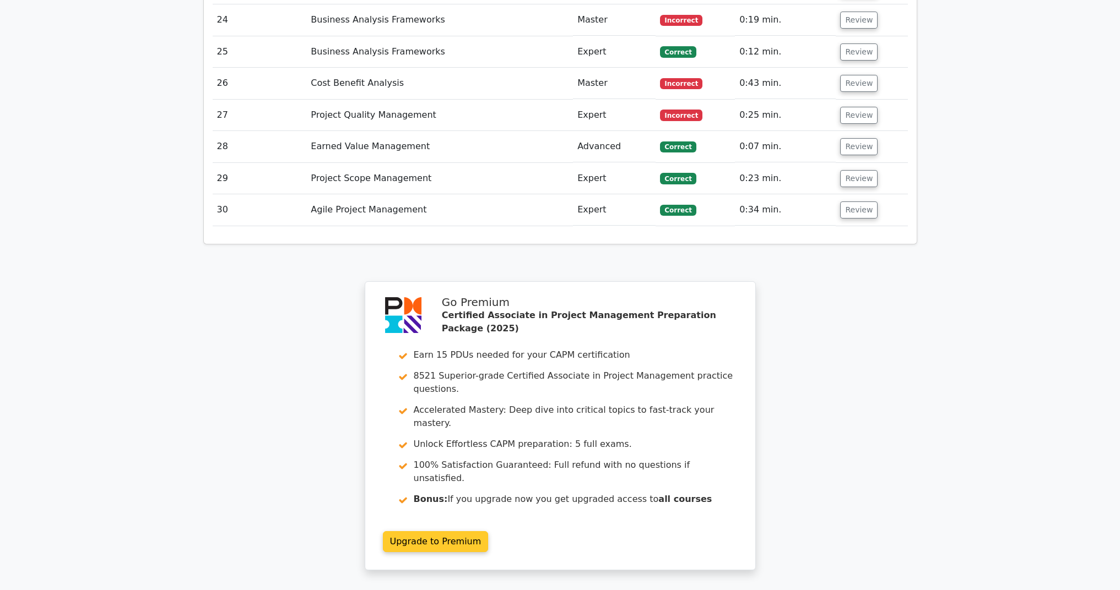
scroll to position [2695, 0]
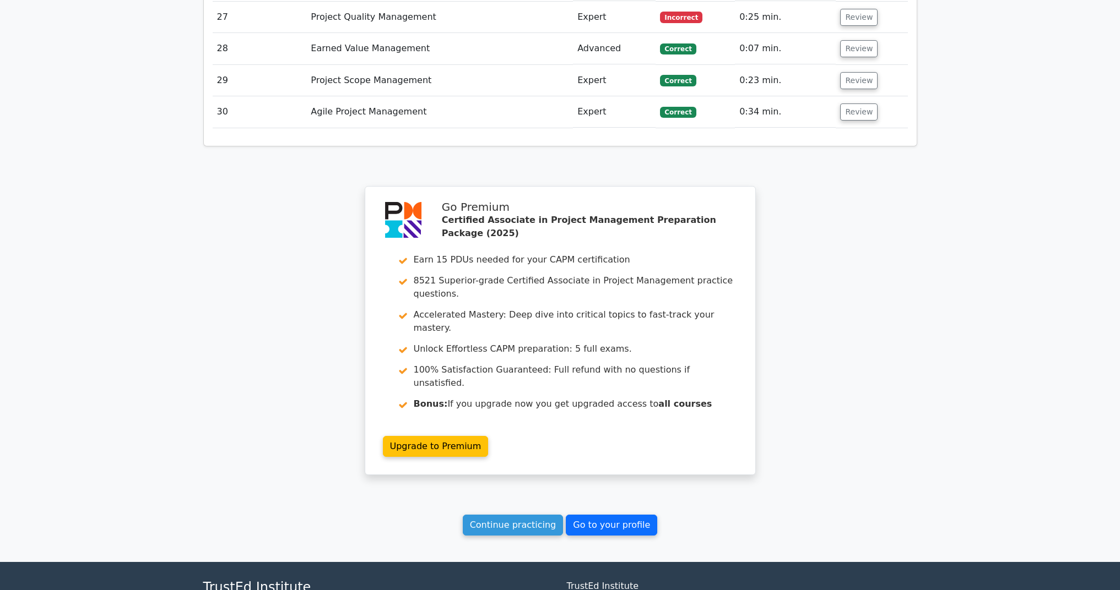
click at [583, 515] on link "Go to your profile" at bounding box center [611, 525] width 91 height 21
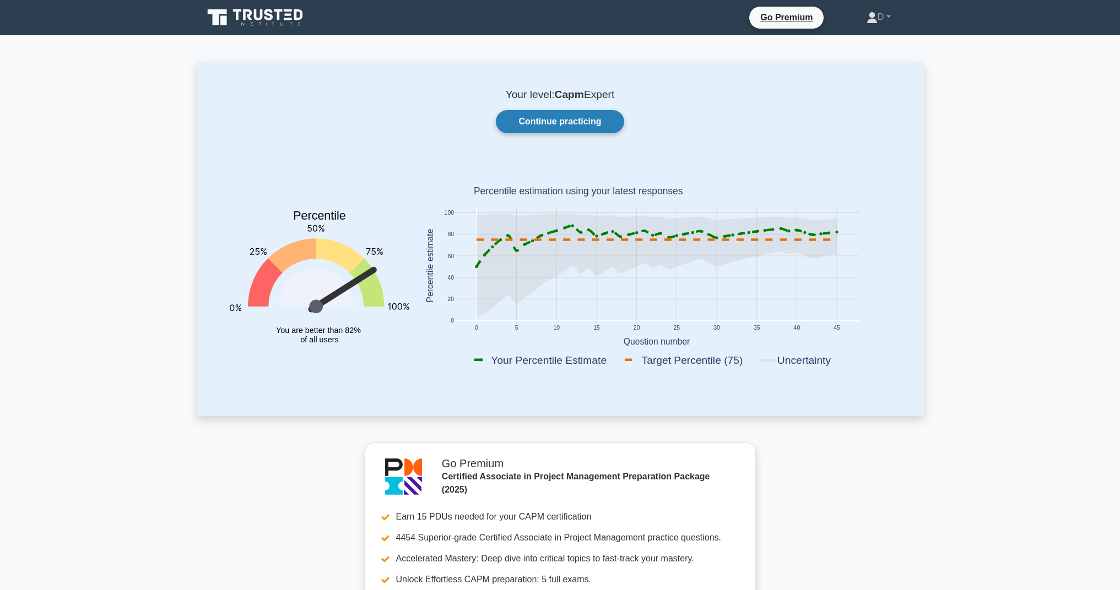
click at [544, 117] on link "Continue practicing" at bounding box center [560, 121] width 128 height 23
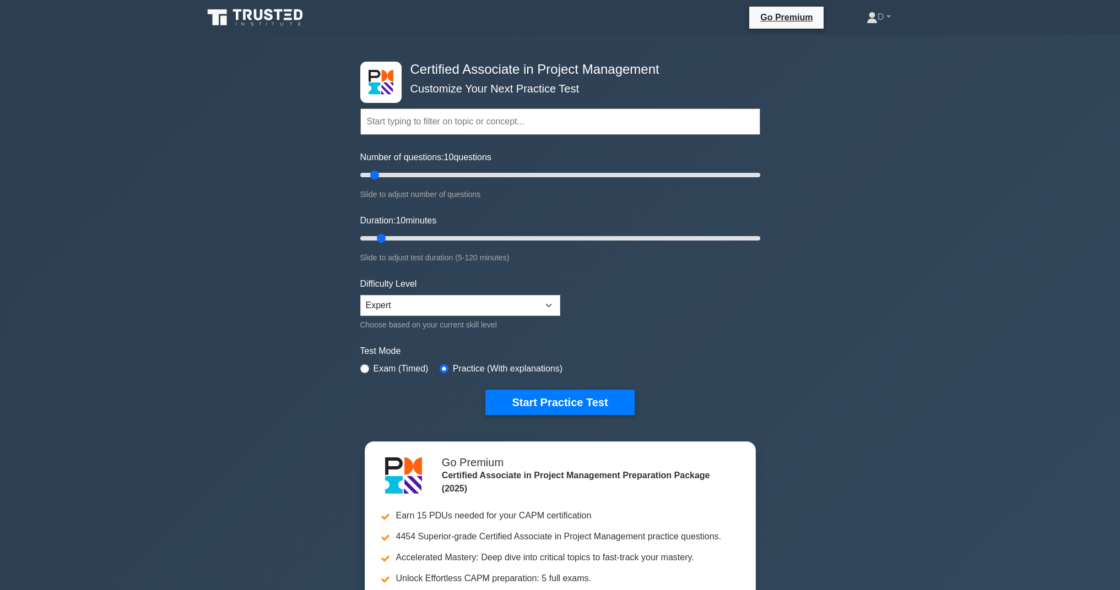
click at [374, 169] on input "Number of questions: 10 questions" at bounding box center [560, 175] width 400 height 13
drag, startPoint x: 375, startPoint y: 173, endPoint x: 781, endPoint y: 179, distance: 405.9
type input "200"
click at [784, 180] on div "Certified Associate in Project Management Customize Your Next Practice Test Top…" at bounding box center [560, 371] width 1120 height 672
drag, startPoint x: 380, startPoint y: 234, endPoint x: 771, endPoint y: 230, distance: 390.5
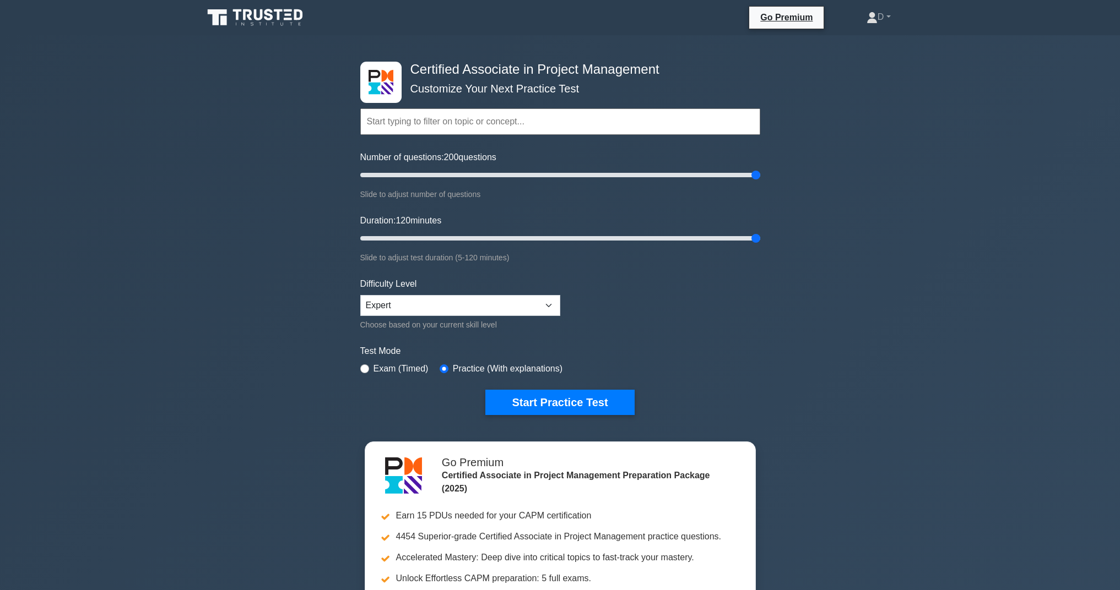
type input "120"
click at [771, 230] on div "Certified Associate in Project Management Customize Your Next Practice Test Top…" at bounding box center [560, 371] width 1120 height 672
drag, startPoint x: 757, startPoint y: 172, endPoint x: 657, endPoint y: 178, distance: 101.0
type input "150"
click at [657, 178] on input "Number of questions: 150 questions" at bounding box center [560, 175] width 400 height 13
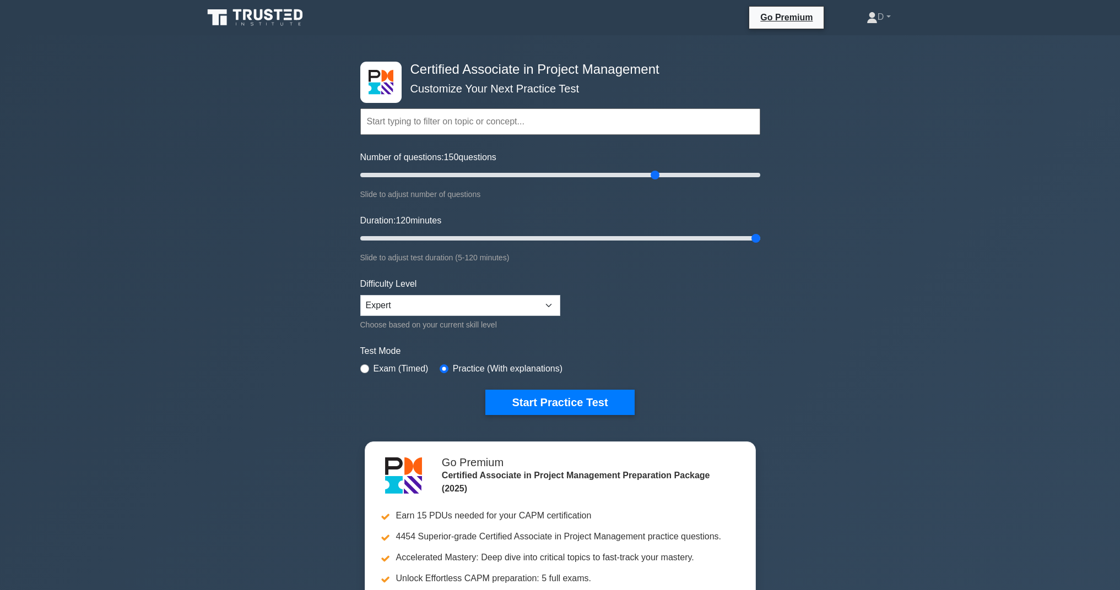
click at [365, 366] on input "radio" at bounding box center [364, 369] width 9 height 9
radio input "true"
click at [448, 365] on div "Practice (With explanations)" at bounding box center [501, 368] width 123 height 13
click at [444, 365] on input "radio" at bounding box center [444, 369] width 9 height 9
radio input "true"
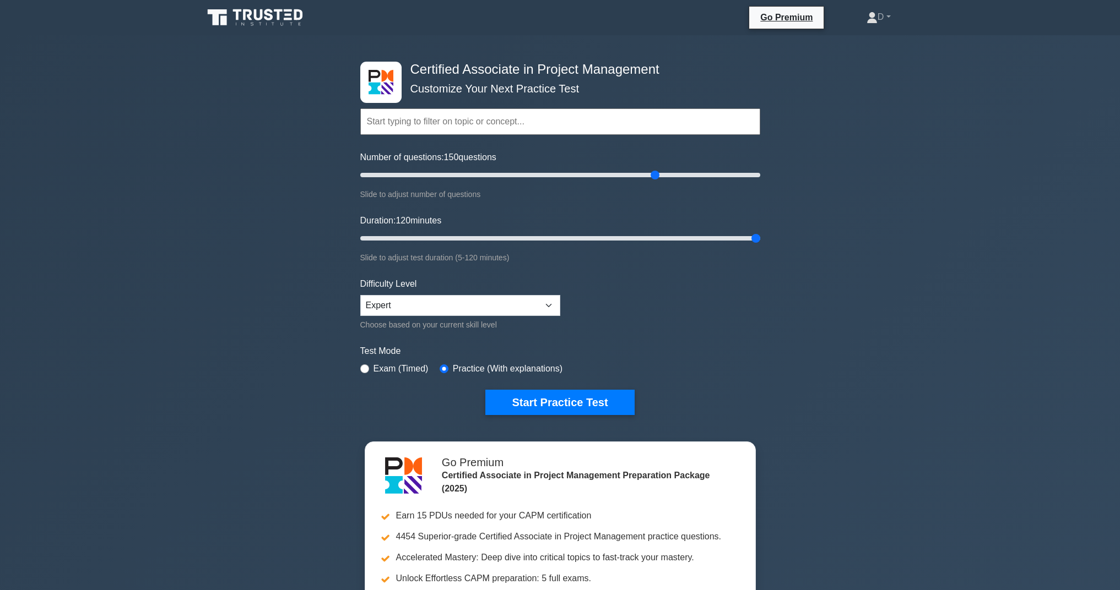
click at [367, 368] on input "radio" at bounding box center [364, 369] width 9 height 9
radio input "true"
click at [481, 117] on input "text" at bounding box center [560, 121] width 400 height 26
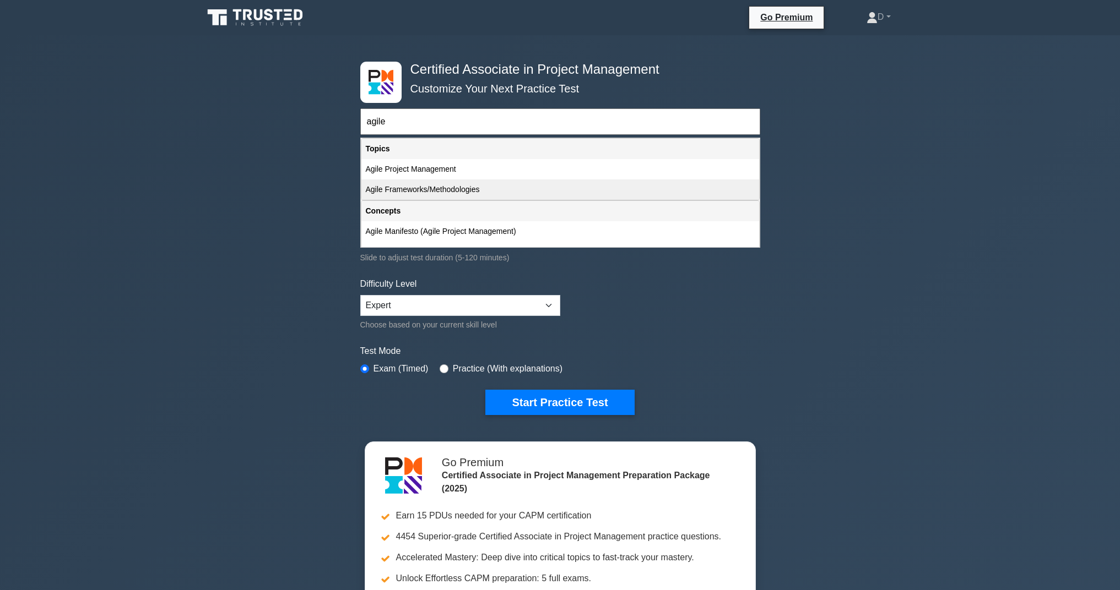
click at [420, 187] on div "Agile Frameworks/Methodologies" at bounding box center [560, 190] width 398 height 20
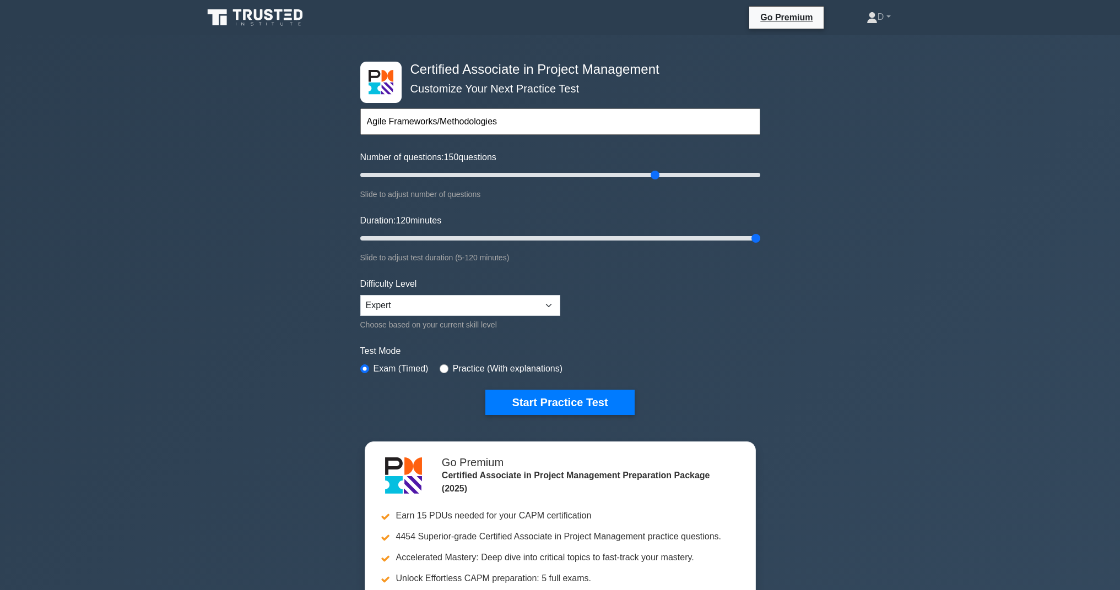
click at [523, 123] on input "Agile Frameworks/Methodologies" at bounding box center [560, 121] width 400 height 26
type input "Agile Frameworks/Methodologies"
drag, startPoint x: 476, startPoint y: 186, endPoint x: 400, endPoint y: 193, distance: 76.3
type input "25"
click at [400, 193] on div "Number of questions: 25 questions Slide to adjust number of questions" at bounding box center [560, 176] width 400 height 50
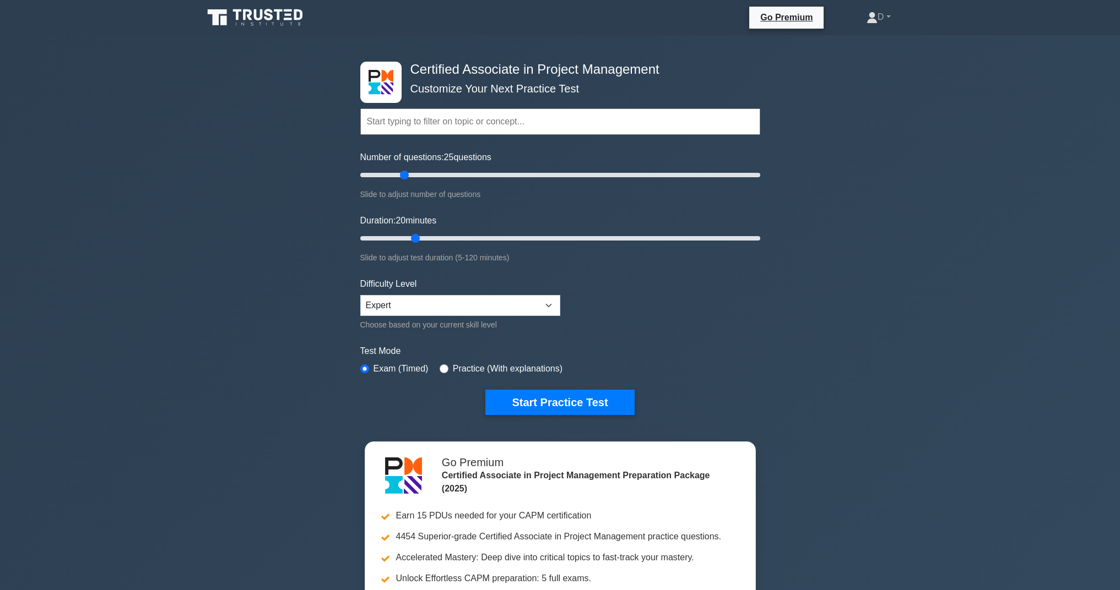
drag, startPoint x: 648, startPoint y: 247, endPoint x: 412, endPoint y: 256, distance: 235.9
type input "20"
click at [412, 256] on div "Duration: 20 minutes Slide to adjust test duration (5-120 minutes)" at bounding box center [560, 239] width 400 height 50
click at [490, 118] on input "text" at bounding box center [560, 121] width 400 height 26
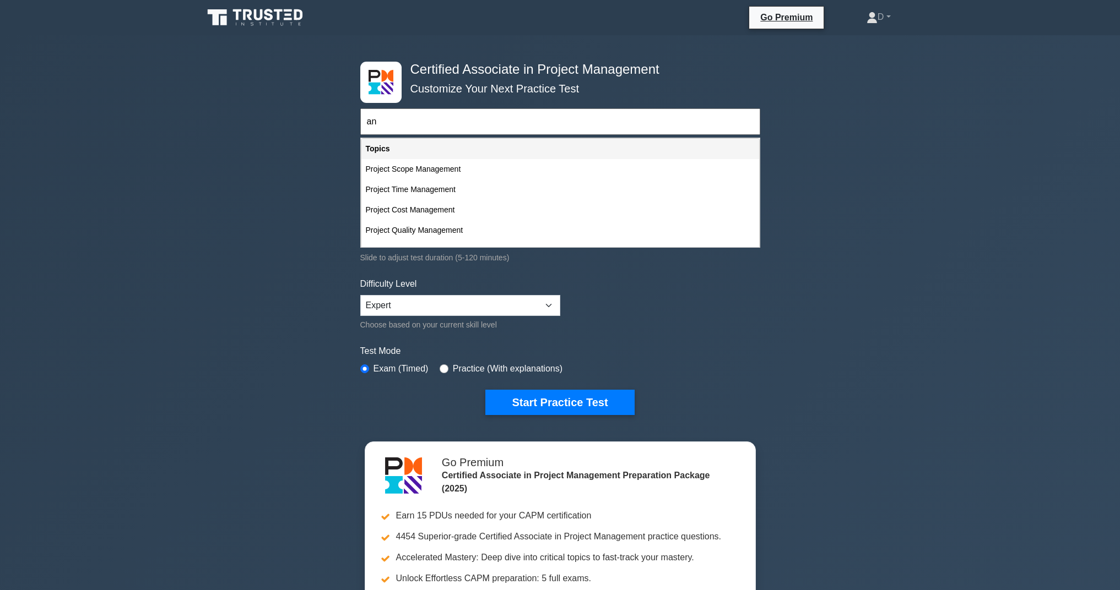
type input "a"
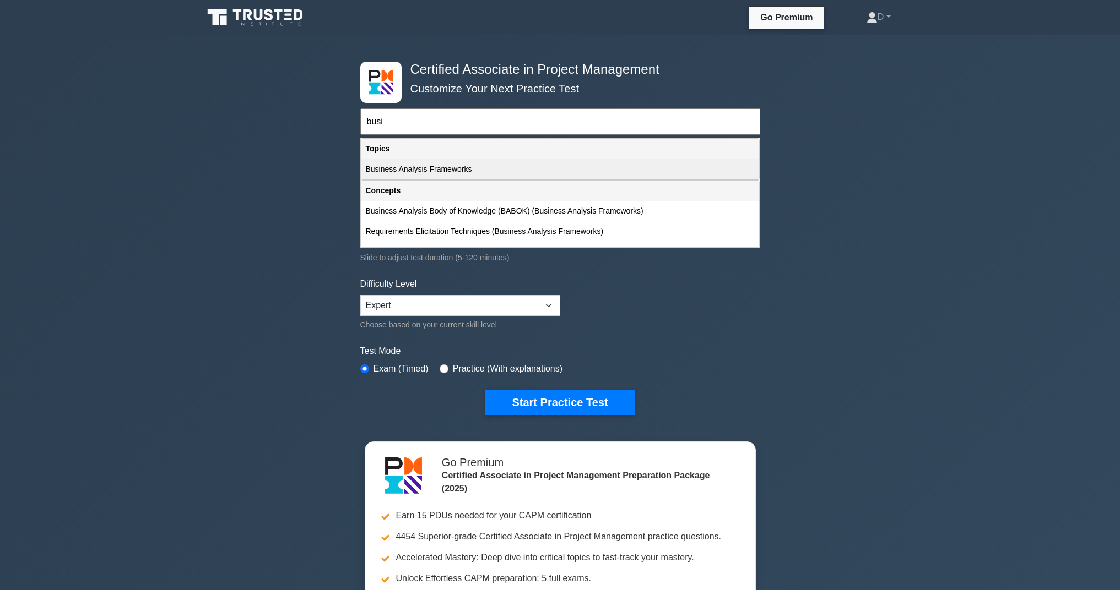
click at [453, 174] on div "Business Analysis Frameworks" at bounding box center [560, 169] width 398 height 20
type input "Business Analysis Frameworks"
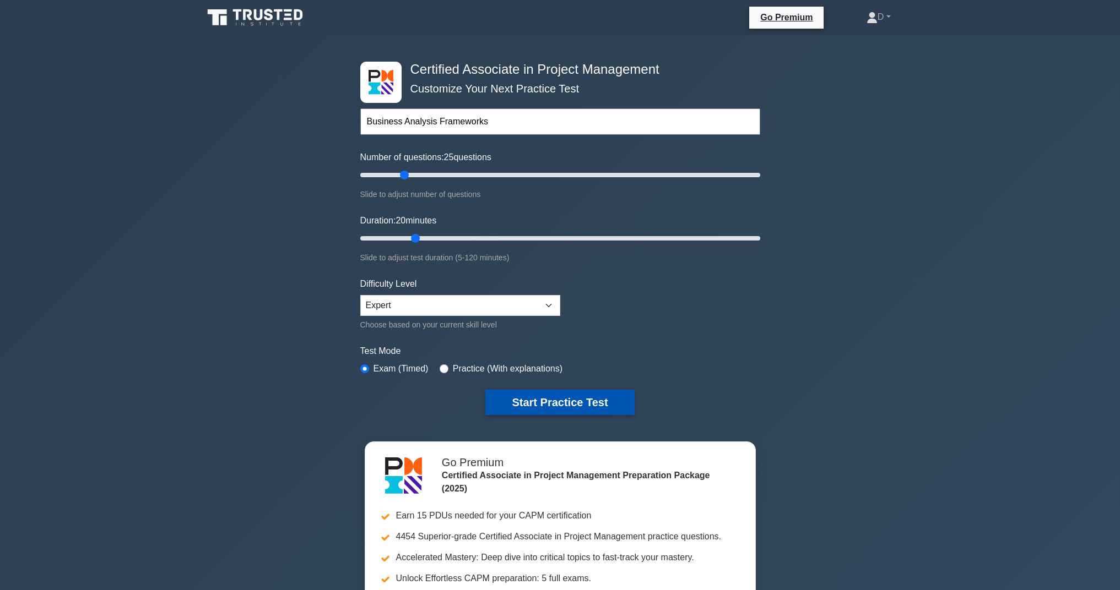
click at [552, 407] on button "Start Practice Test" at bounding box center [559, 402] width 149 height 25
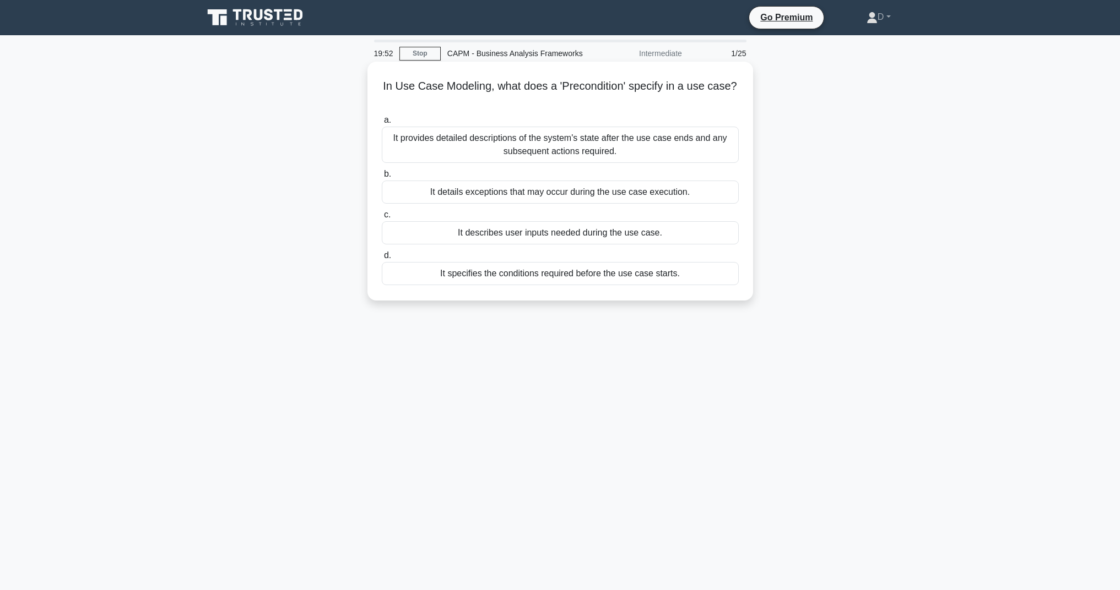
click at [505, 274] on div "It specifies the conditions required before the use case starts." at bounding box center [560, 273] width 357 height 23
click at [382, 259] on input "d. It specifies the conditions required before the use case starts." at bounding box center [382, 255] width 0 height 7
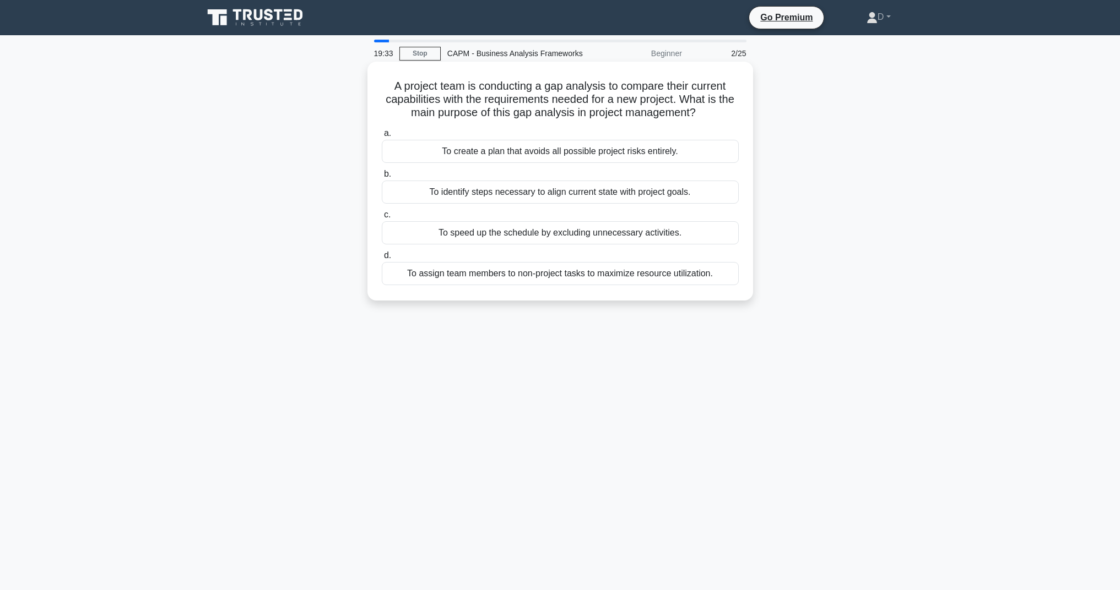
click at [515, 193] on div "To identify steps necessary to align current state with project goals." at bounding box center [560, 192] width 357 height 23
click at [382, 178] on input "b. To identify steps necessary to align current state with project goals." at bounding box center [382, 174] width 0 height 7
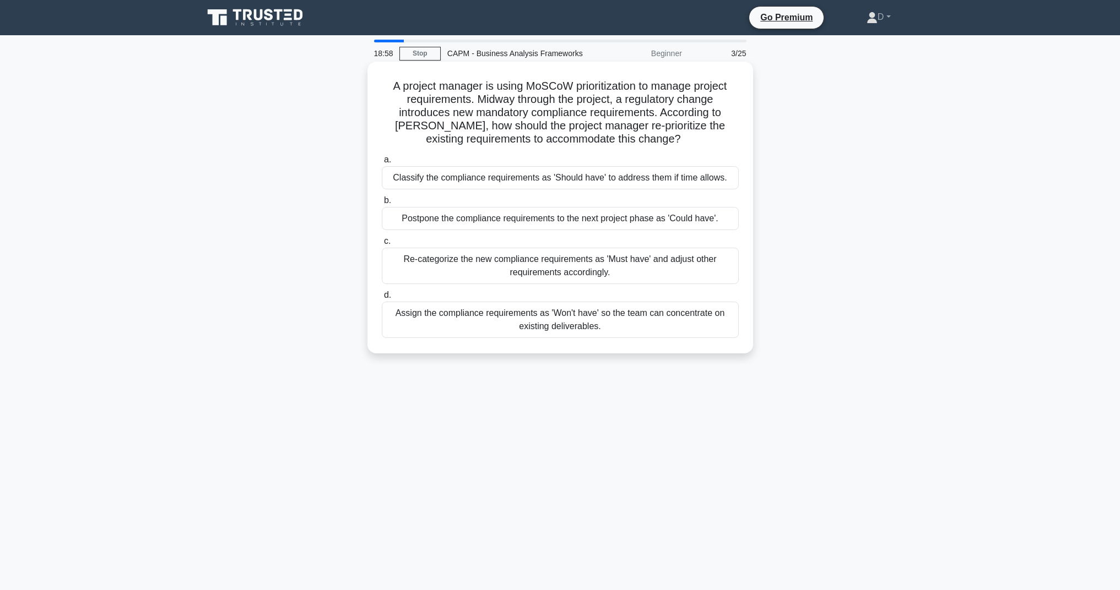
click at [593, 262] on div "Re-categorize the new compliance requirements as 'Must have' and adjust other r…" at bounding box center [560, 266] width 357 height 36
click at [382, 245] on input "c. Re-categorize the new compliance requirements as 'Must have' and adjust othe…" at bounding box center [382, 241] width 0 height 7
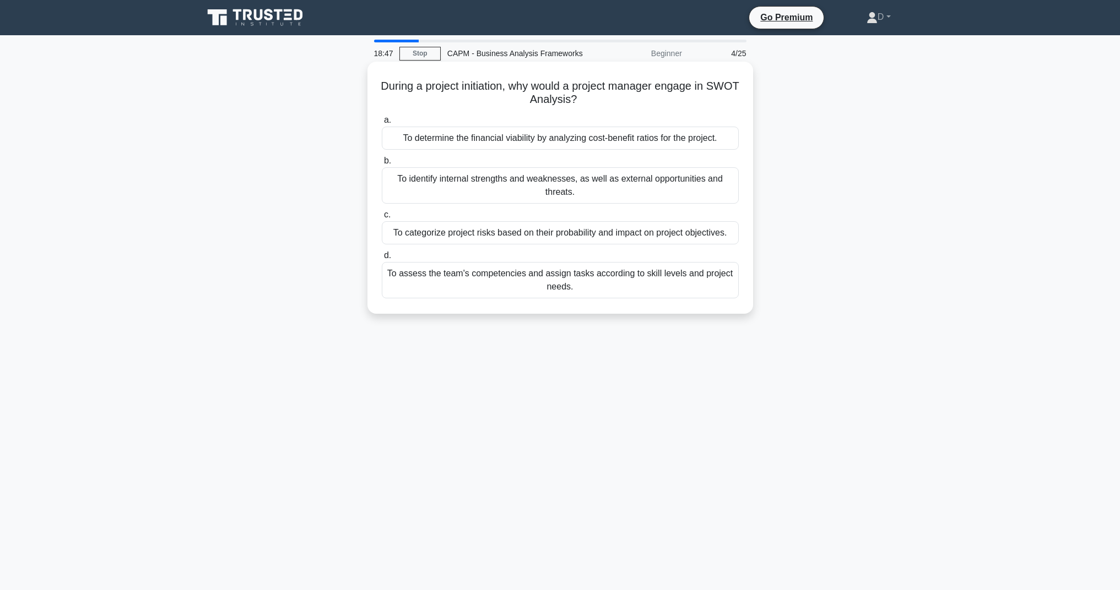
click at [508, 183] on div "To identify internal strengths and weaknesses, as well as external opportunitie…" at bounding box center [560, 185] width 357 height 36
click at [382, 165] on input "b. To identify internal strengths and weaknesses, as well as external opportuni…" at bounding box center [382, 161] width 0 height 7
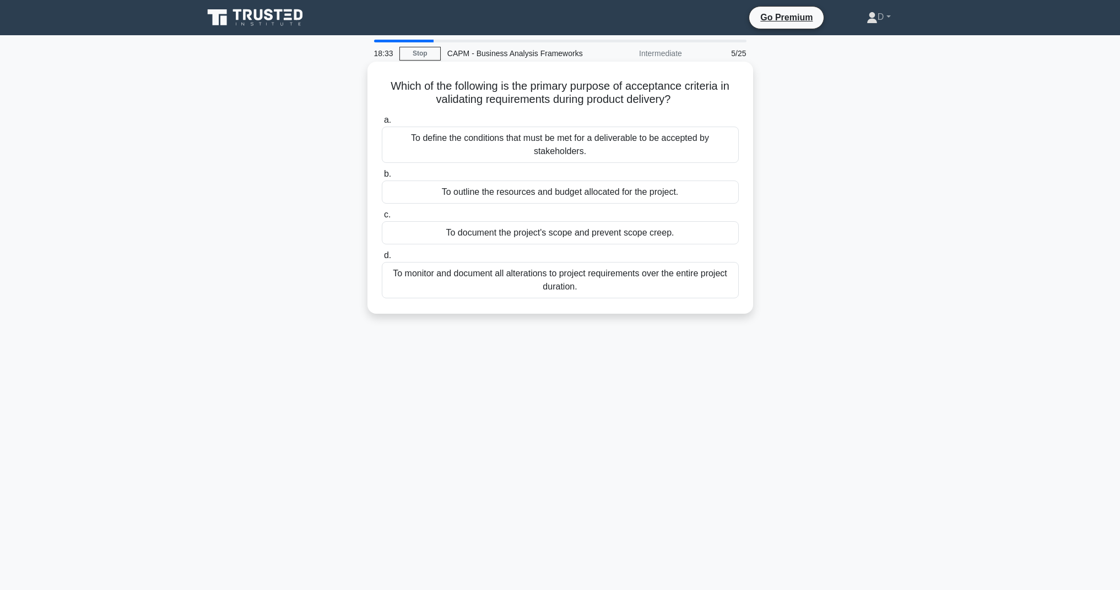
click at [609, 142] on div "To define the conditions that must be met for a deliverable to be accepted by s…" at bounding box center [560, 145] width 357 height 36
click at [382, 124] on input "a. To define the conditions that must be met for a deliverable to be accepted b…" at bounding box center [382, 120] width 0 height 7
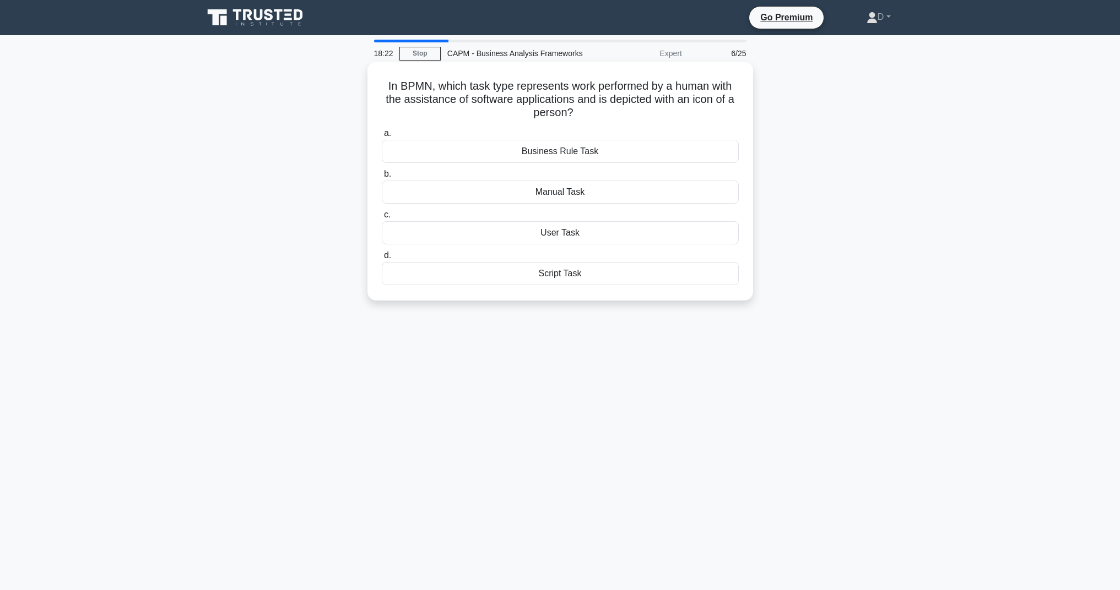
click at [541, 228] on div "User Task" at bounding box center [560, 232] width 357 height 23
click at [382, 219] on input "c. User Task" at bounding box center [382, 214] width 0 height 7
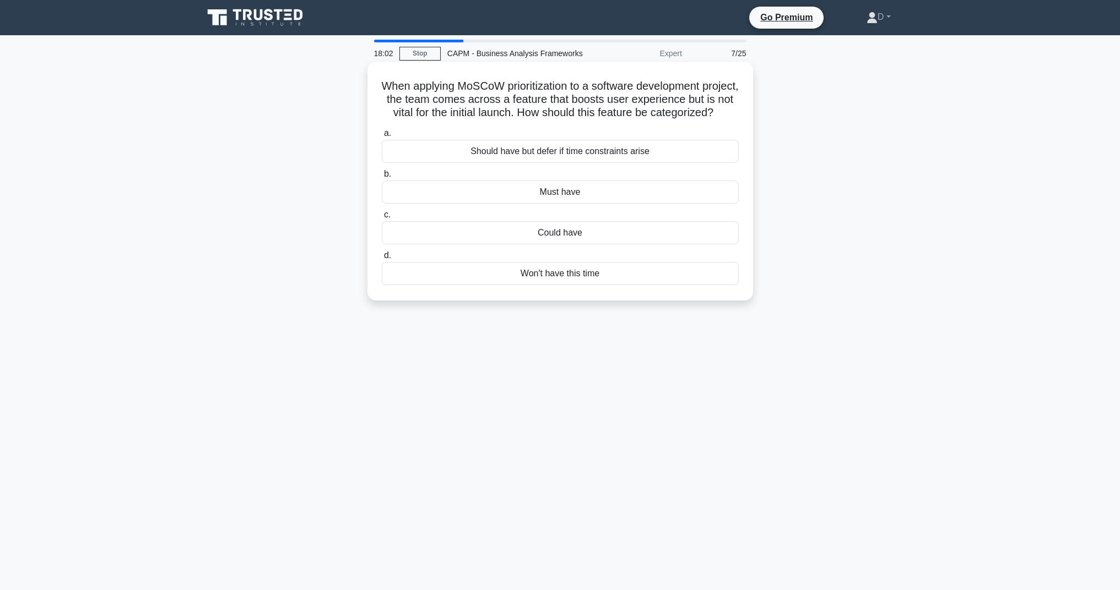
click at [558, 235] on div "Could have" at bounding box center [560, 232] width 357 height 23
click at [382, 219] on input "c. Could have" at bounding box center [382, 214] width 0 height 7
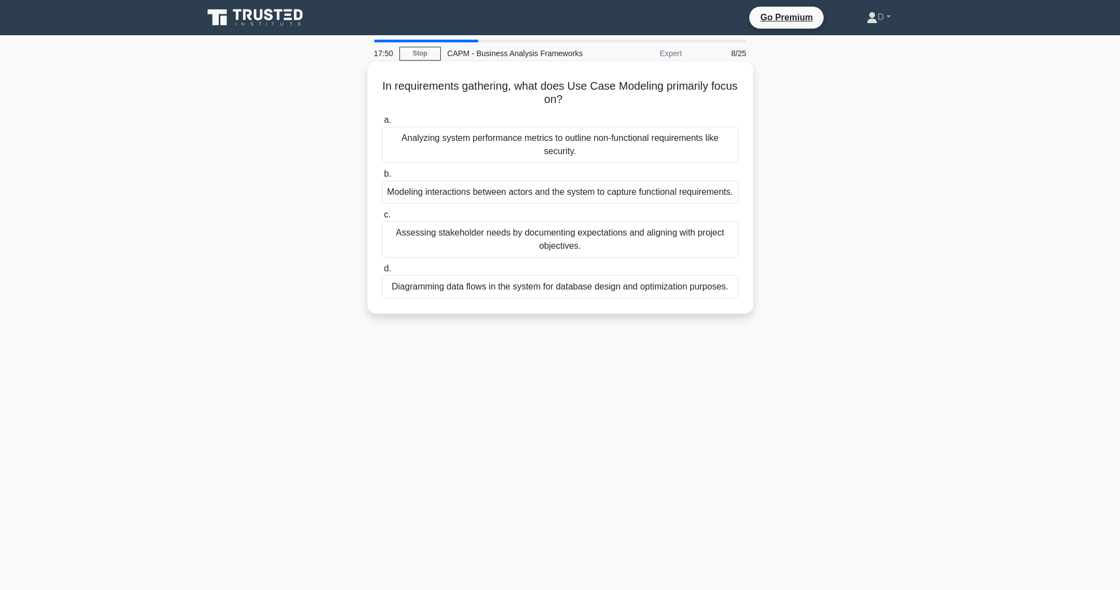
click at [542, 241] on div "Assessing stakeholder needs by documenting expectations and aligning with proje…" at bounding box center [560, 239] width 357 height 36
click at [382, 219] on input "c. Assessing stakeholder needs by documenting expectations and aligning with pr…" at bounding box center [382, 214] width 0 height 7
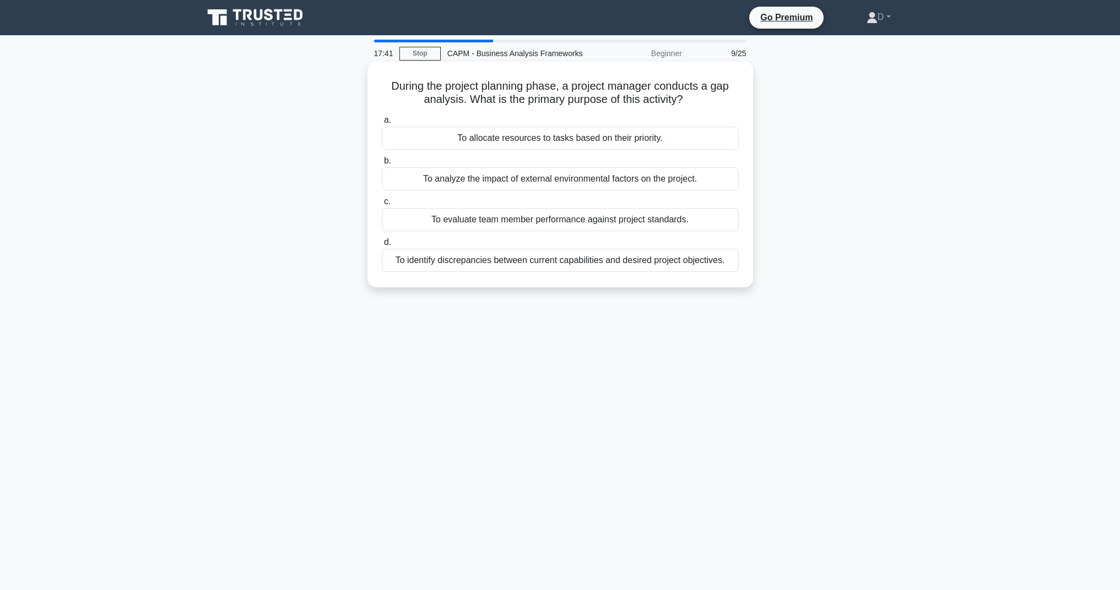
click at [485, 260] on div "To identify discrepancies between current capabilities and desired project obje…" at bounding box center [560, 260] width 357 height 23
click at [382, 246] on input "d. To identify discrepancies between current capabilities and desired project o…" at bounding box center [382, 242] width 0 height 7
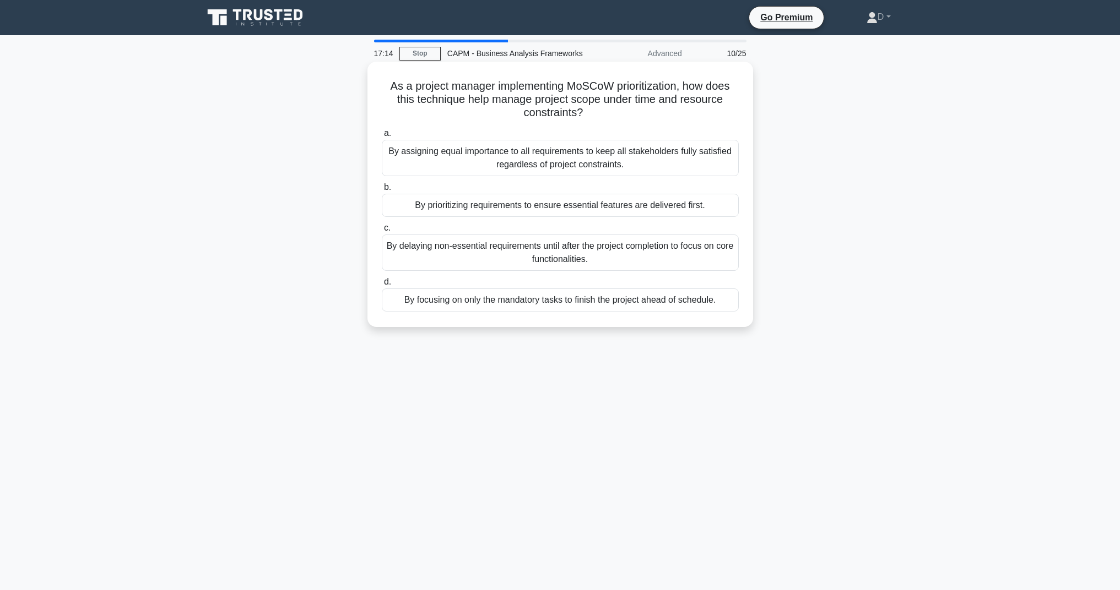
click at [531, 209] on div "By prioritizing requirements to ensure essential features are delivered first." at bounding box center [560, 205] width 357 height 23
click at [382, 191] on input "b. By prioritizing requirements to ensure essential features are delivered firs…" at bounding box center [382, 187] width 0 height 7
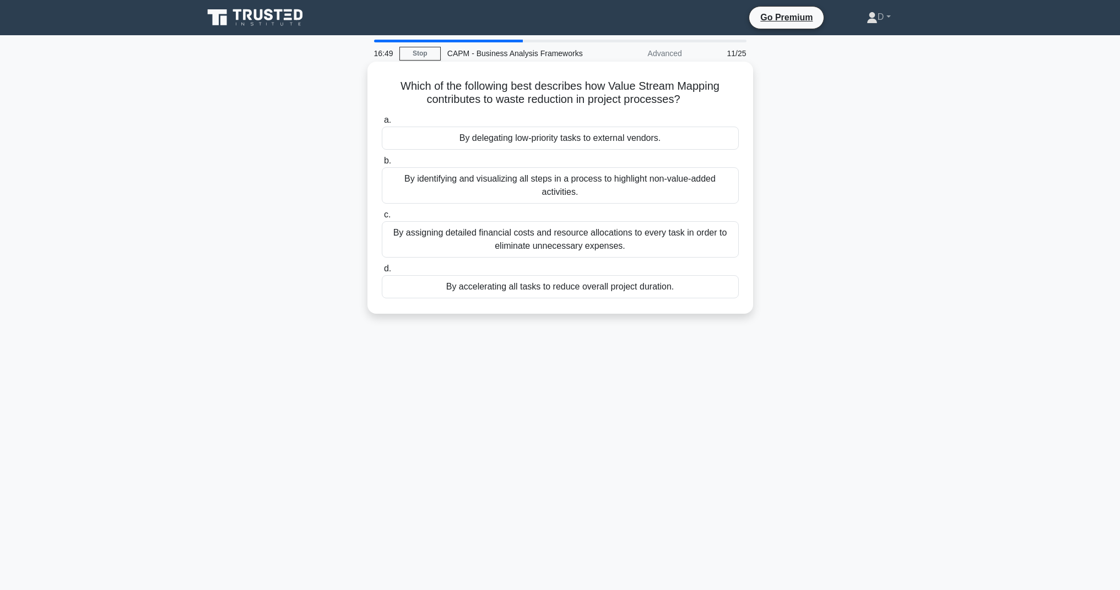
click at [497, 193] on div "By identifying and visualizing all steps in a process to highlight non-value-ad…" at bounding box center [560, 185] width 357 height 36
click at [382, 165] on input "b. By identifying and visualizing all steps in a process to highlight non-value…" at bounding box center [382, 161] width 0 height 7
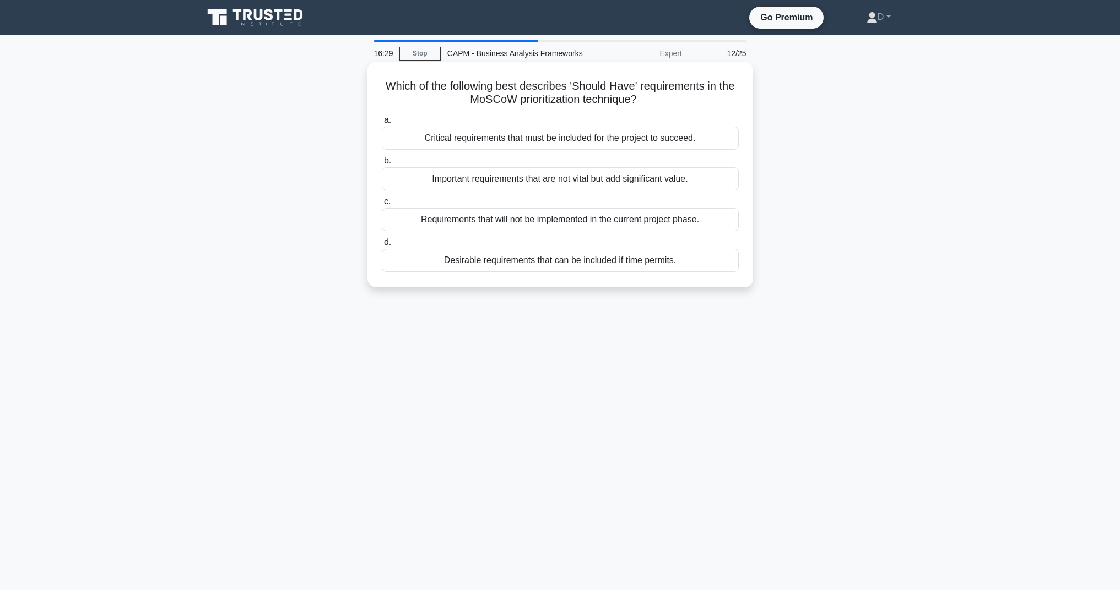
click at [511, 180] on div "Important requirements that are not vital but add significant value." at bounding box center [560, 178] width 357 height 23
click at [382, 165] on input "b. Important requirements that are not vital but add significant value." at bounding box center [382, 161] width 0 height 7
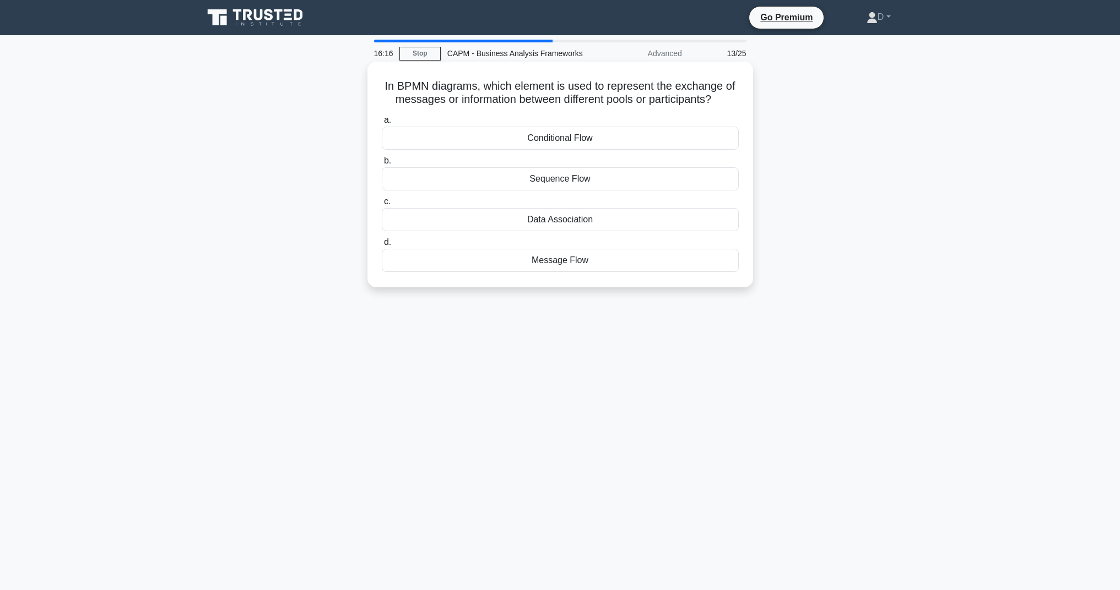
click at [506, 259] on div "Message Flow" at bounding box center [560, 260] width 357 height 23
click at [382, 246] on input "d. Message Flow" at bounding box center [382, 242] width 0 height 7
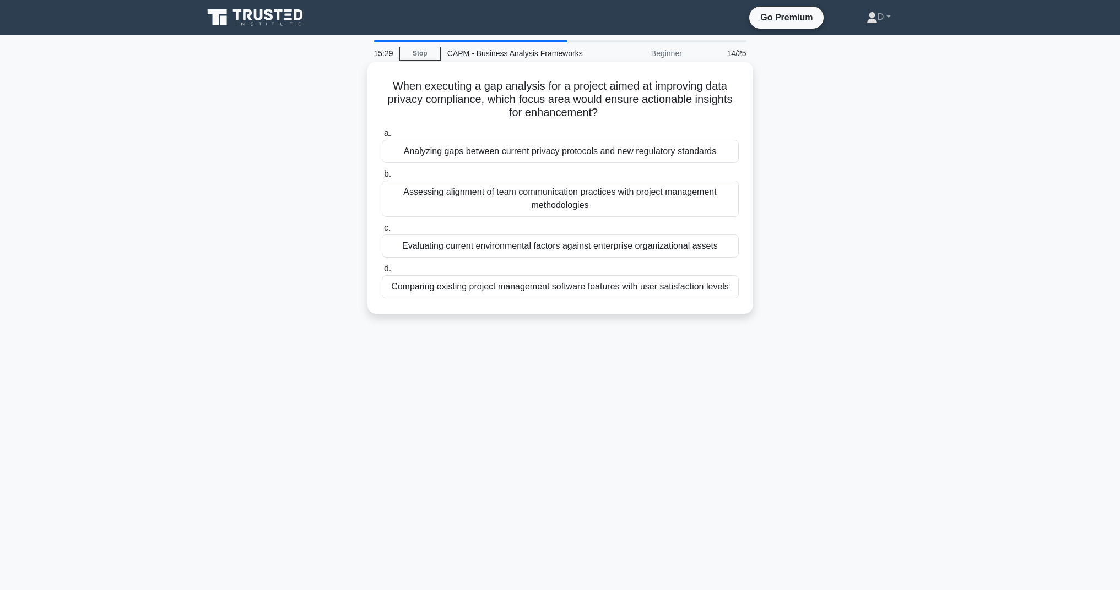
click at [470, 148] on div "Analyzing gaps between current privacy protocols and new regulatory standards" at bounding box center [560, 151] width 357 height 23
click at [382, 137] on input "a. Analyzing gaps between current privacy protocols and new regulatory standards" at bounding box center [382, 133] width 0 height 7
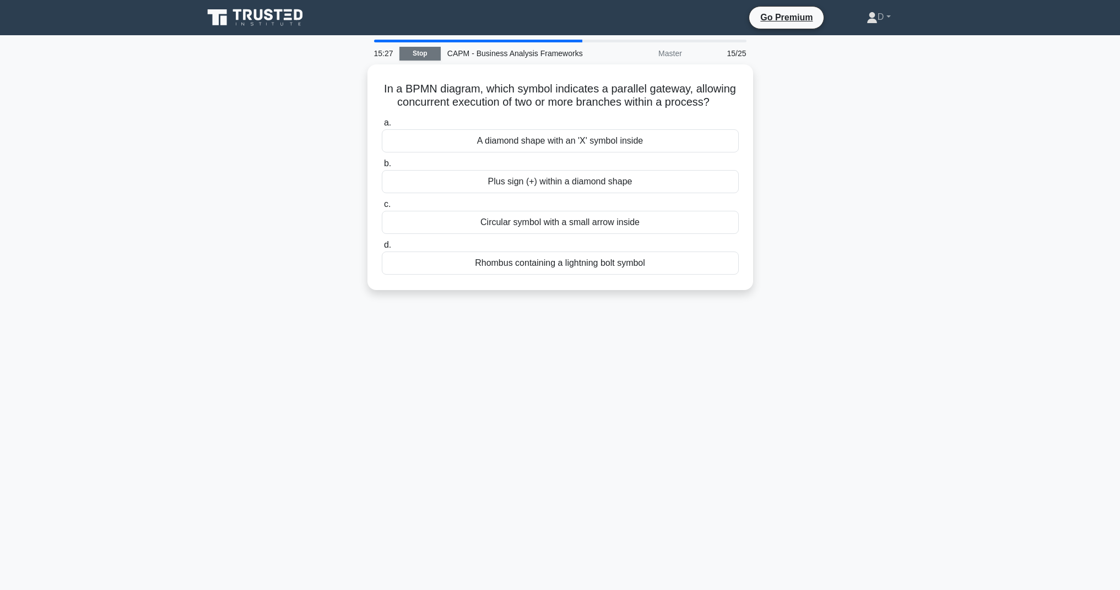
click at [431, 58] on link "Stop" at bounding box center [419, 54] width 41 height 14
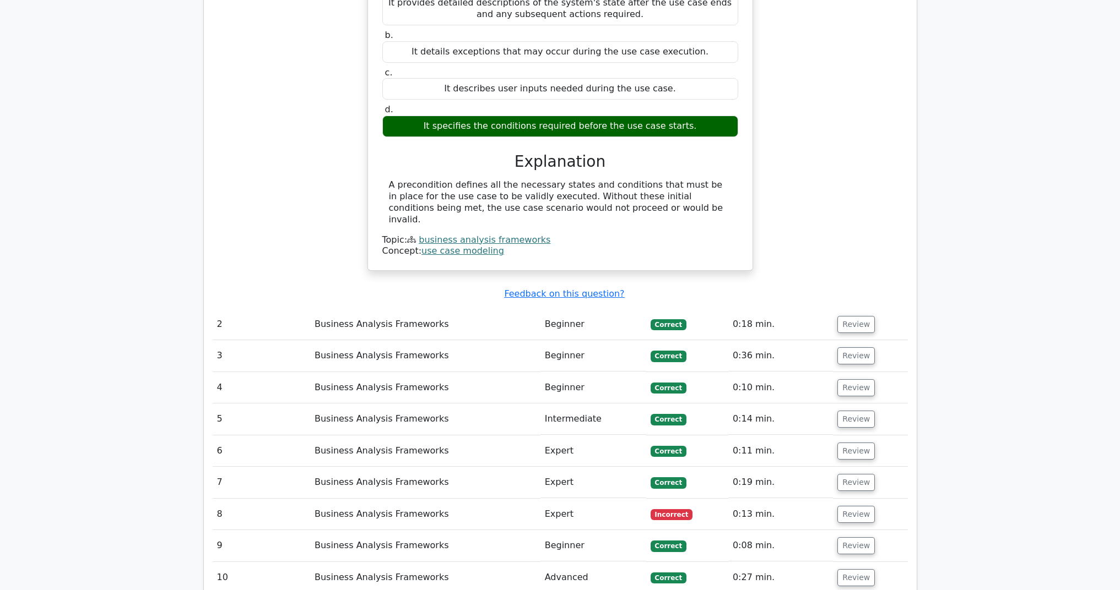
scroll to position [1165, 0]
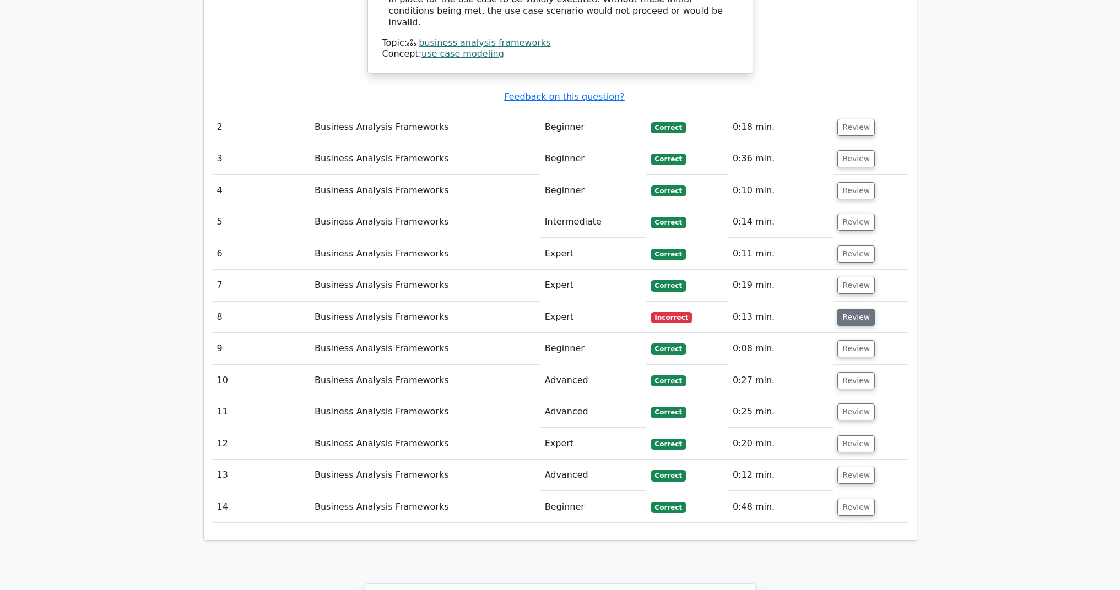
click at [856, 309] on button "Review" at bounding box center [855, 317] width 37 height 17
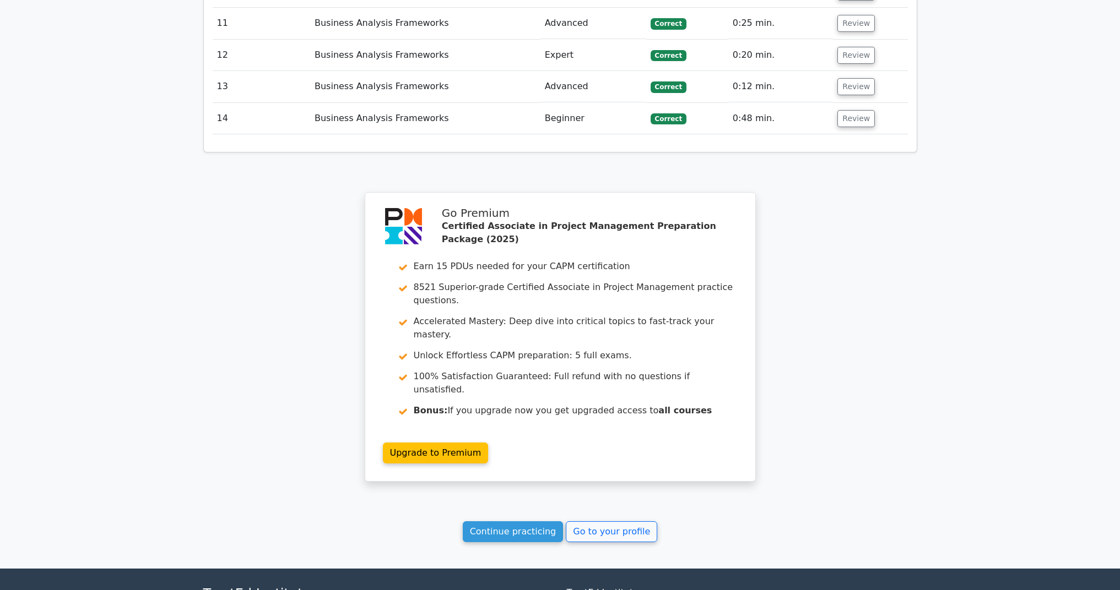
scroll to position [1971, 0]
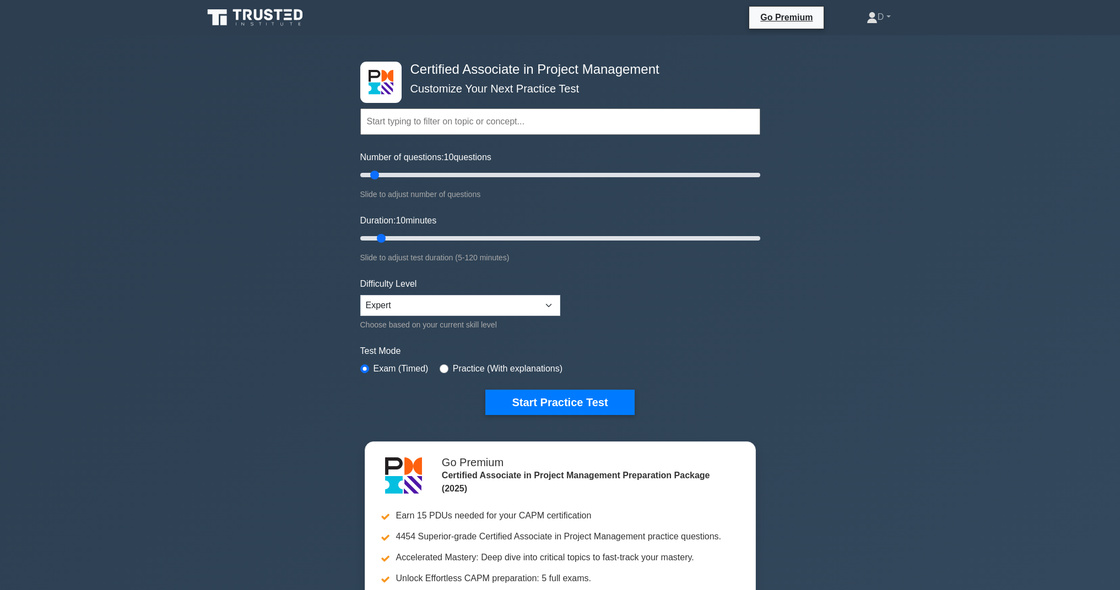
click at [574, 120] on input "text" at bounding box center [560, 121] width 400 height 26
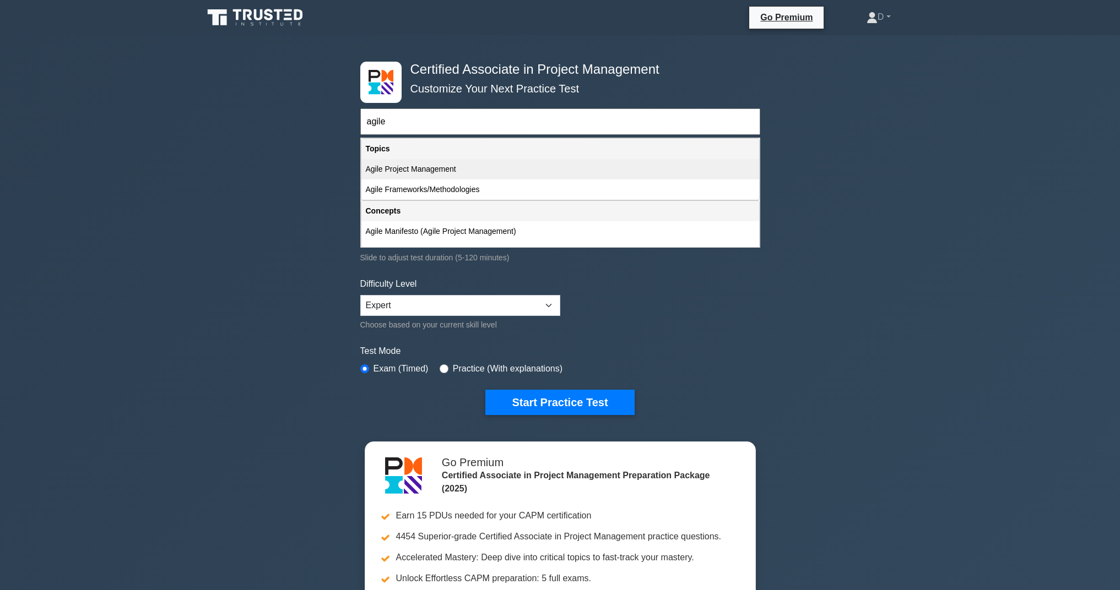
click at [446, 171] on div "Agile Project Management" at bounding box center [560, 169] width 398 height 20
type input "Agile Project Management"
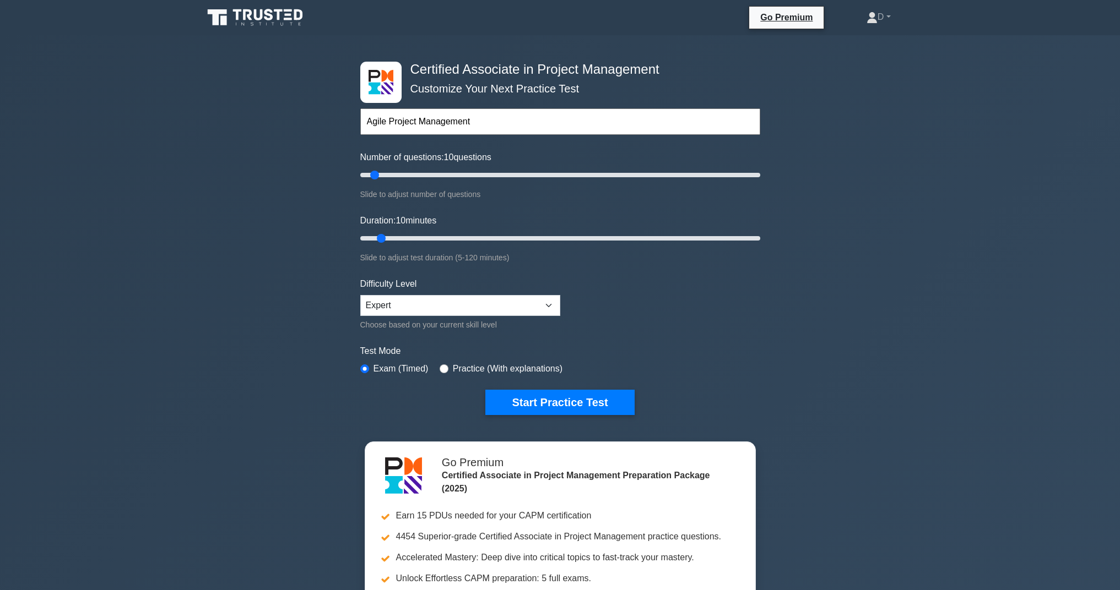
click at [448, 366] on input "radio" at bounding box center [444, 369] width 9 height 9
radio input "true"
click at [551, 395] on button "Start Practice Test" at bounding box center [559, 402] width 149 height 25
click at [384, 370] on label "Exam (Timed)" at bounding box center [400, 368] width 55 height 13
click at [373, 366] on label "Exam (Timed)" at bounding box center [400, 368] width 55 height 13
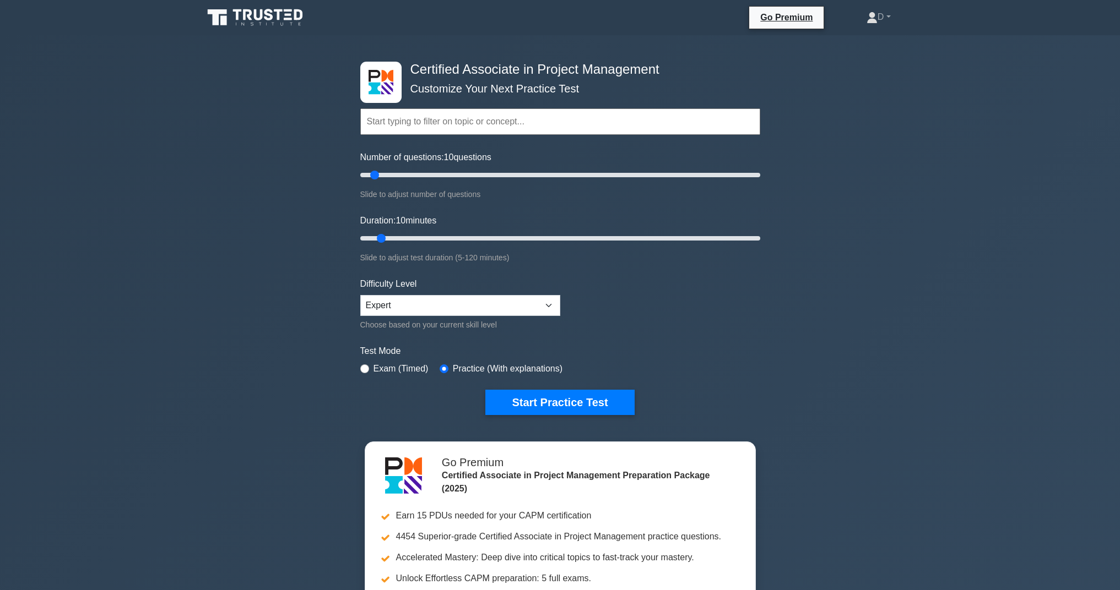
click at [366, 367] on input "radio" at bounding box center [364, 369] width 9 height 9
radio input "true"
click at [516, 392] on button "Start Practice Test" at bounding box center [559, 402] width 149 height 25
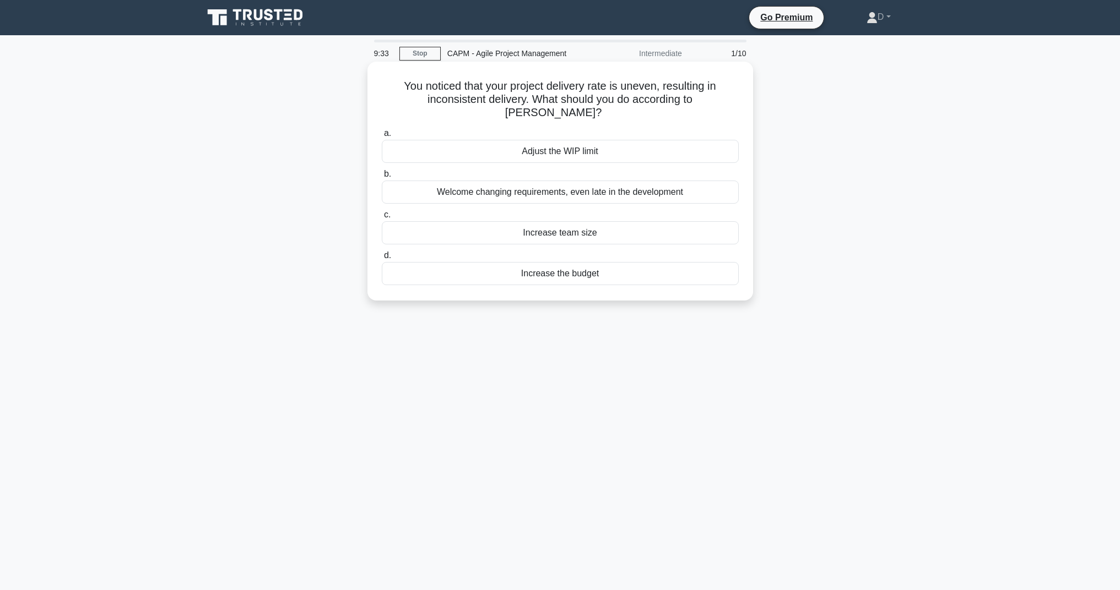
click at [501, 223] on div "Increase team size" at bounding box center [560, 232] width 357 height 23
click at [382, 219] on input "c. Increase team size" at bounding box center [382, 214] width 0 height 7
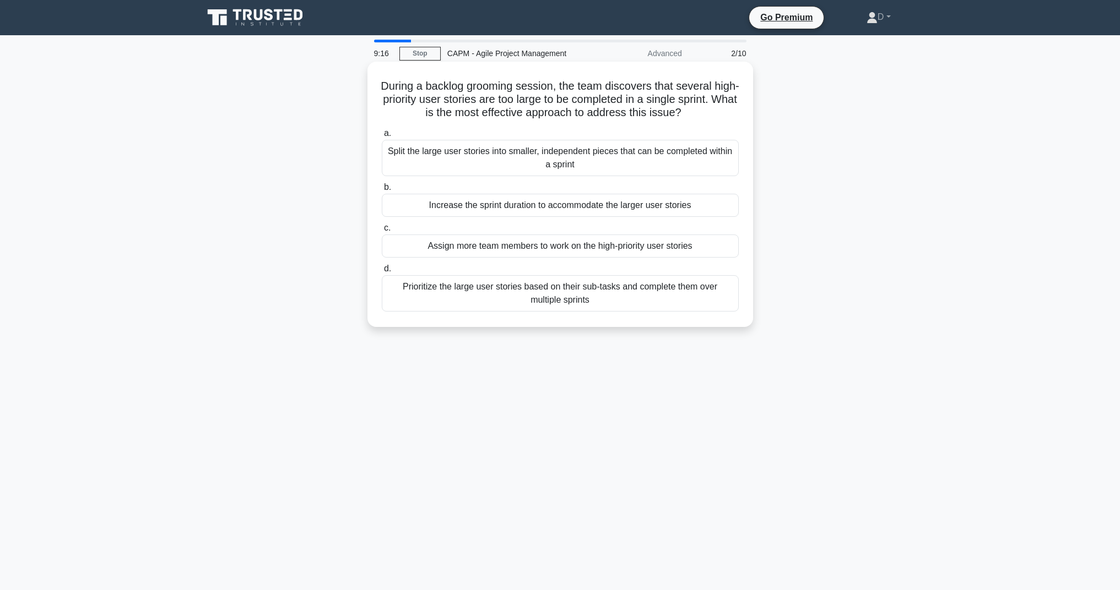
click at [459, 155] on div "Split the large user stories into smaller, independent pieces that can be compl…" at bounding box center [560, 158] width 357 height 36
click at [382, 137] on input "a. Split the large user stories into smaller, independent pieces that can be co…" at bounding box center [382, 133] width 0 height 7
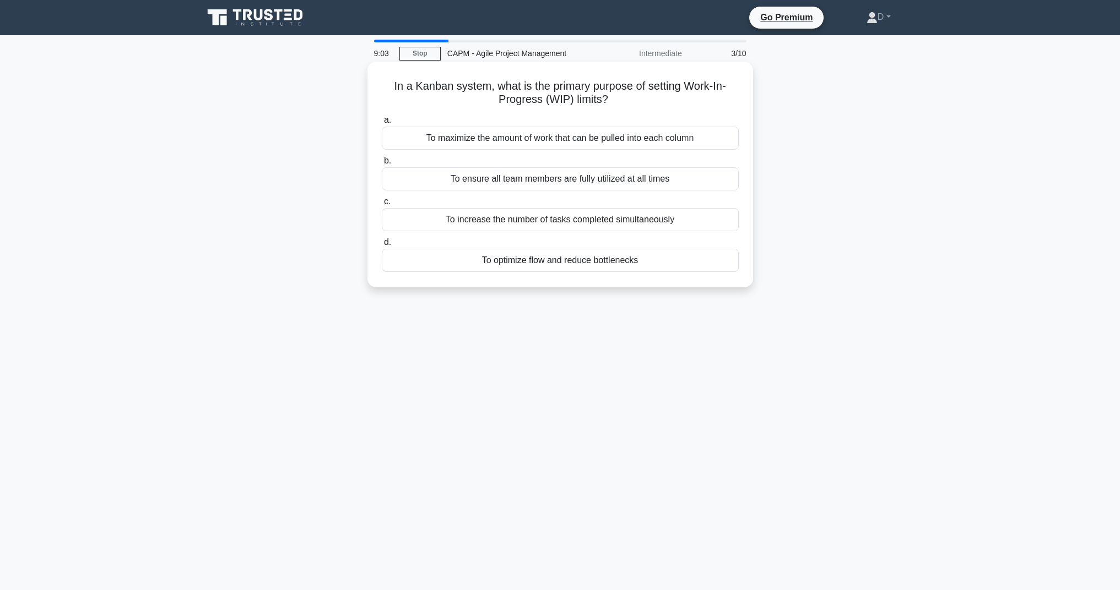
click at [530, 257] on div "To optimize flow and reduce bottlenecks" at bounding box center [560, 260] width 357 height 23
click at [382, 246] on input "d. To optimize flow and reduce bottlenecks" at bounding box center [382, 242] width 0 height 7
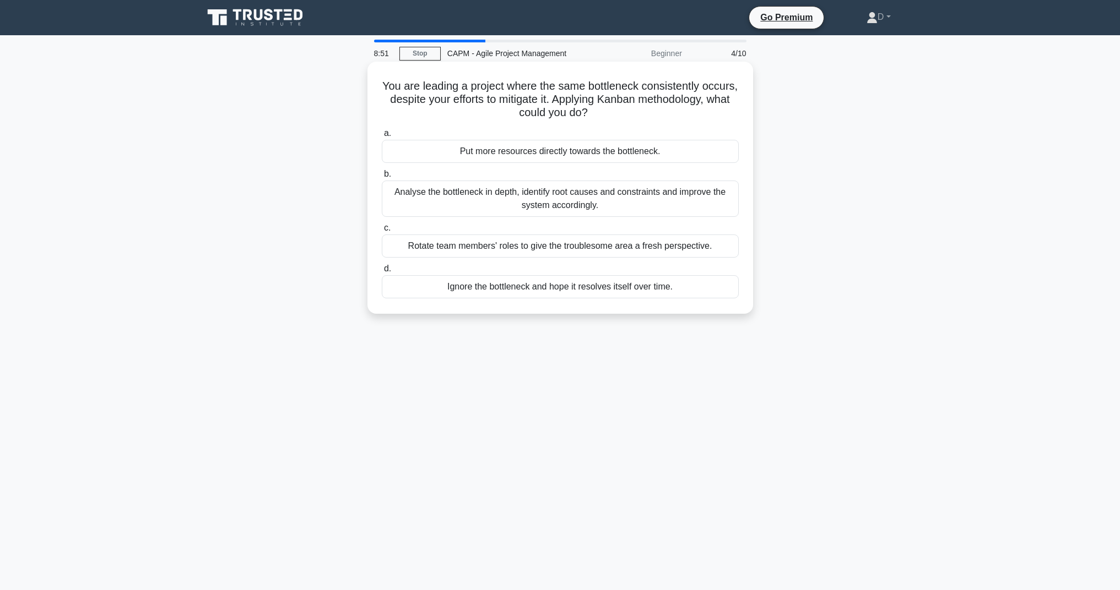
click at [423, 195] on div "Analyse the bottleneck in depth, identify root causes and constraints and impro…" at bounding box center [560, 199] width 357 height 36
click at [382, 178] on input "b. Analyse the bottleneck in depth, identify root causes and constraints and im…" at bounding box center [382, 174] width 0 height 7
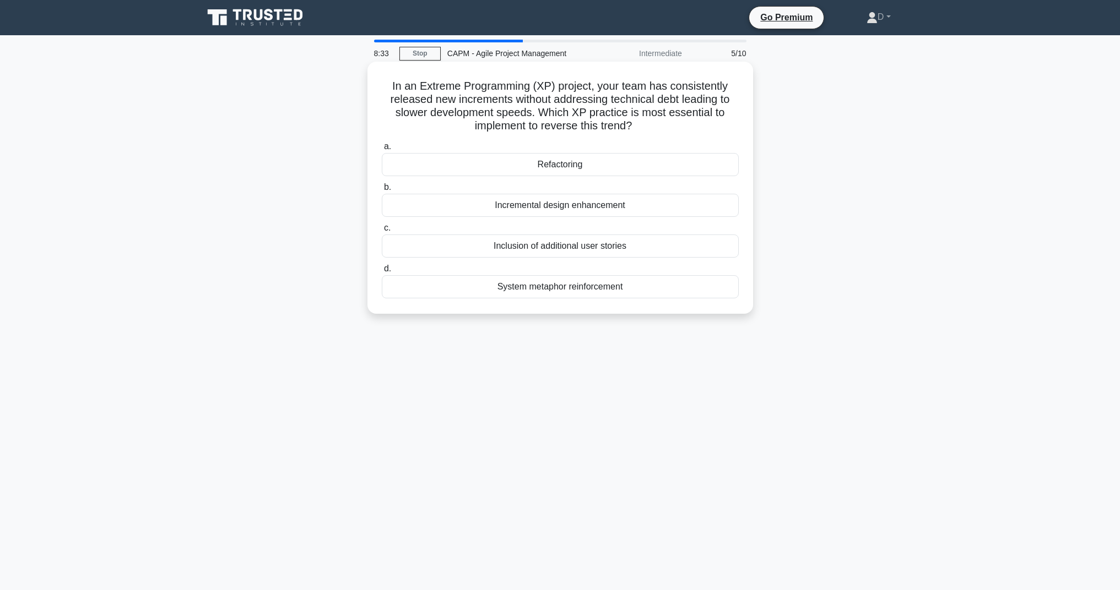
click at [453, 240] on div "Inclusion of additional user stories" at bounding box center [560, 246] width 357 height 23
click at [382, 232] on input "c. Inclusion of additional user stories" at bounding box center [382, 228] width 0 height 7
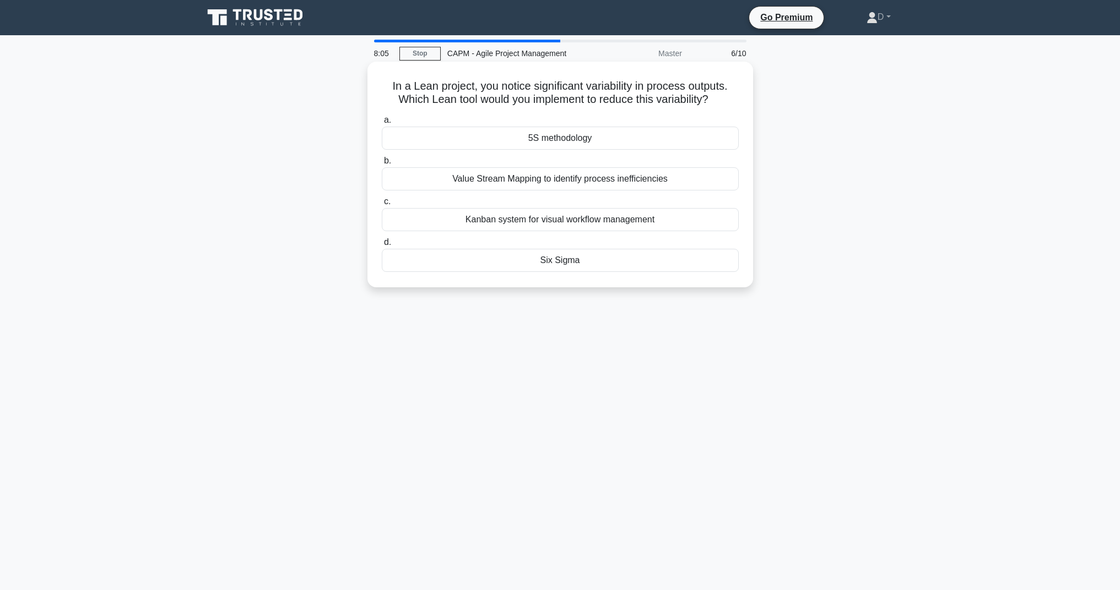
click at [489, 262] on div "Six Sigma" at bounding box center [560, 260] width 357 height 23
click at [382, 246] on input "d. Six Sigma" at bounding box center [382, 242] width 0 height 7
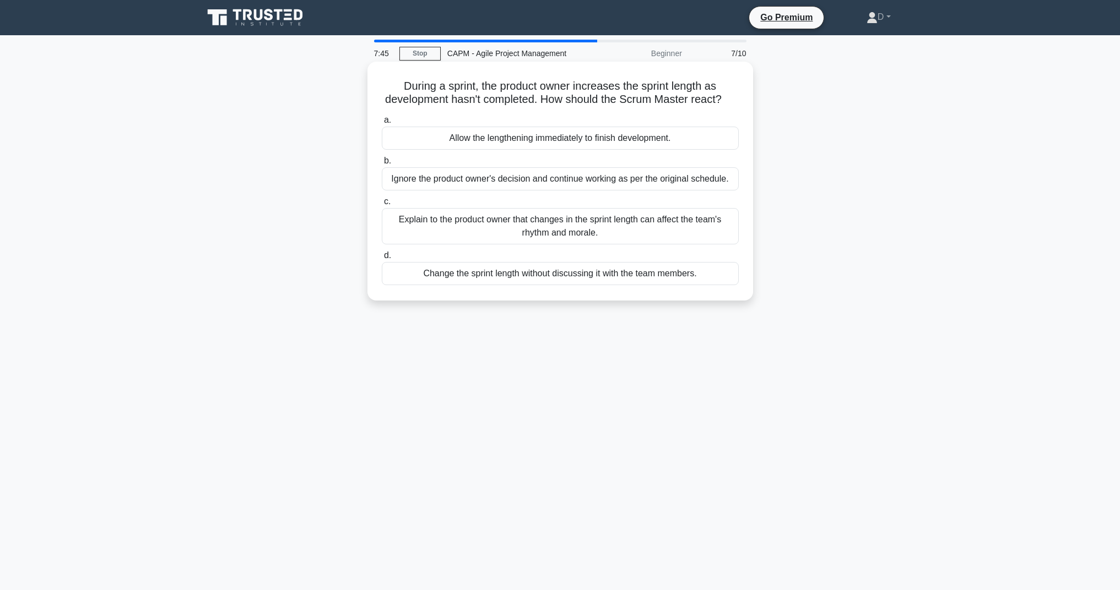
click at [539, 234] on div "Explain to the product owner that changes in the sprint length can affect the t…" at bounding box center [560, 226] width 357 height 36
click at [382, 205] on input "c. Explain to the product owner that changes in the sprint length can affect th…" at bounding box center [382, 201] width 0 height 7
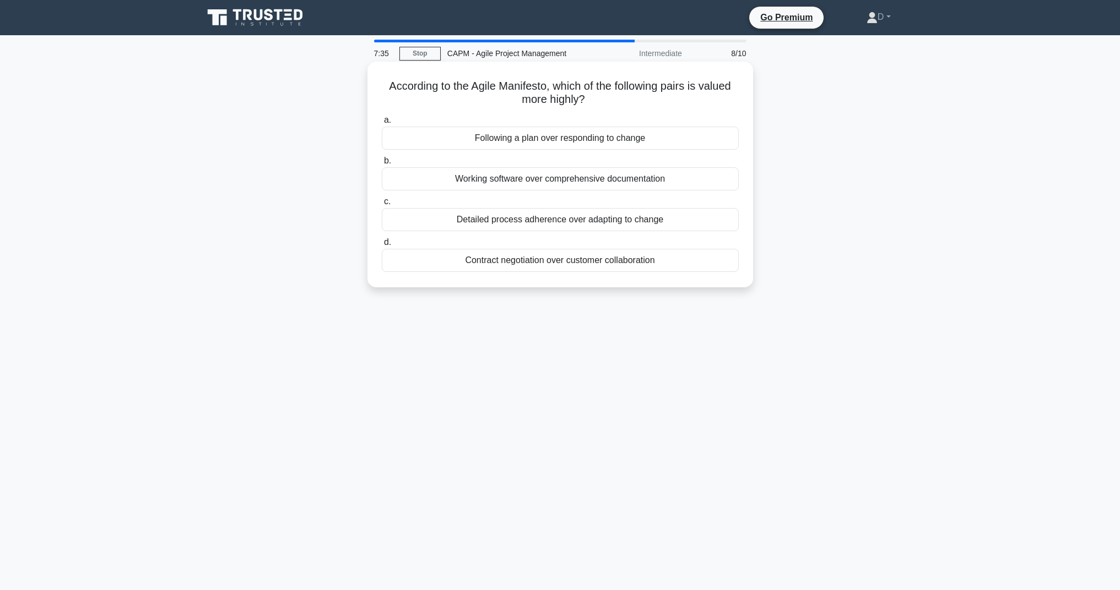
click at [503, 256] on div "Contract negotiation over customer collaboration" at bounding box center [560, 260] width 357 height 23
click at [382, 246] on input "d. Contract negotiation over customer collaboration" at bounding box center [382, 242] width 0 height 7
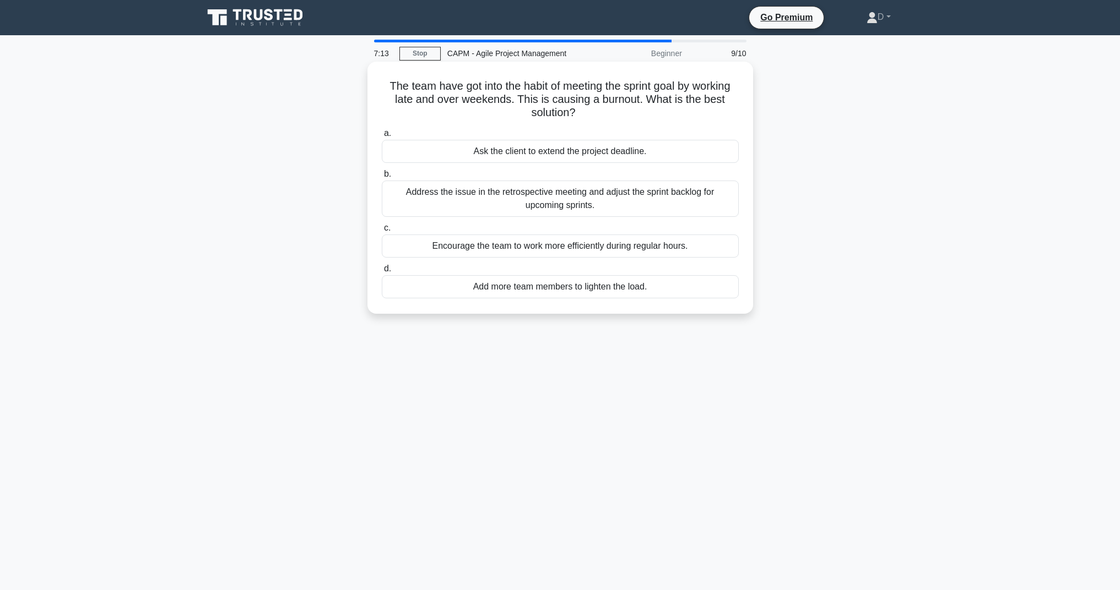
click at [580, 199] on div "Address the issue in the retrospective meeting and adjust the sprint backlog fo…" at bounding box center [560, 199] width 357 height 36
click at [382, 178] on input "b. Address the issue in the retrospective meeting and adjust the sprint backlog…" at bounding box center [382, 174] width 0 height 7
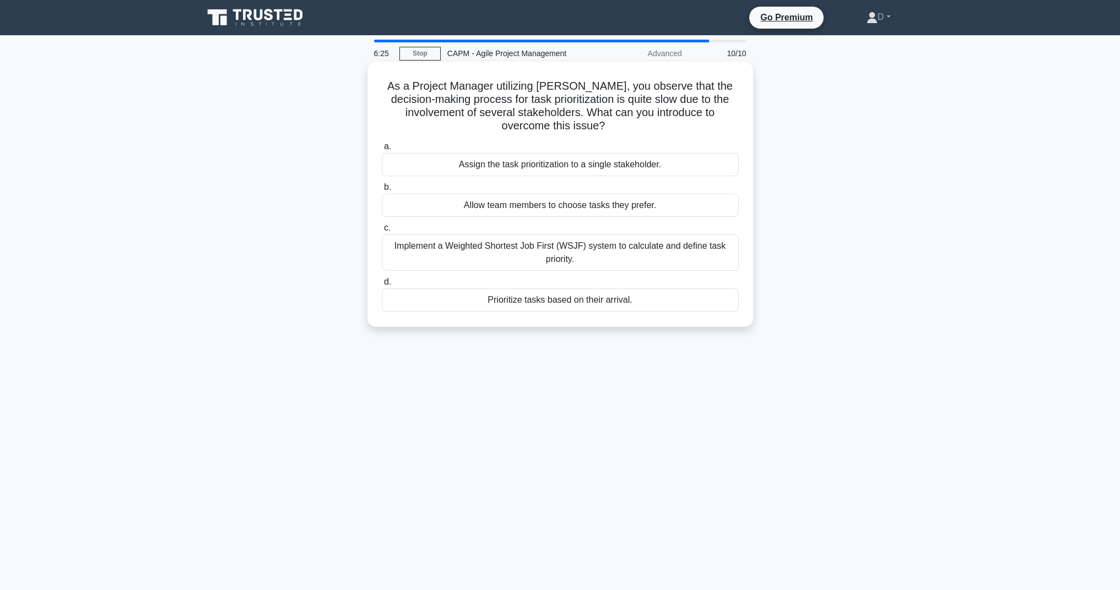
click at [534, 300] on div "Prioritize tasks based on their arrival." at bounding box center [560, 300] width 357 height 23
click at [382, 286] on input "d. Prioritize tasks based on their arrival." at bounding box center [382, 282] width 0 height 7
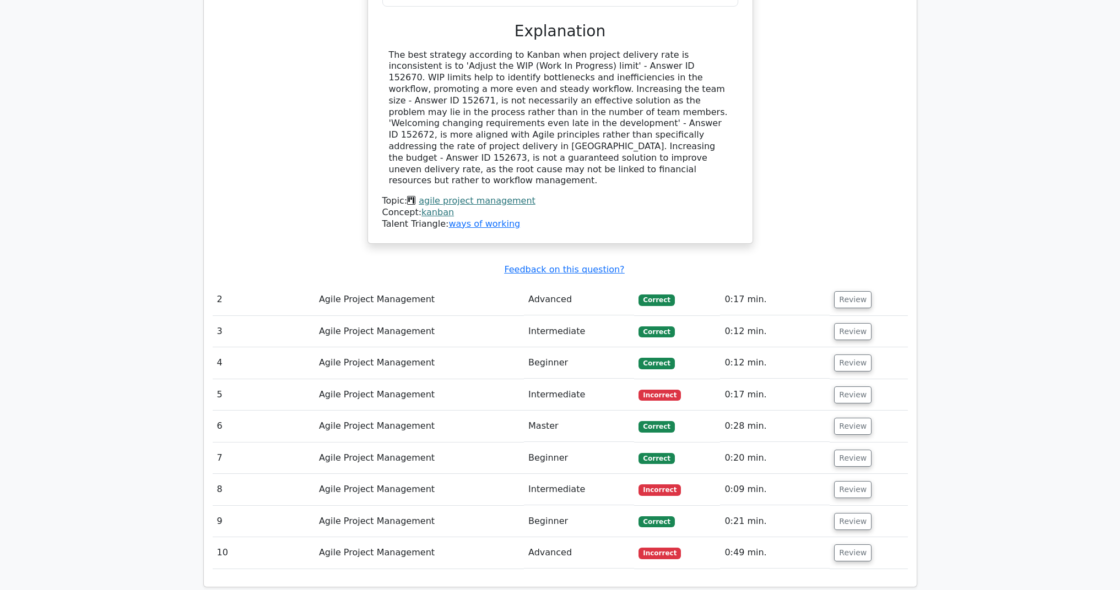
scroll to position [1220, 0]
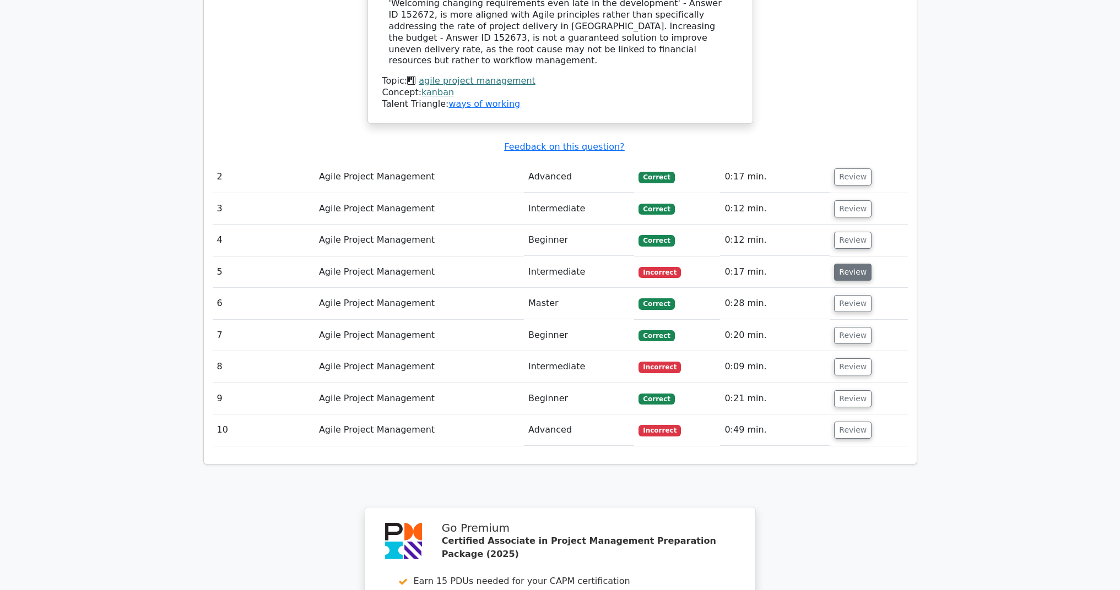
click at [845, 264] on button "Review" at bounding box center [852, 272] width 37 height 17
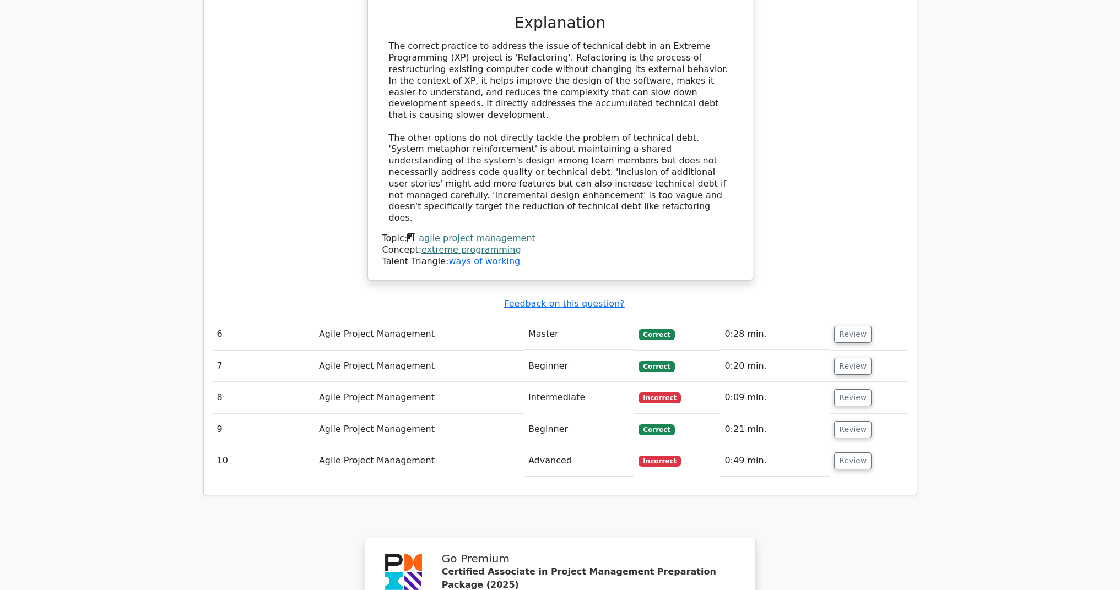
scroll to position [1888, 0]
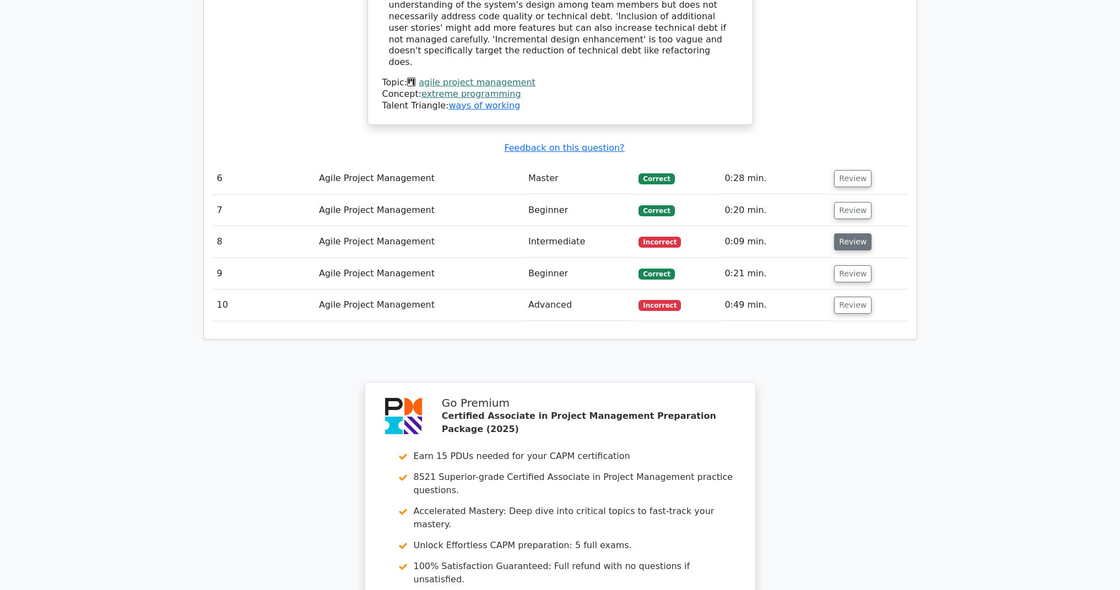
click at [849, 234] on button "Review" at bounding box center [852, 242] width 37 height 17
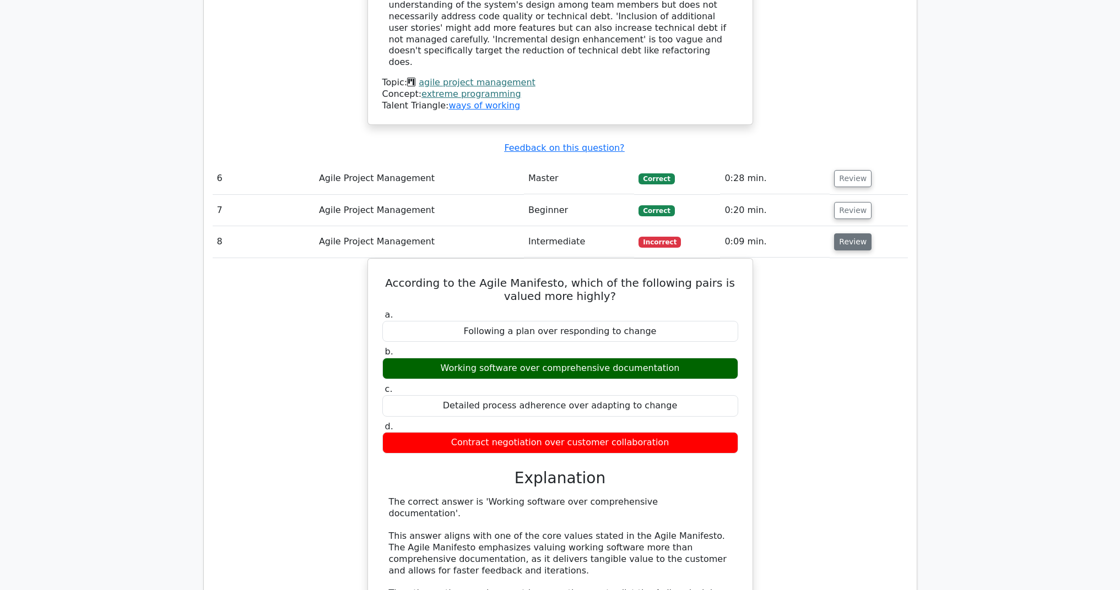
click at [841, 234] on button "Review" at bounding box center [852, 242] width 37 height 17
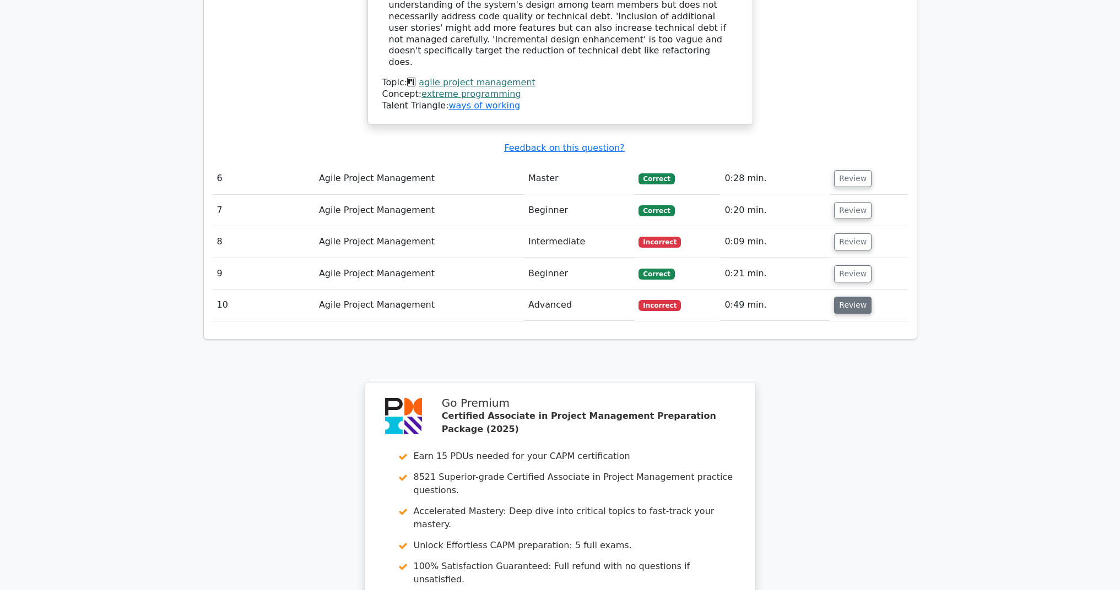
click at [834, 297] on button "Review" at bounding box center [852, 305] width 37 height 17
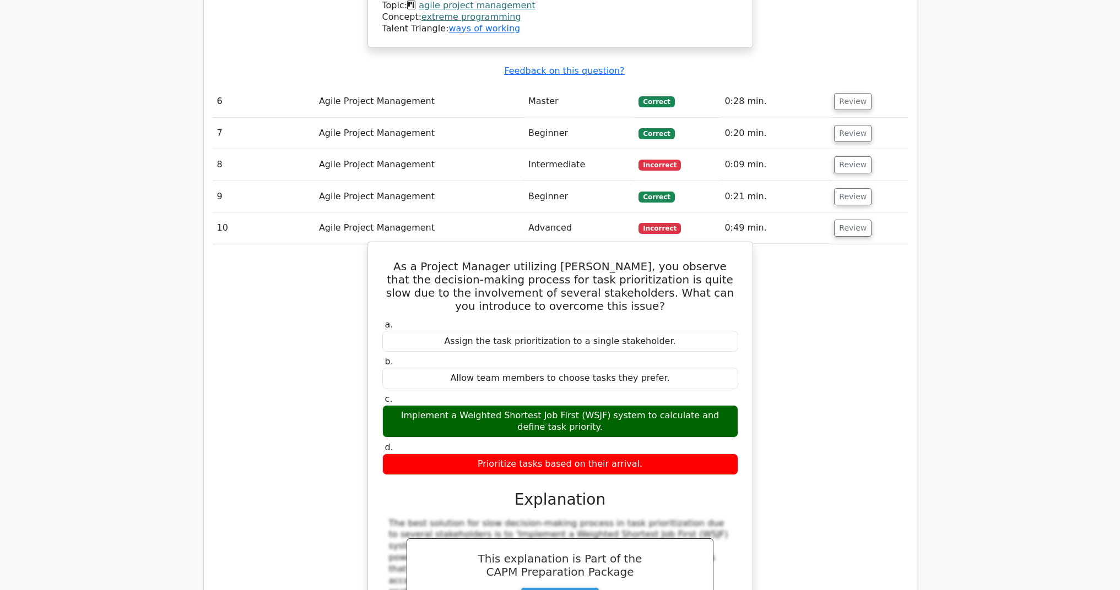
scroll to position [1963, 0]
